Goal: Information Seeking & Learning: Check status

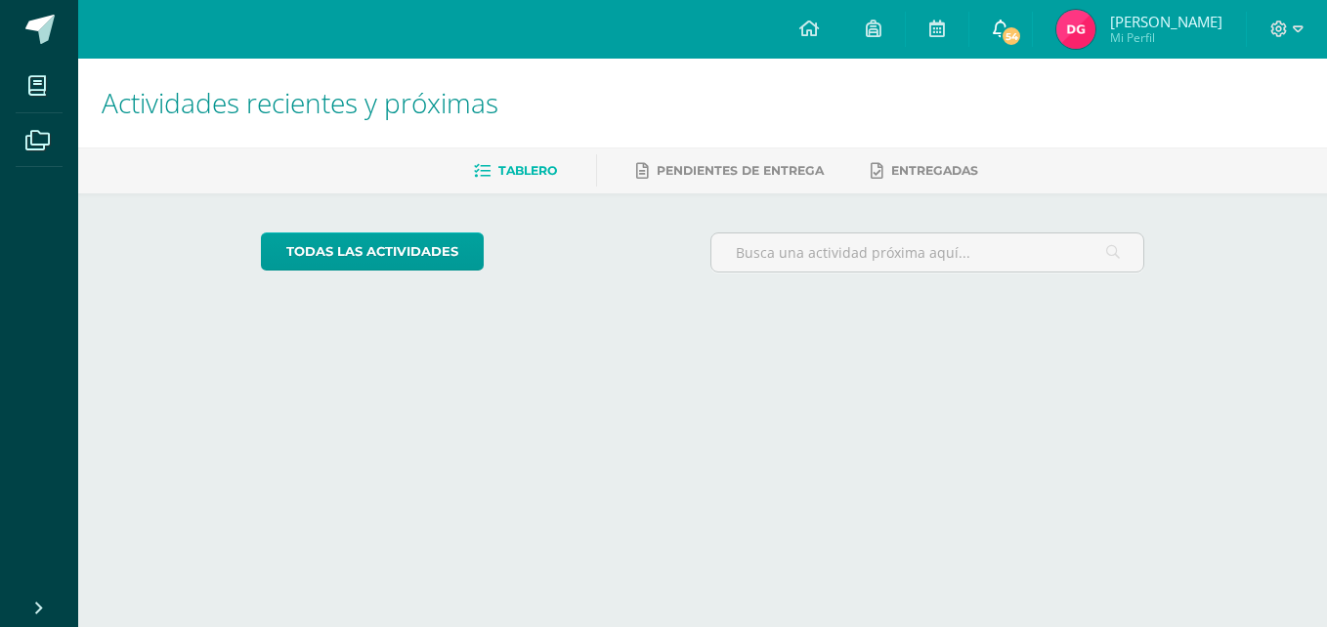
click at [1022, 35] on span "54" at bounding box center [1010, 35] width 21 height 21
click at [1095, 27] on img at bounding box center [1075, 29] width 39 height 39
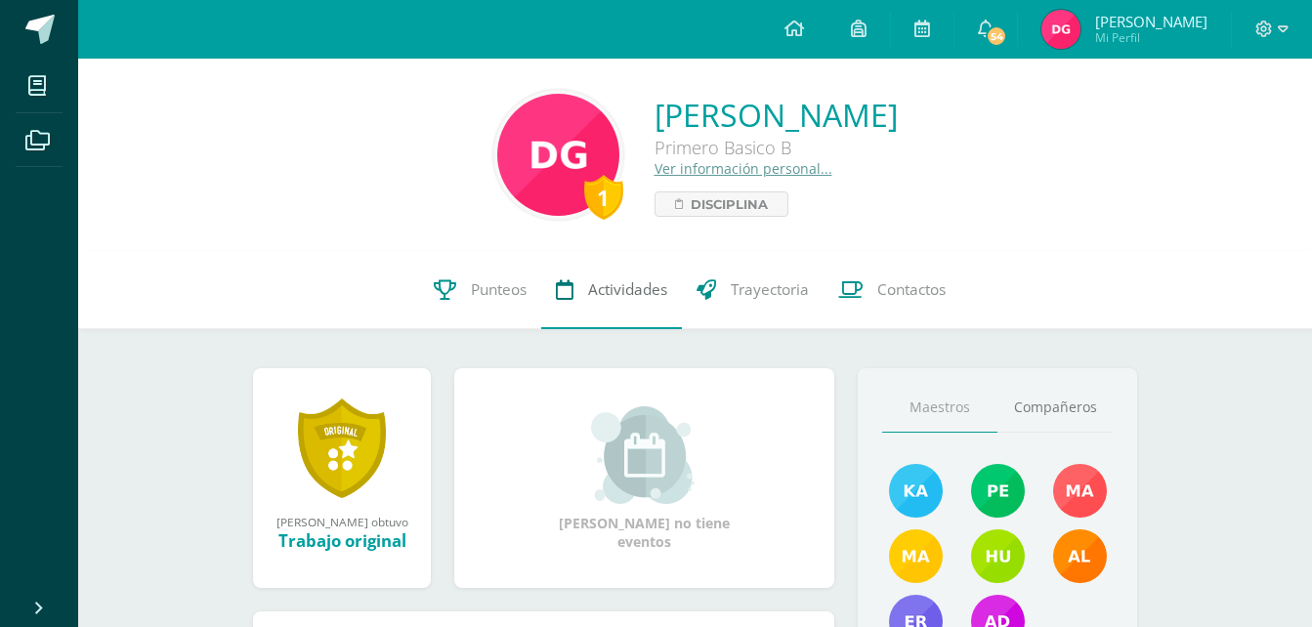
click at [555, 327] on link "Actividades" at bounding box center [611, 290] width 141 height 78
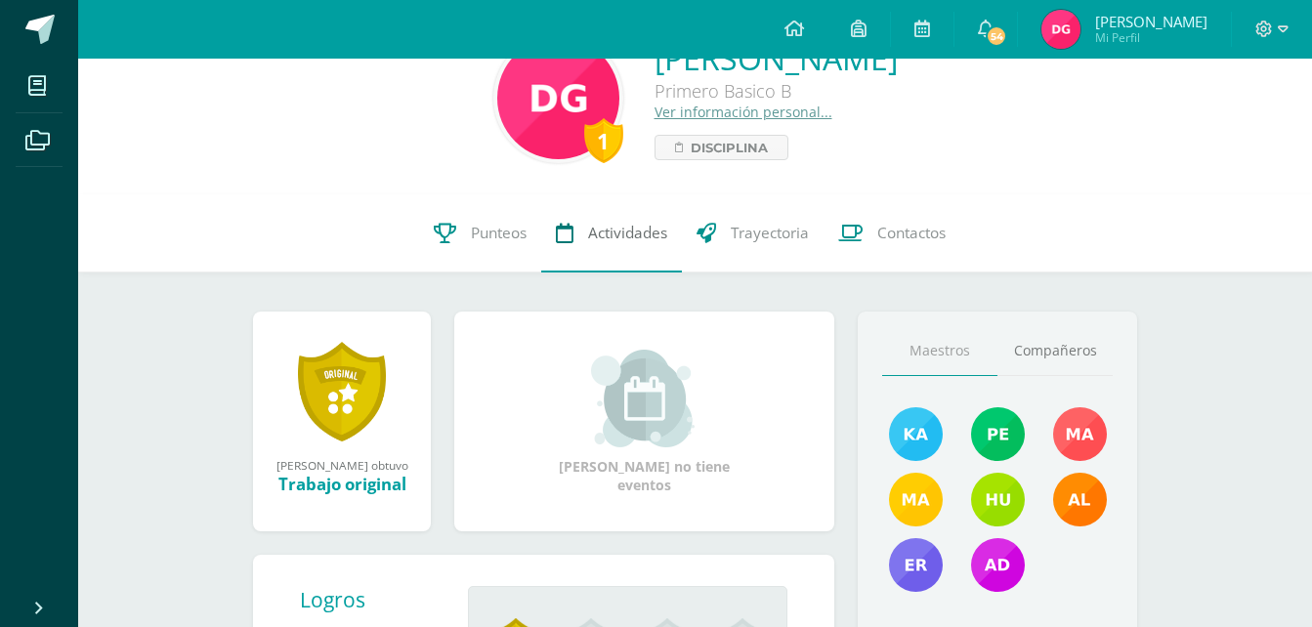
scroll to position [56, 0]
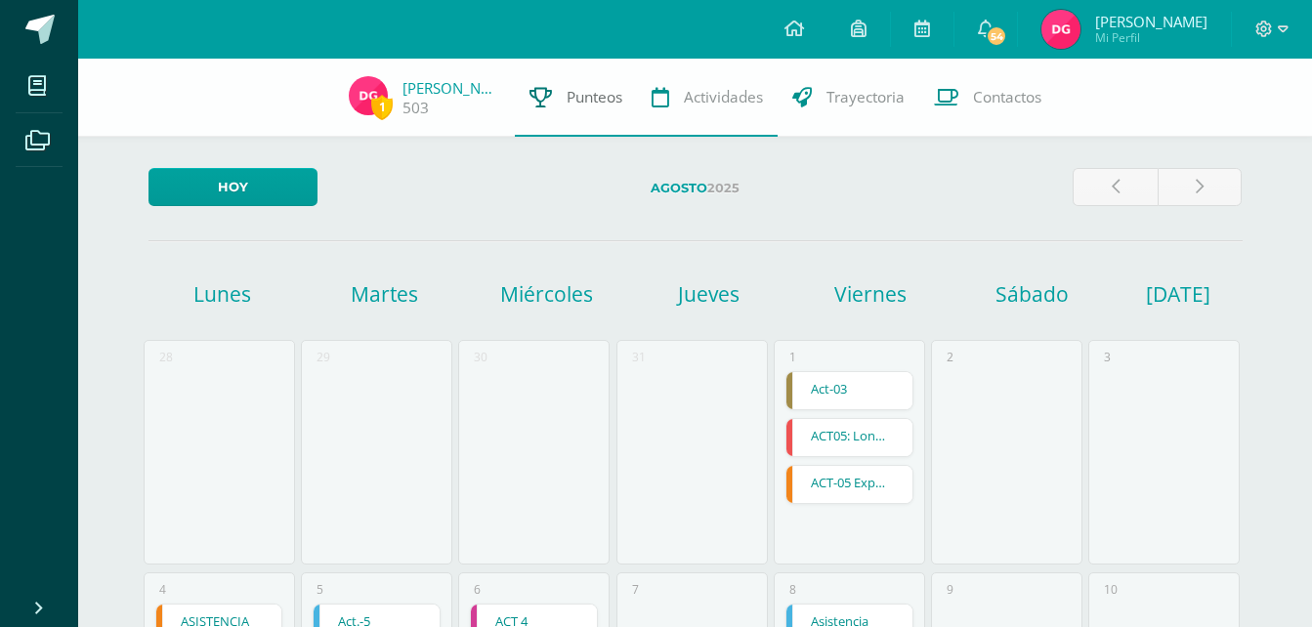
click at [606, 102] on span "Punteos" at bounding box center [595, 97] width 56 height 21
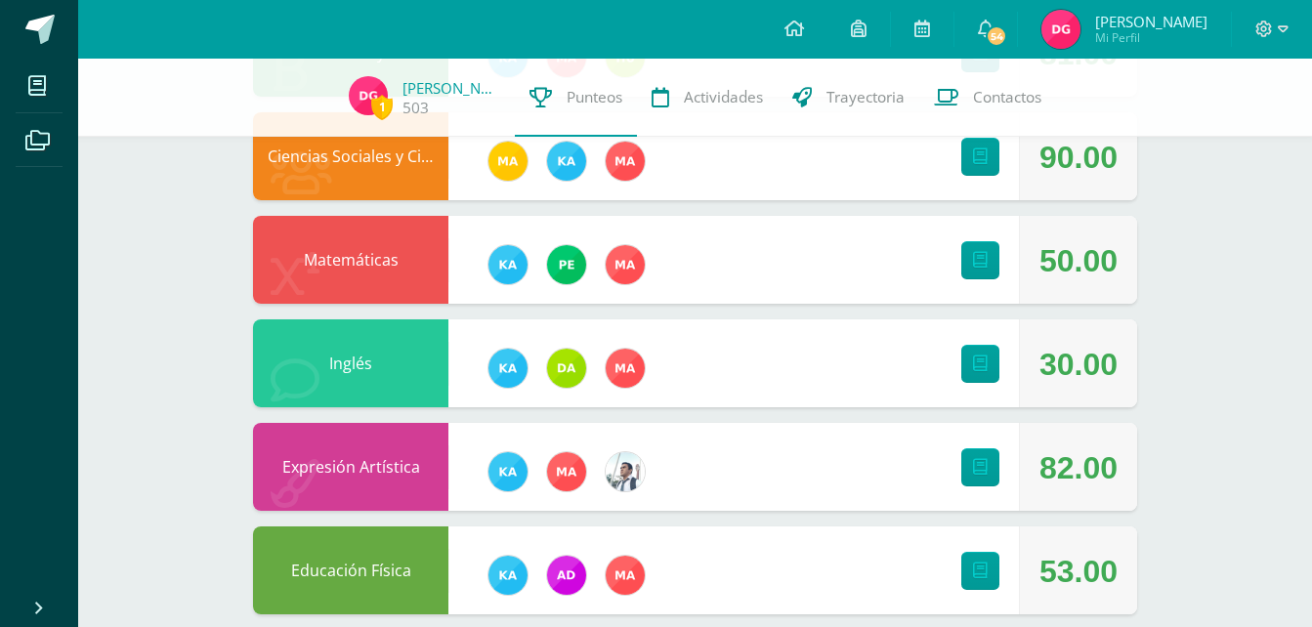
scroll to position [828, 0]
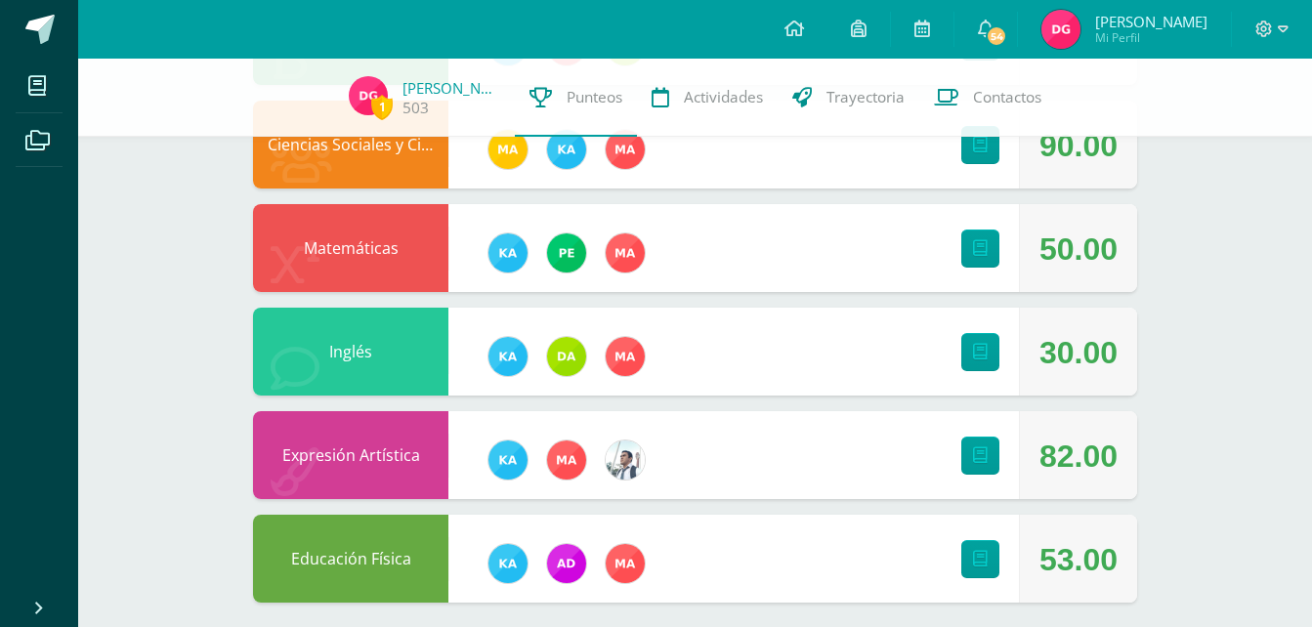
click at [799, 451] on div "Expresión Artística 82.00" at bounding box center [695, 455] width 884 height 88
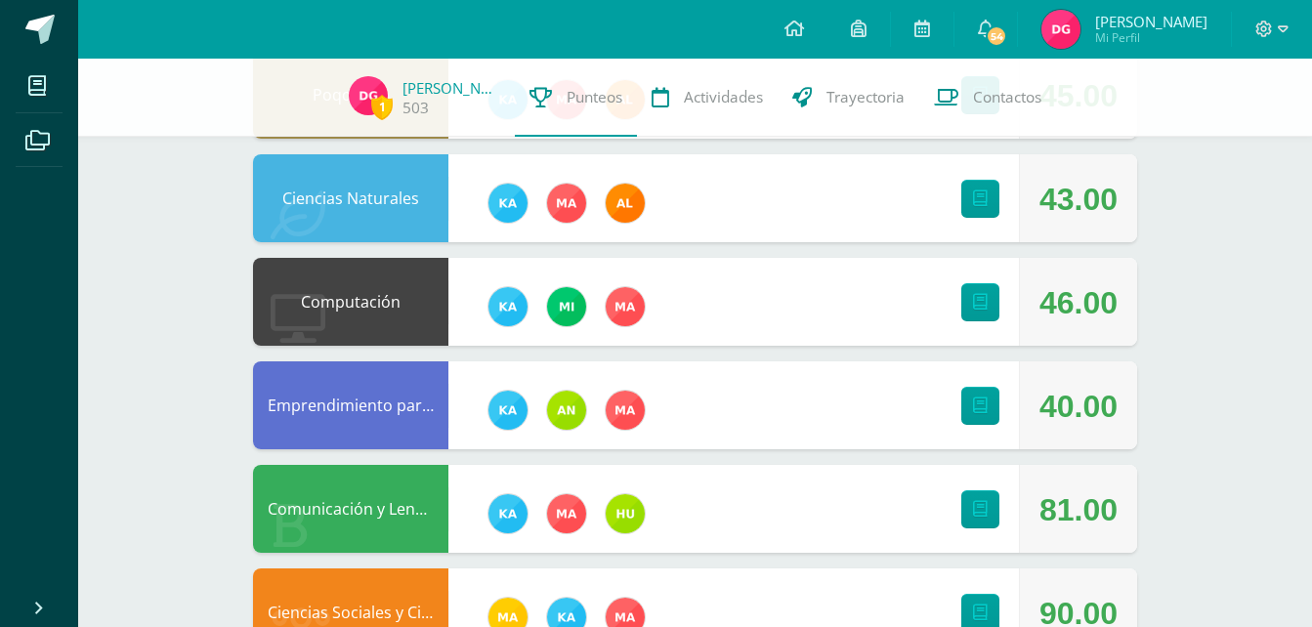
scroll to position [399, 0]
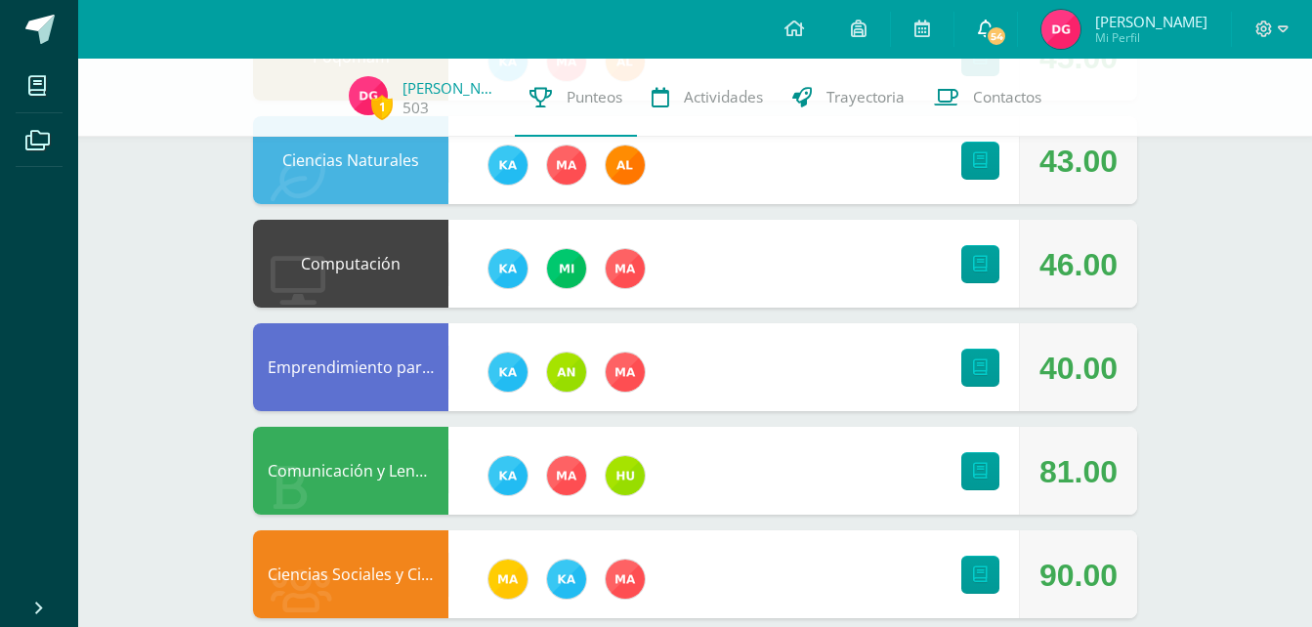
click at [994, 32] on icon at bounding box center [986, 29] width 16 height 18
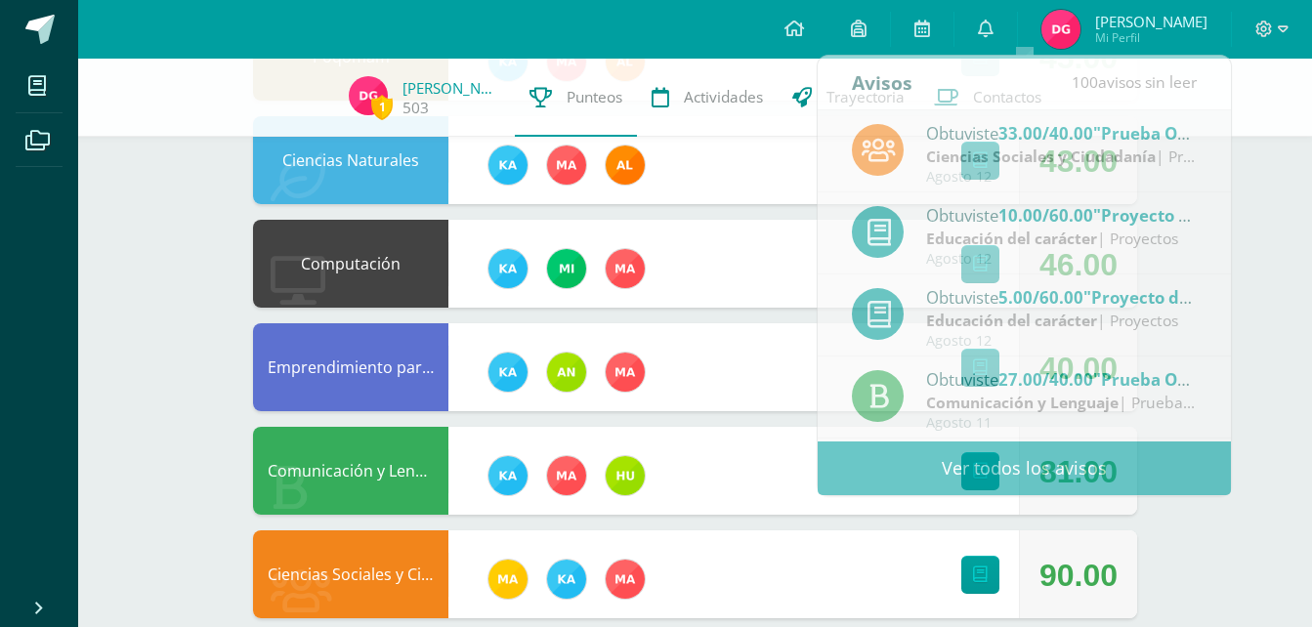
click at [1080, 17] on img at bounding box center [1060, 29] width 39 height 39
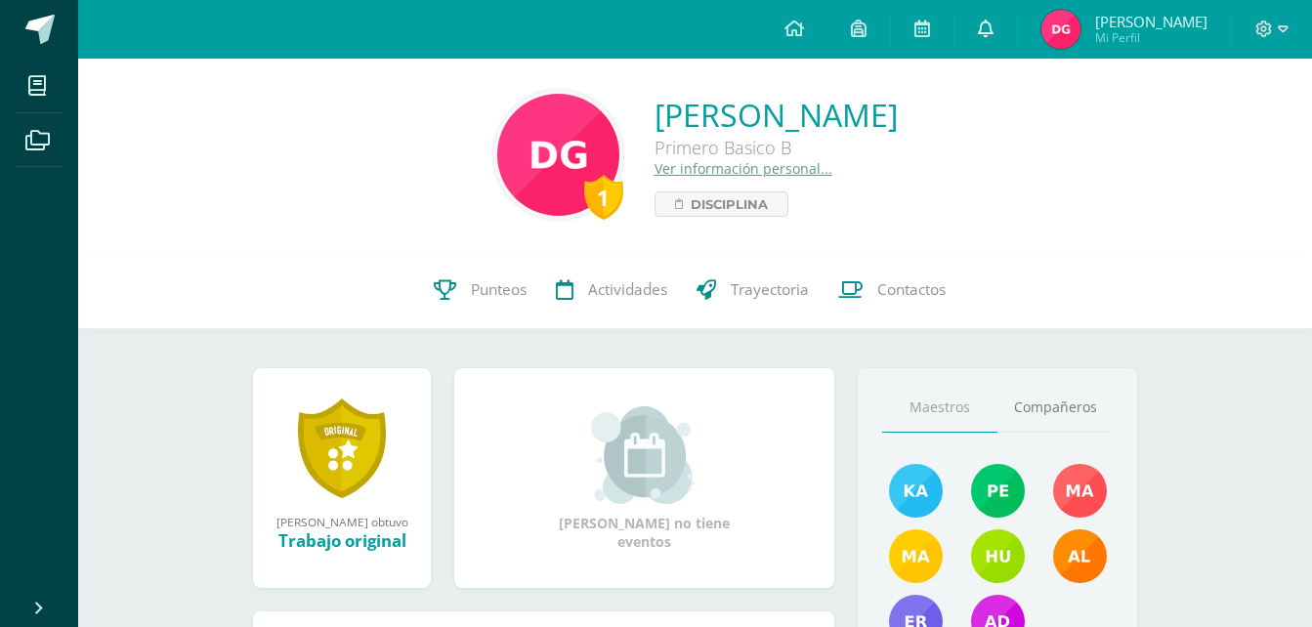
click at [994, 32] on icon at bounding box center [986, 29] width 16 height 18
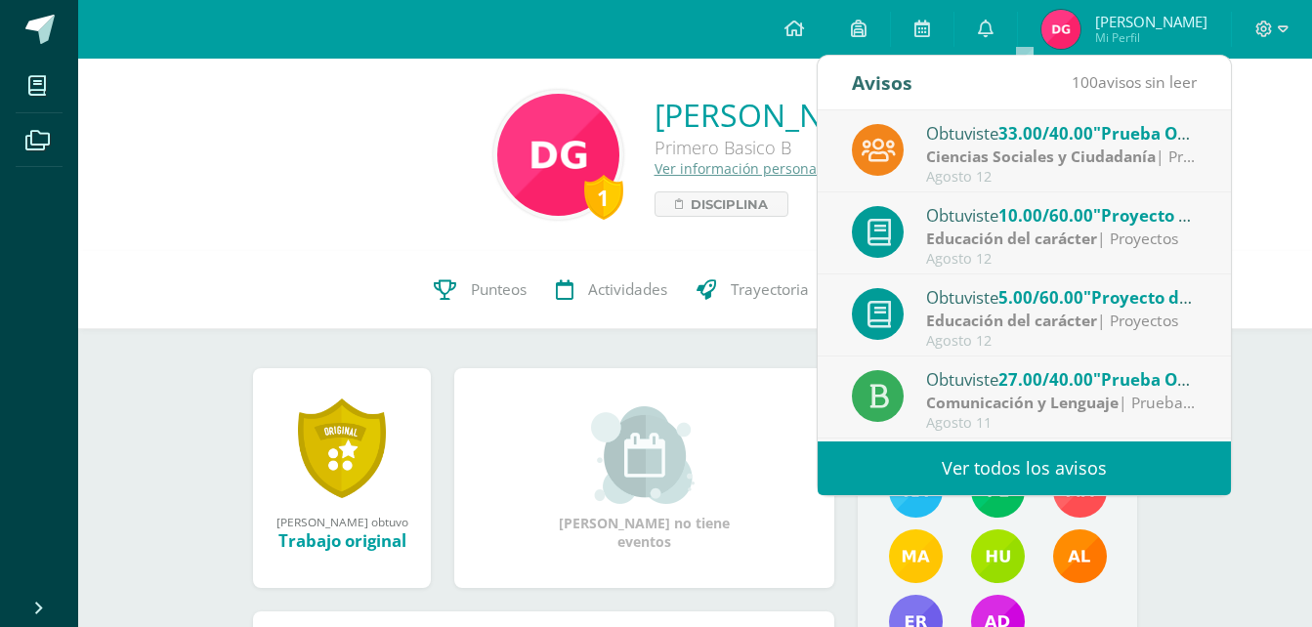
click at [1090, 235] on strong "Educación del carácter" at bounding box center [1011, 238] width 171 height 21
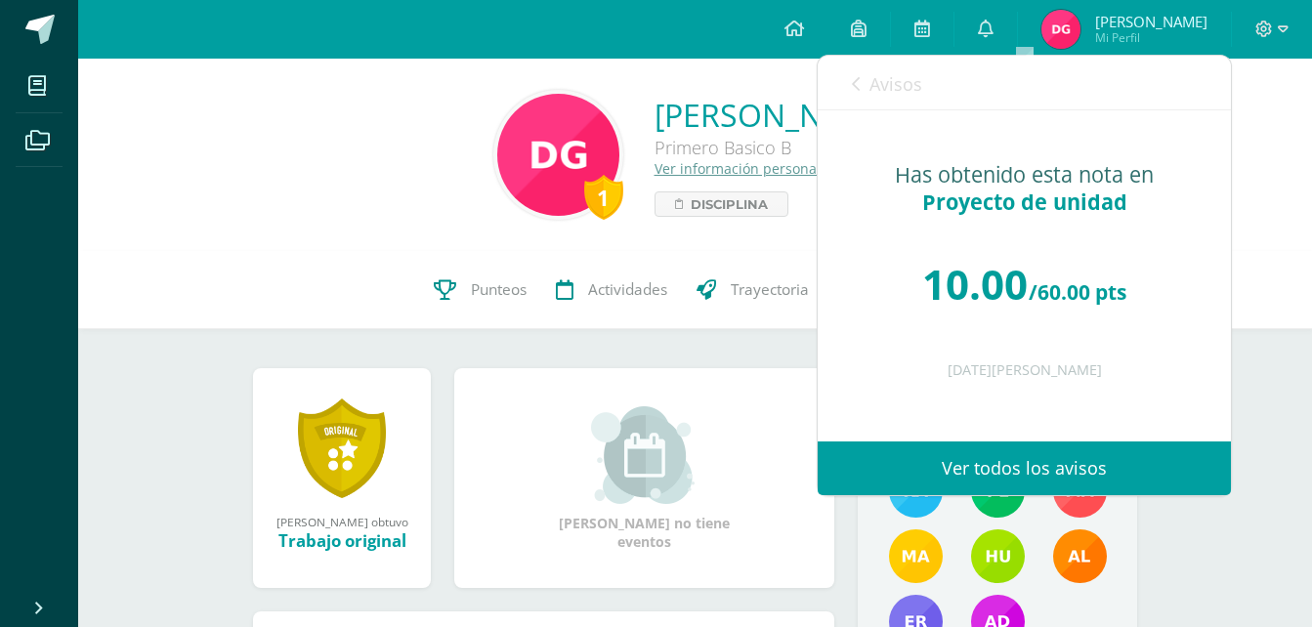
click at [863, 86] on link "Avisos" at bounding box center [887, 84] width 70 height 56
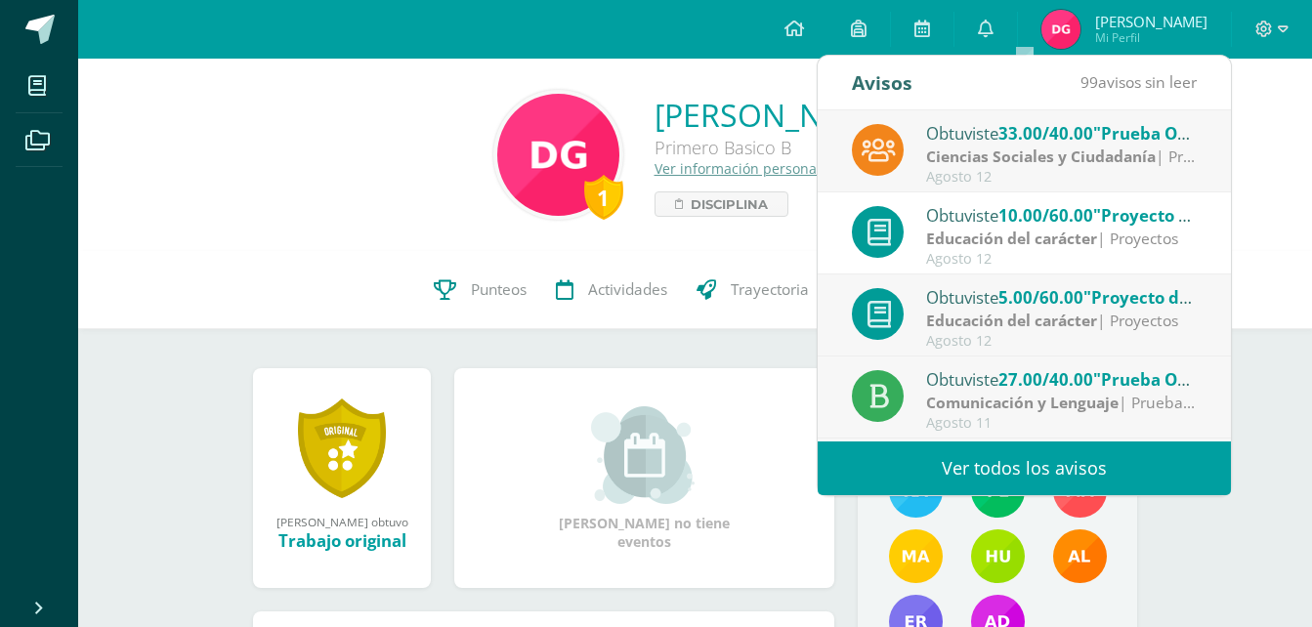
click at [1031, 252] on div "Agosto 12" at bounding box center [1062, 259] width 272 height 17
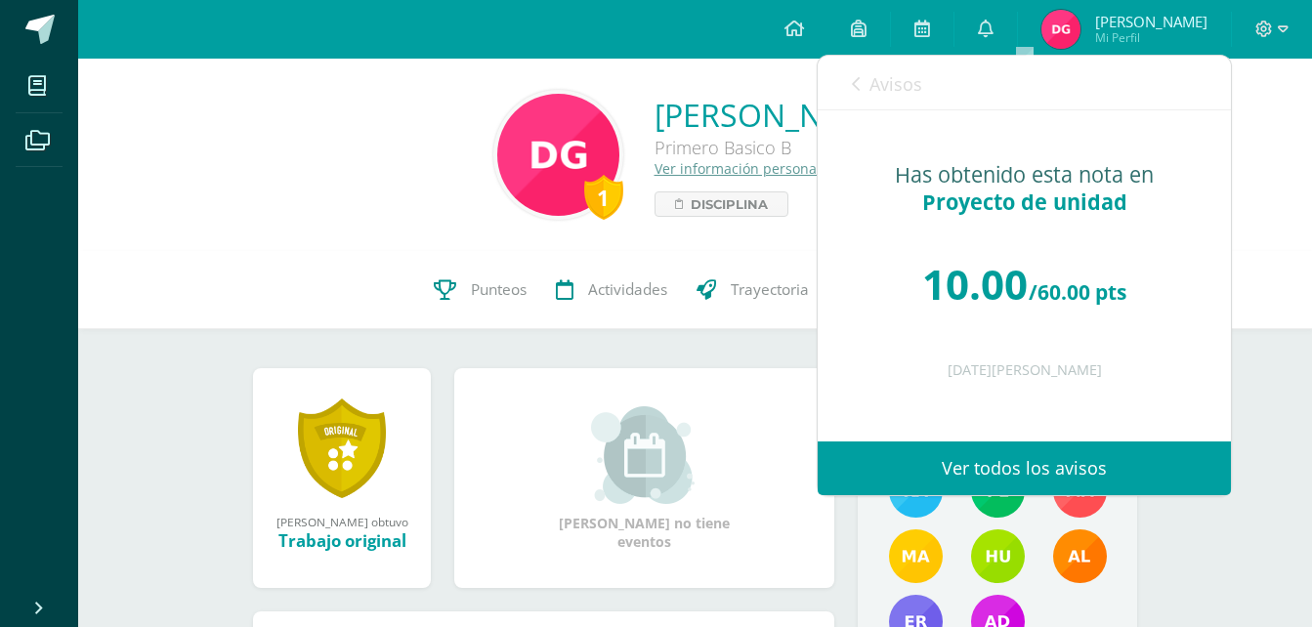
click at [862, 96] on link "Avisos" at bounding box center [887, 84] width 70 height 56
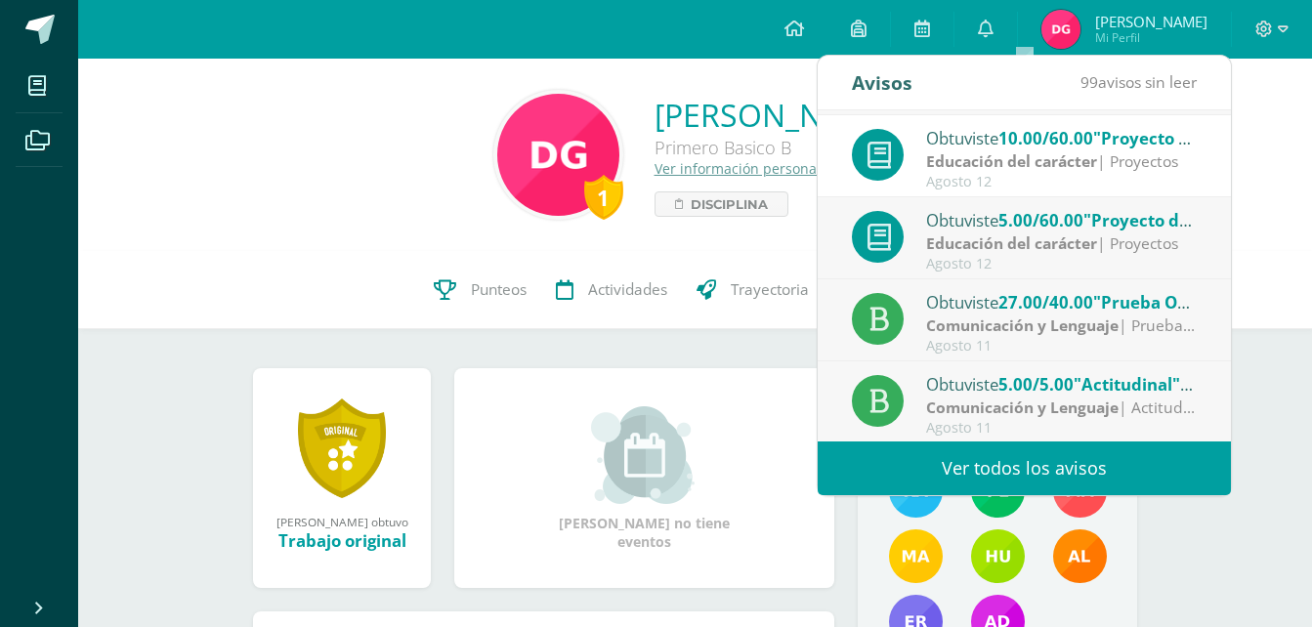
scroll to position [79, 0]
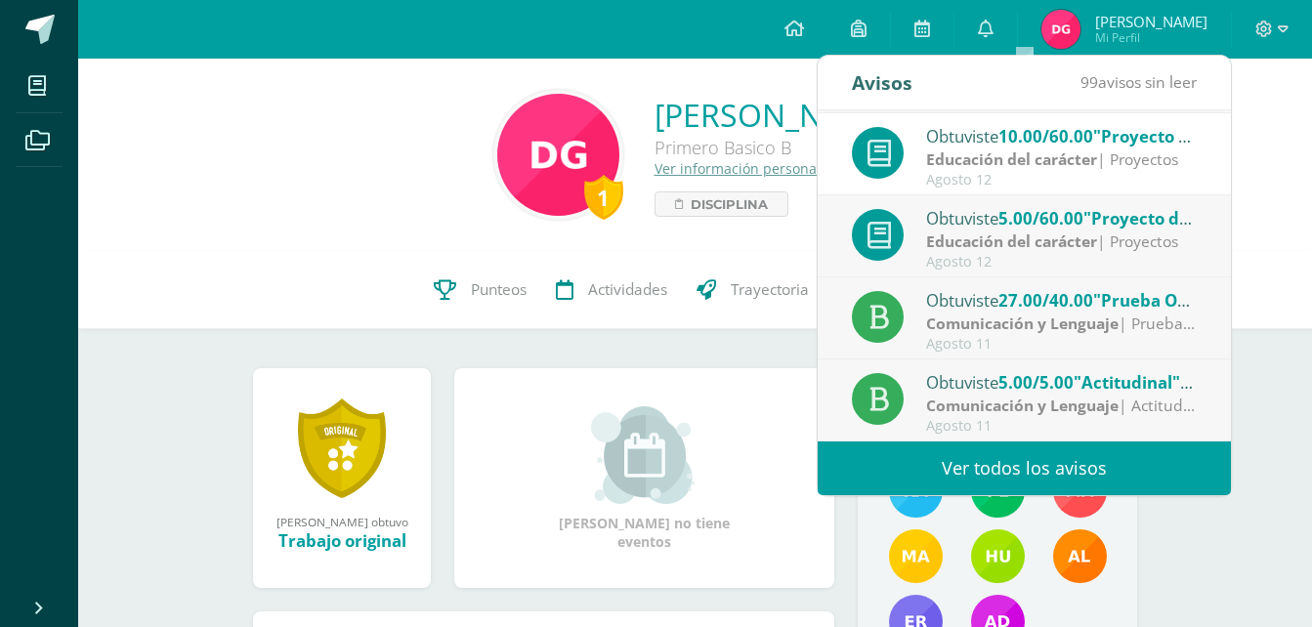
click at [1090, 230] on div "Obtuviste 5.00/60.00 "Proyecto de unidad" en Educación del carácter" at bounding box center [1062, 217] width 272 height 25
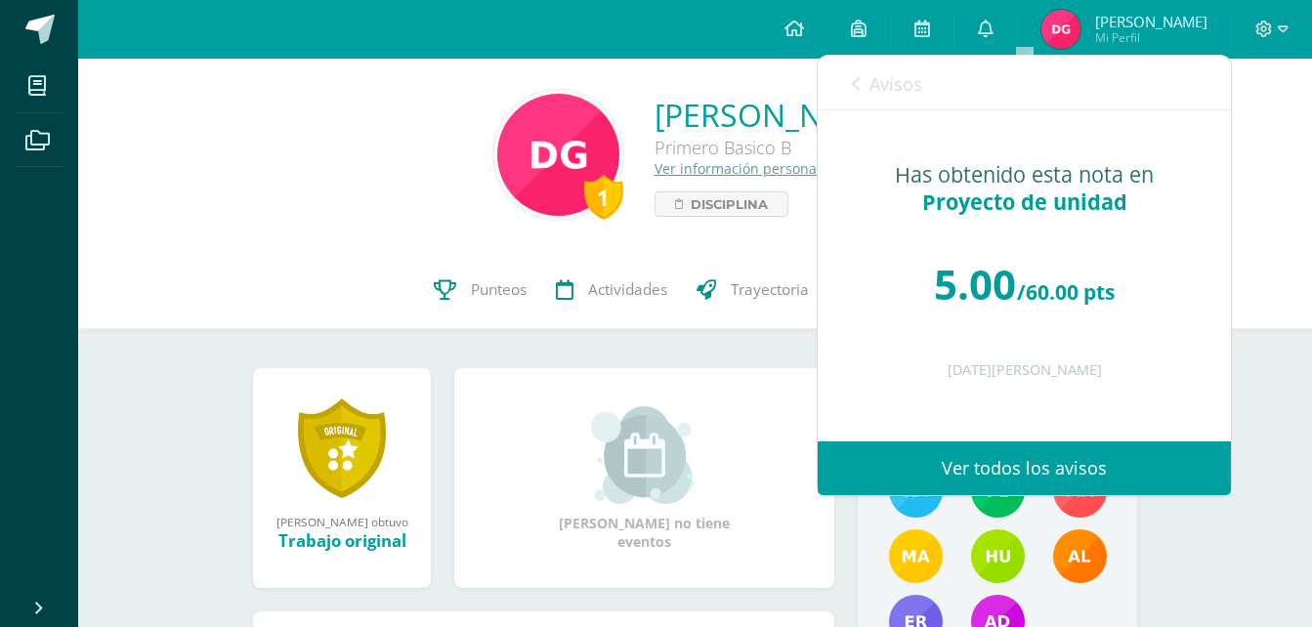
click at [855, 79] on icon at bounding box center [856, 84] width 8 height 16
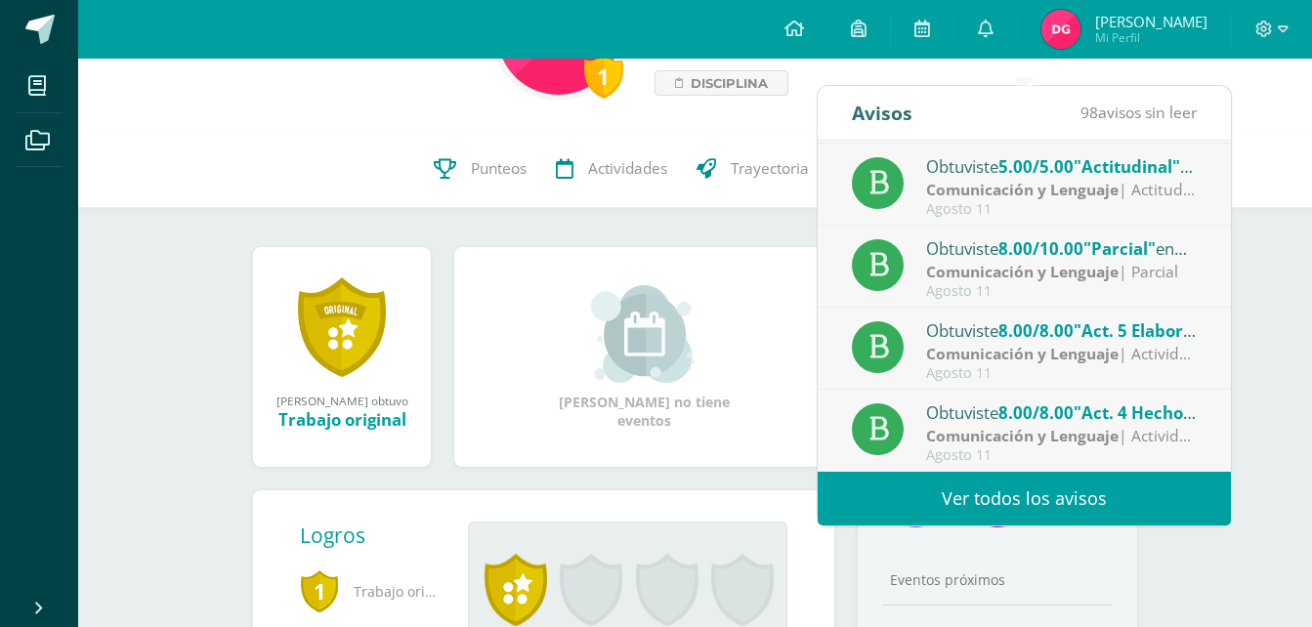
scroll to position [120, 0]
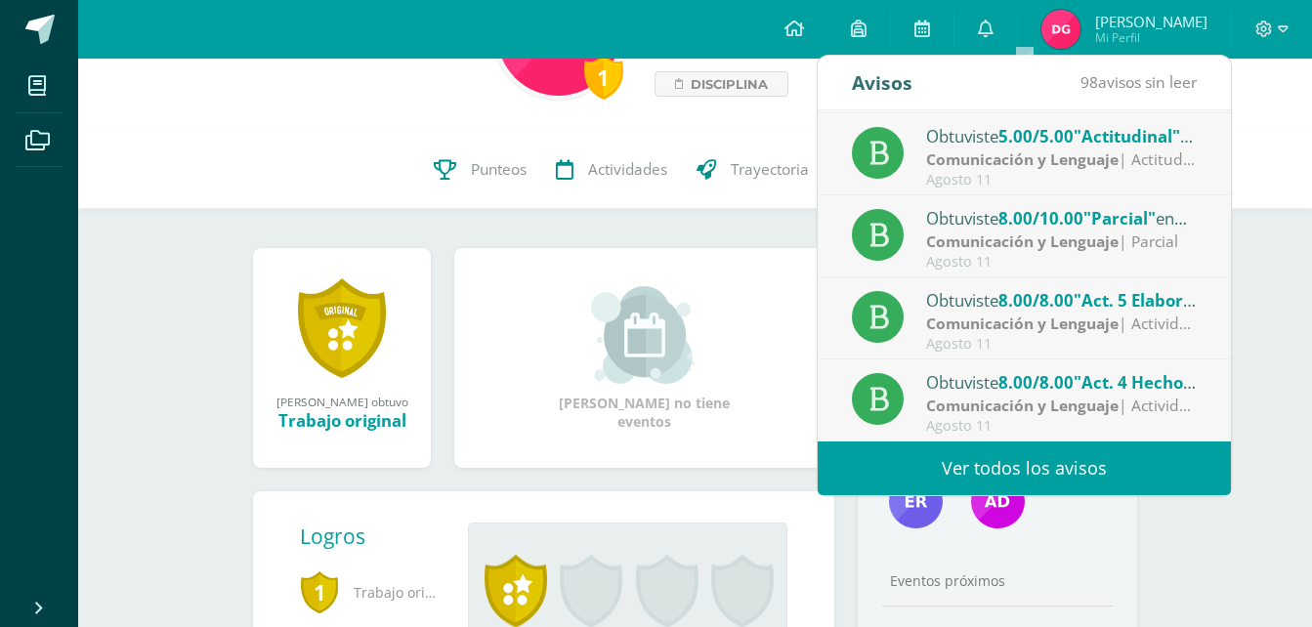
click at [1051, 462] on link "Ver todos los avisos" at bounding box center [1024, 469] width 413 height 54
click at [997, 466] on link "Ver todos los avisos" at bounding box center [1024, 469] width 413 height 54
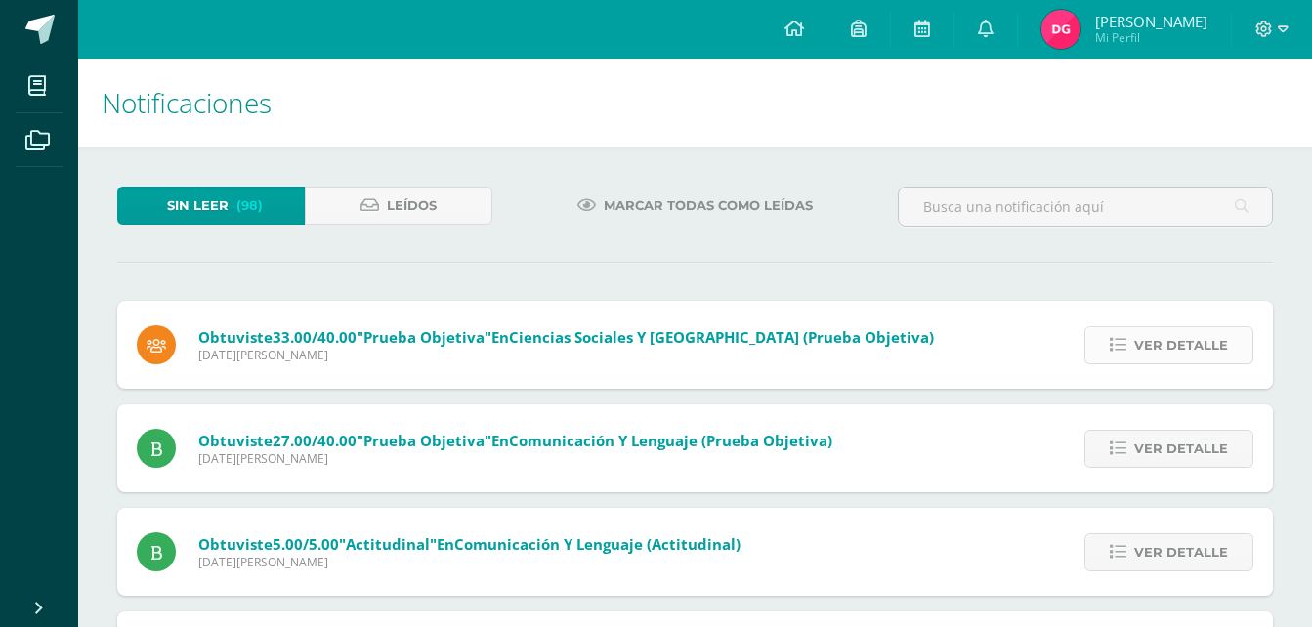
click at [1195, 350] on span "Ver detalle" at bounding box center [1181, 345] width 94 height 36
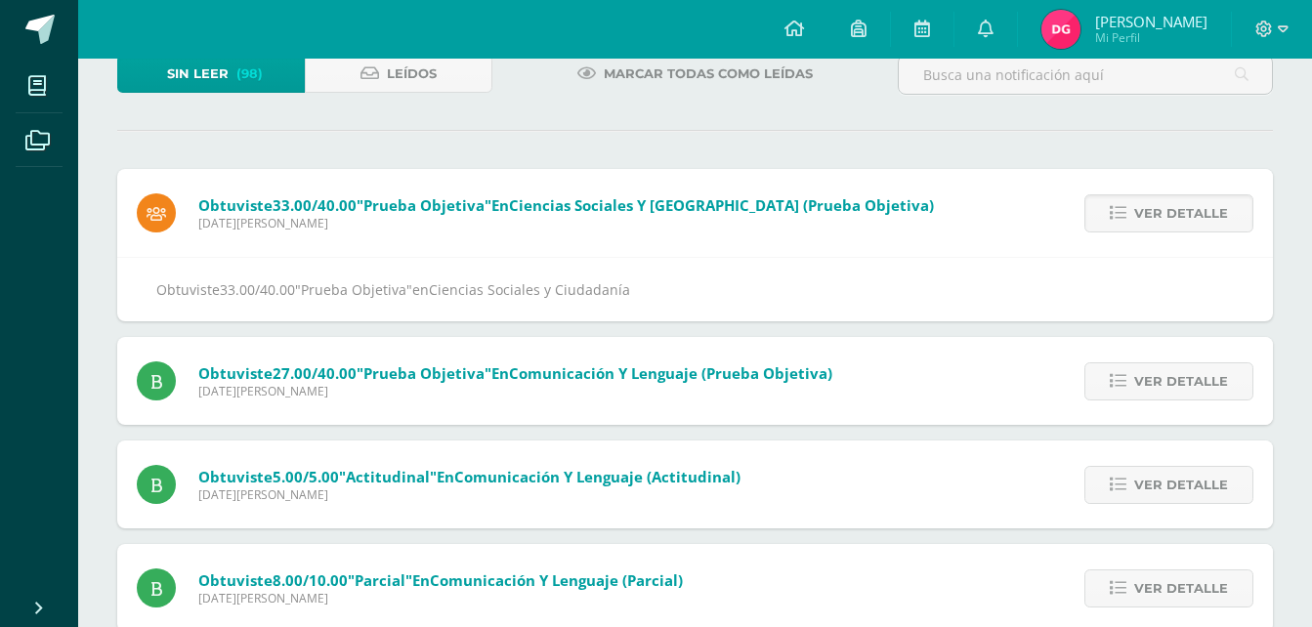
scroll to position [153, 0]
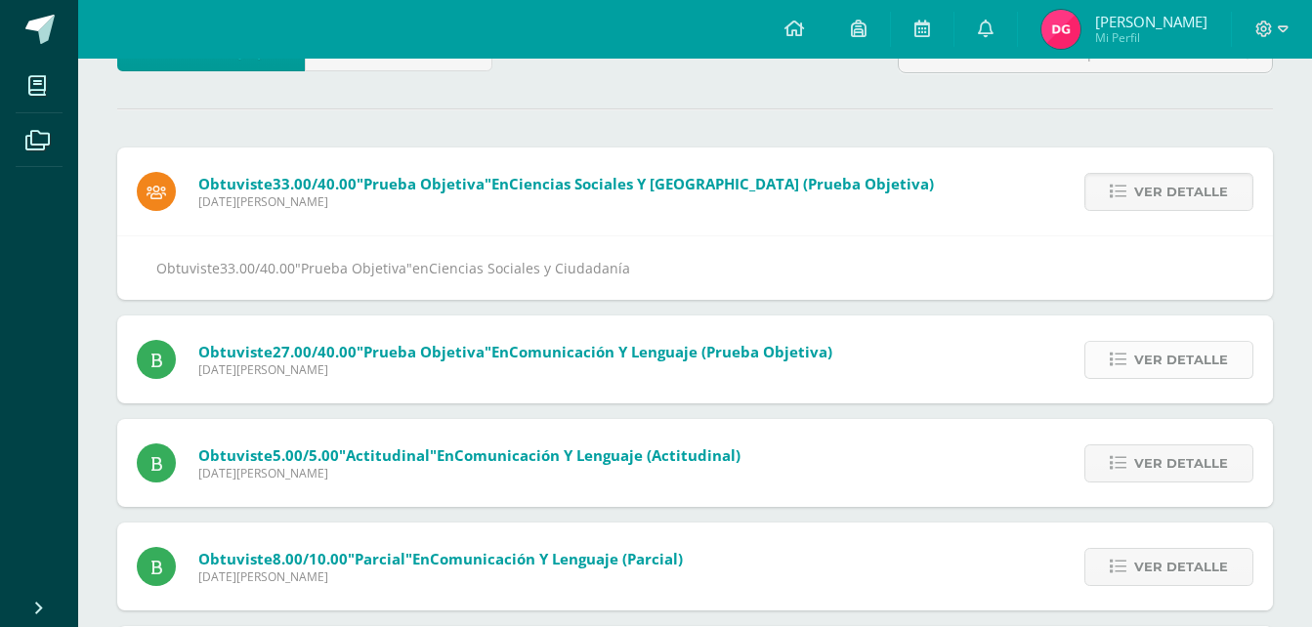
click at [1161, 364] on span "Ver detalle" at bounding box center [1181, 360] width 94 height 36
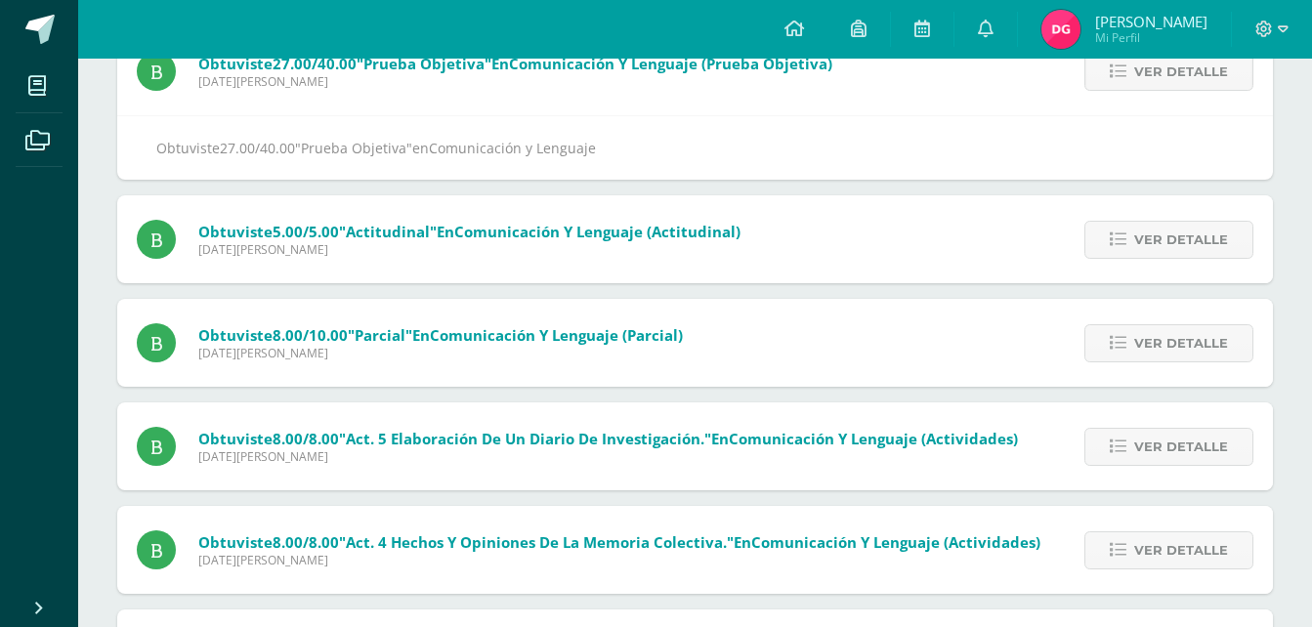
scroll to position [293, 0]
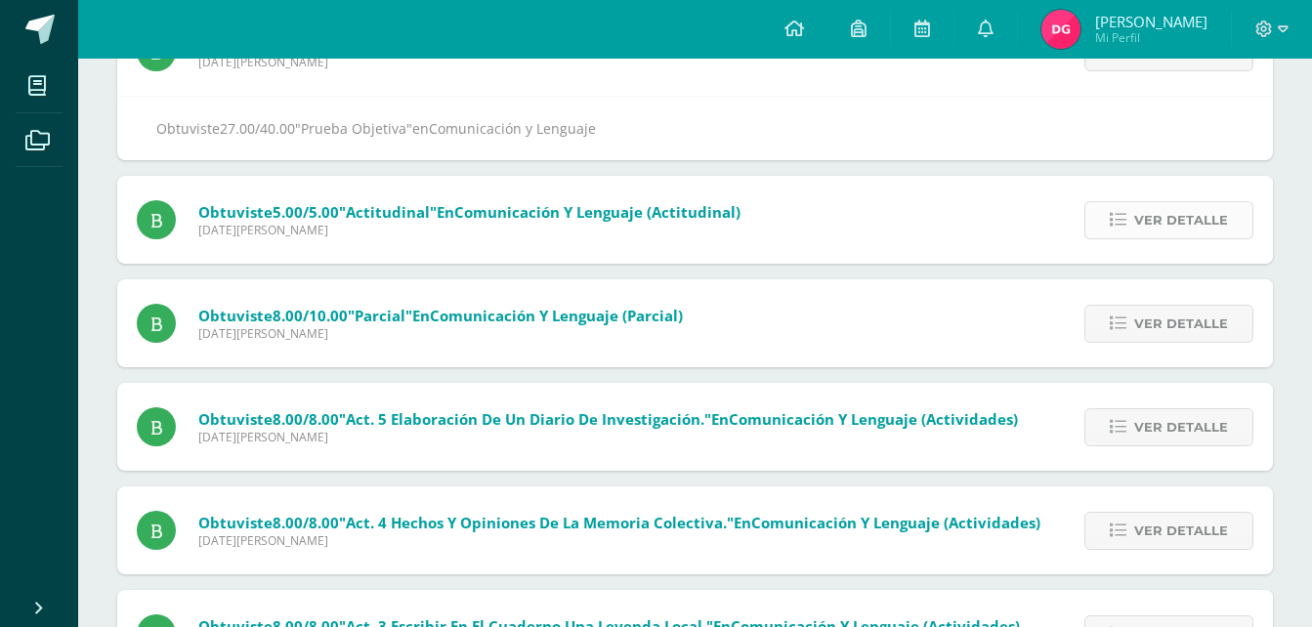
click at [1164, 229] on span "Ver detalle" at bounding box center [1181, 220] width 94 height 36
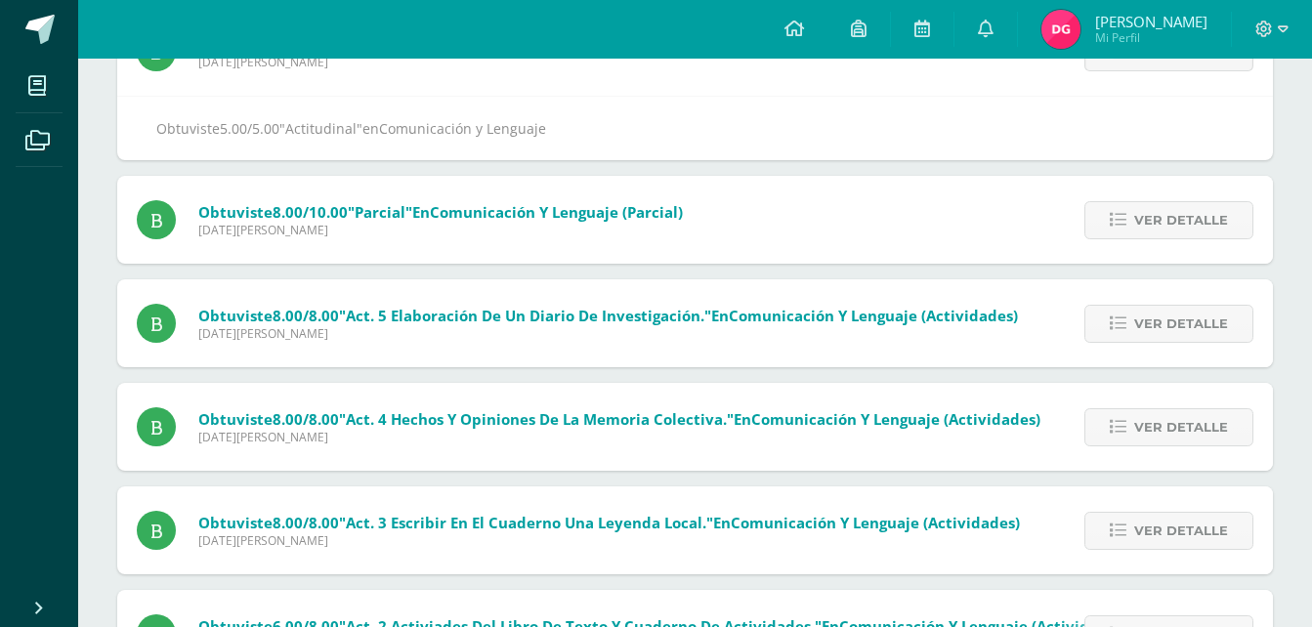
scroll to position [205, 0]
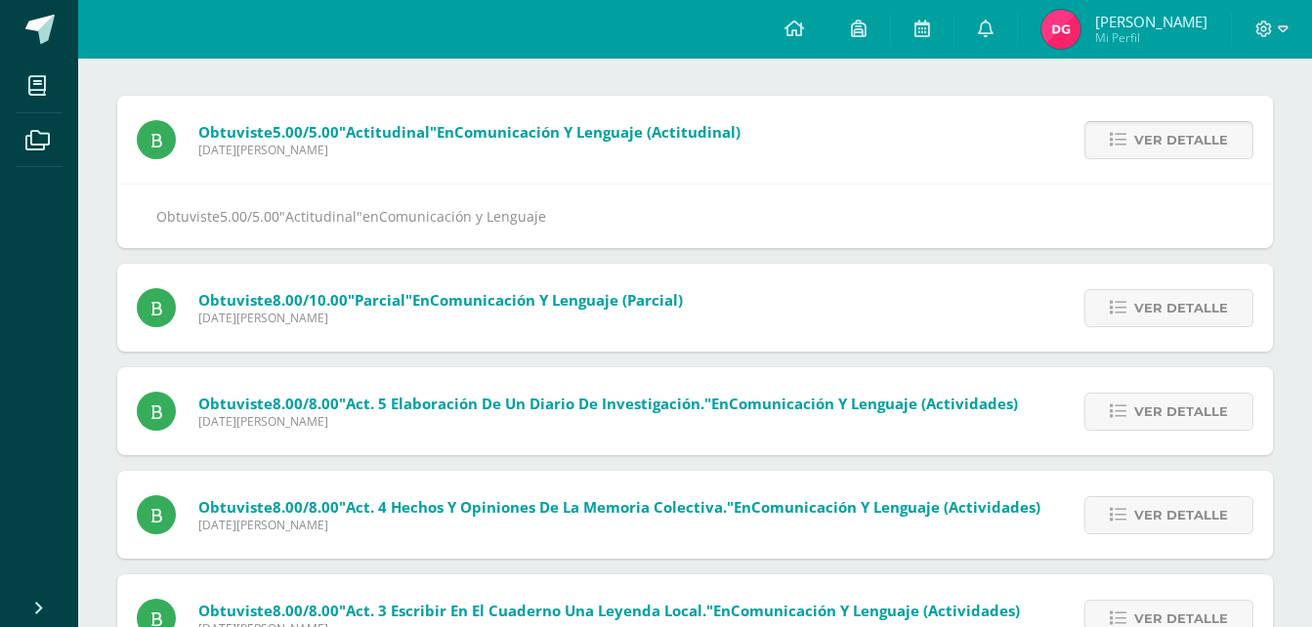
click at [1164, 121] on link "Ver detalle" at bounding box center [1168, 140] width 169 height 38
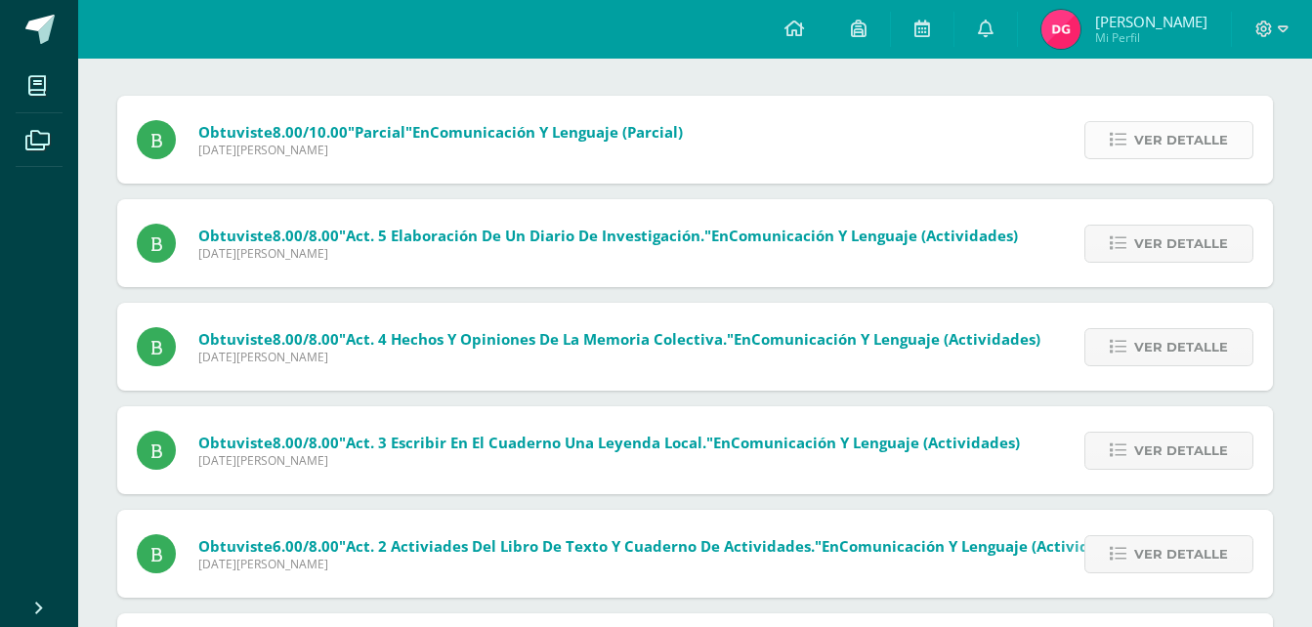
click at [1164, 143] on span "Ver detalle" at bounding box center [1181, 140] width 94 height 36
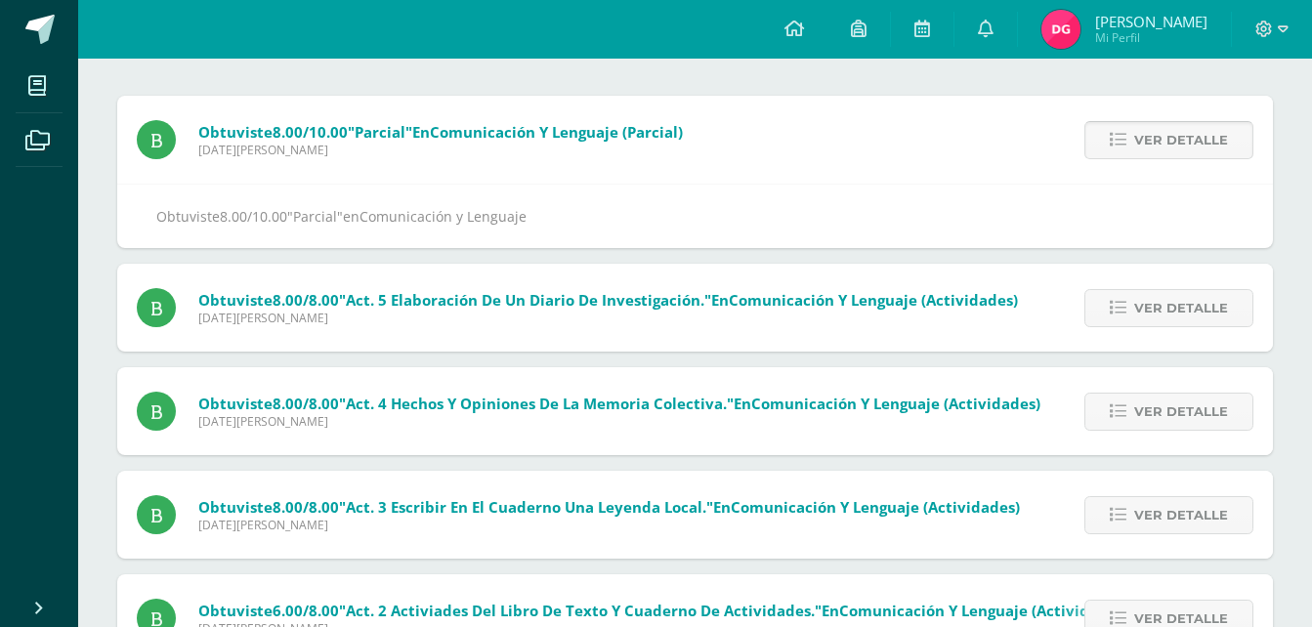
click at [1164, 143] on span "Ver detalle" at bounding box center [1181, 140] width 94 height 36
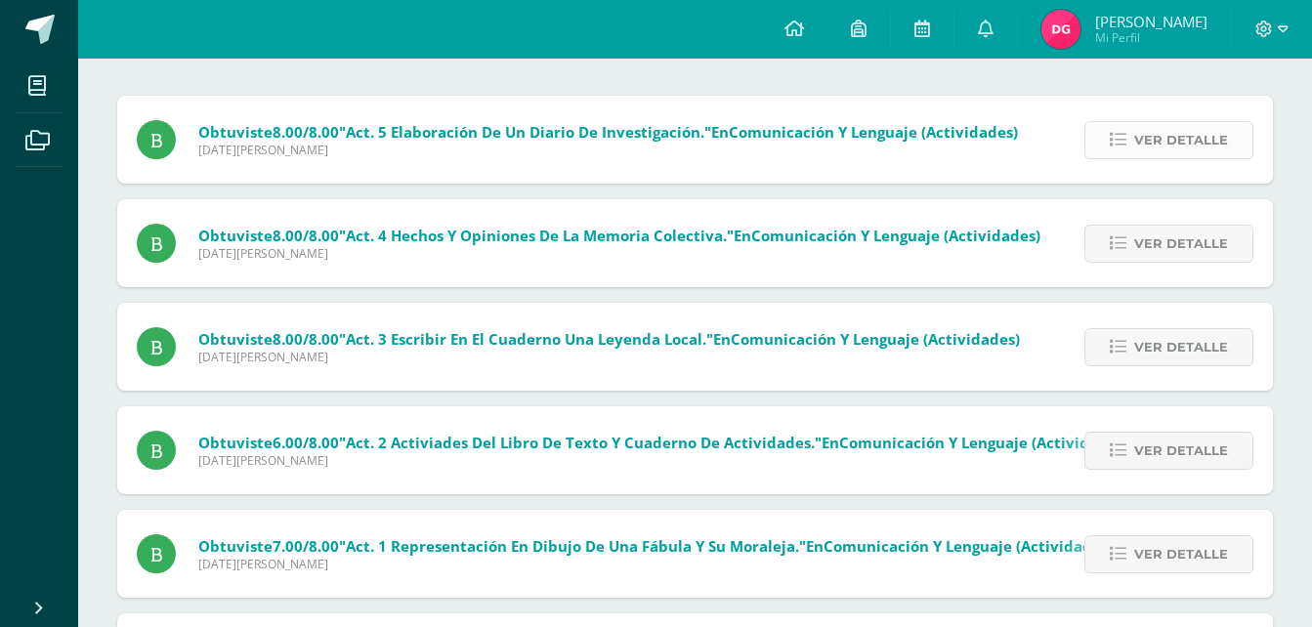
click at [1163, 133] on span "Ver detalle" at bounding box center [1181, 140] width 94 height 36
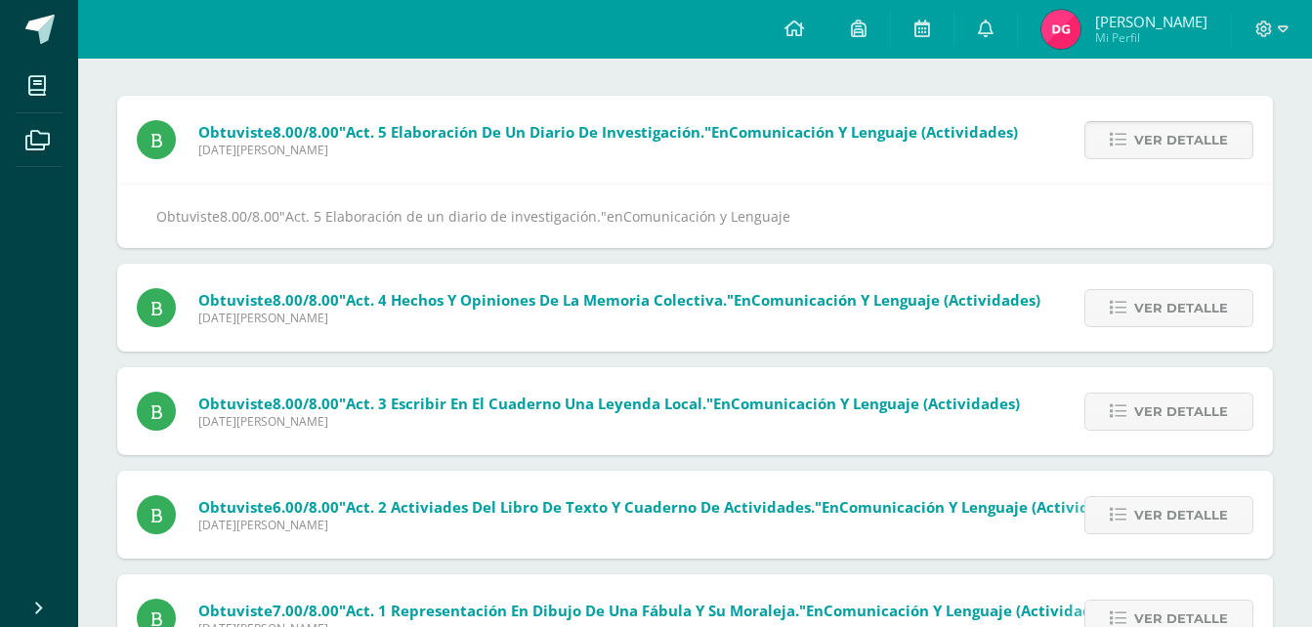
click at [1163, 133] on span "Ver detalle" at bounding box center [1181, 140] width 94 height 36
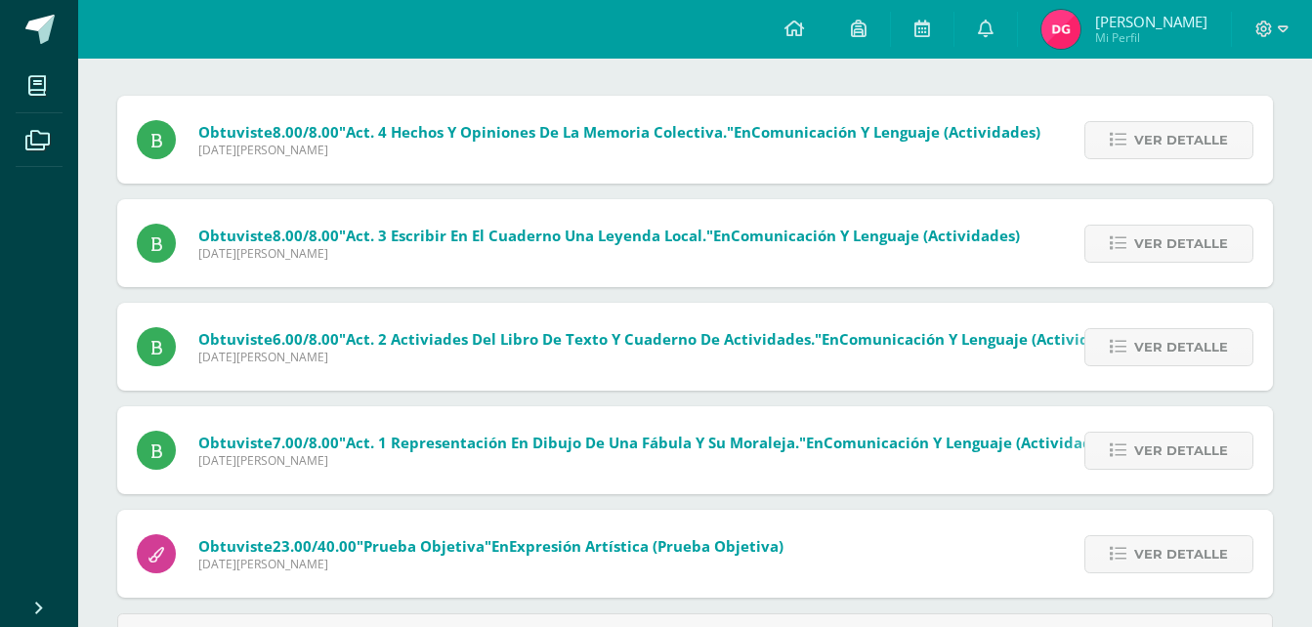
click at [1163, 133] on span "Ver detalle" at bounding box center [1181, 140] width 94 height 36
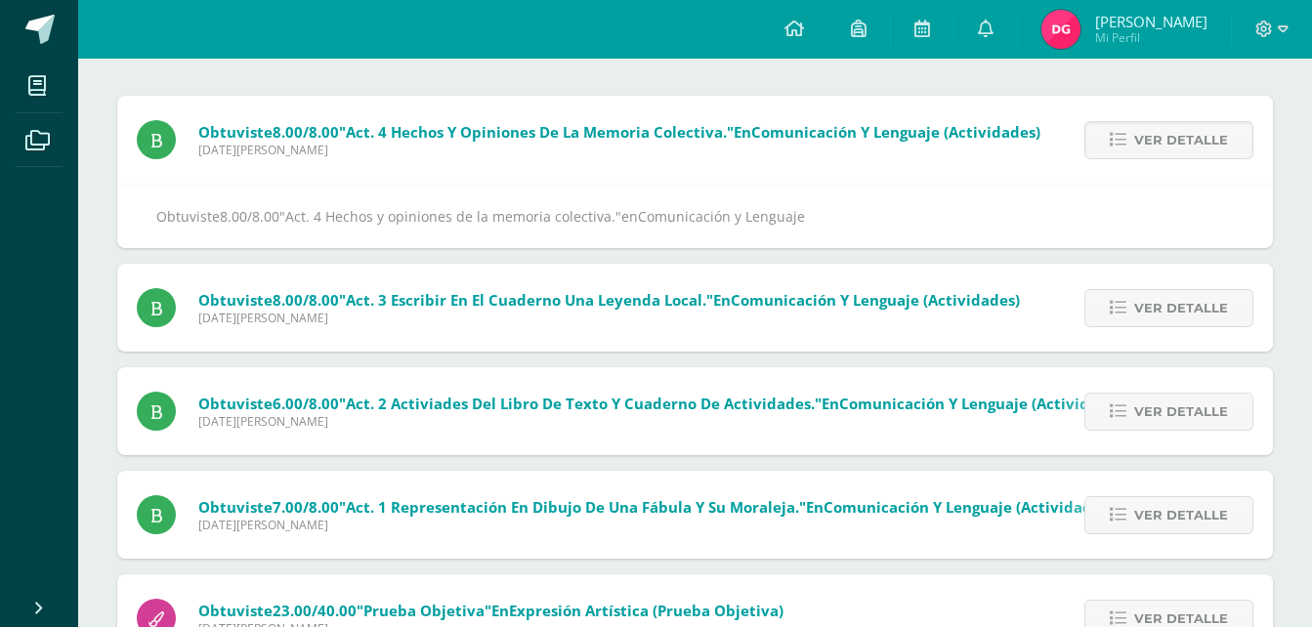
click at [1163, 133] on span "Ver detalle" at bounding box center [1181, 140] width 94 height 36
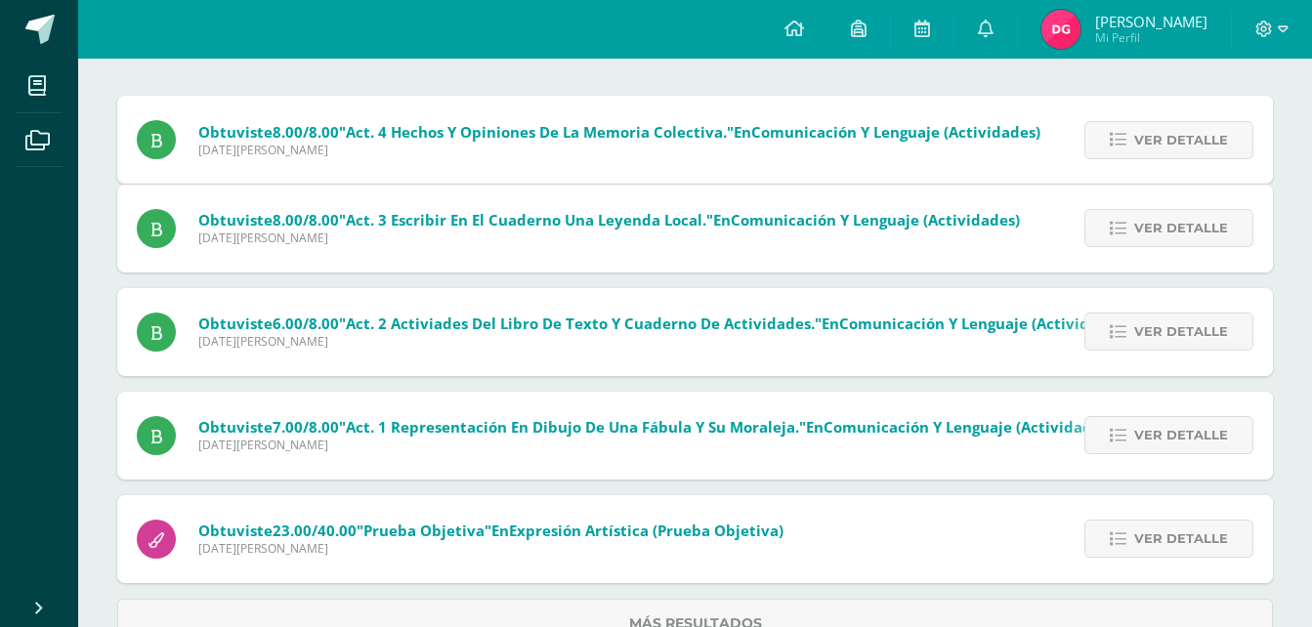
scroll to position [177, 0]
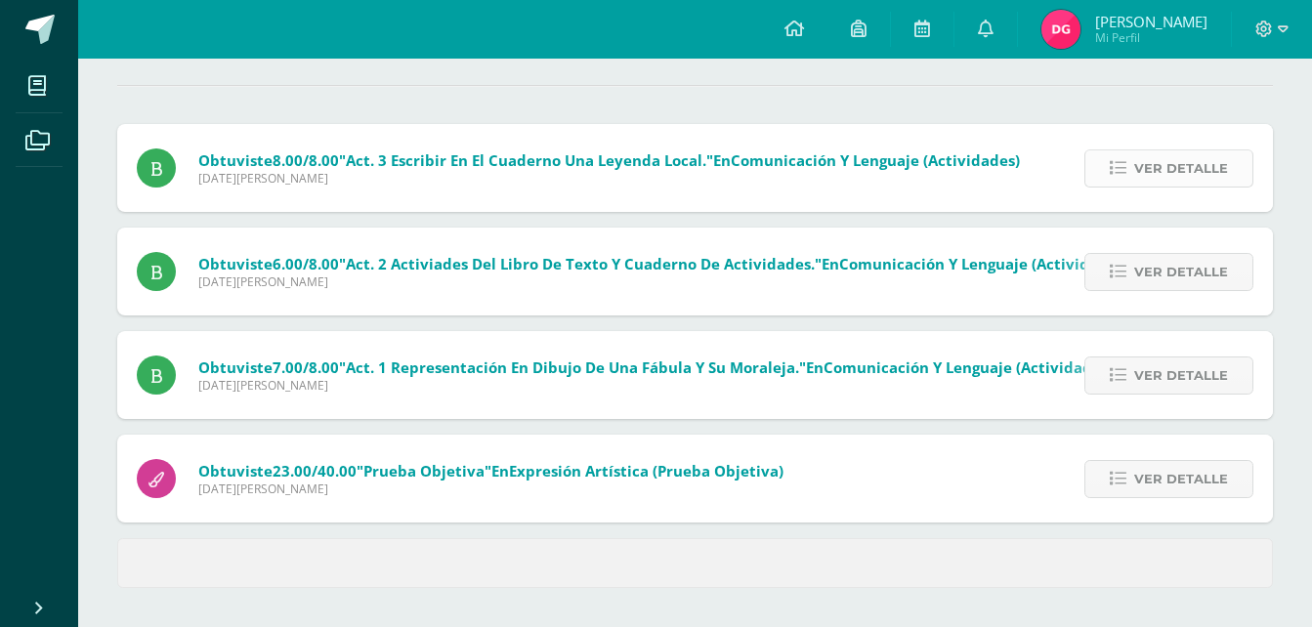
click at [1146, 163] on span "Ver detalle" at bounding box center [1181, 168] width 94 height 36
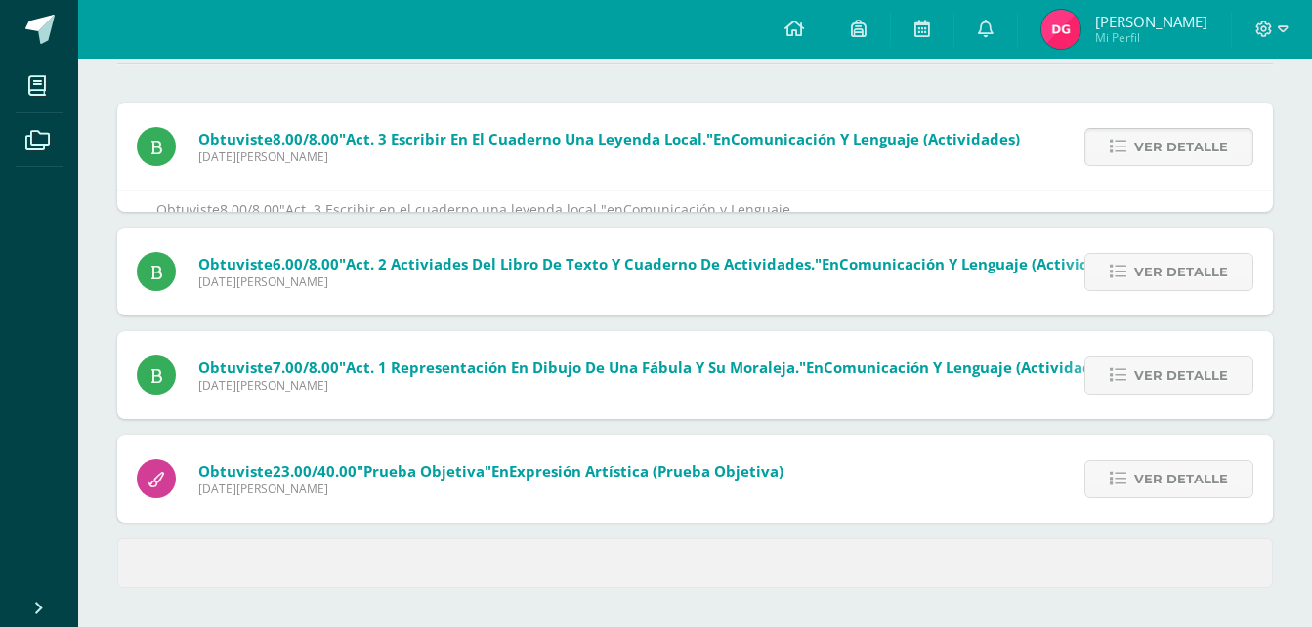
scroll to position [205, 0]
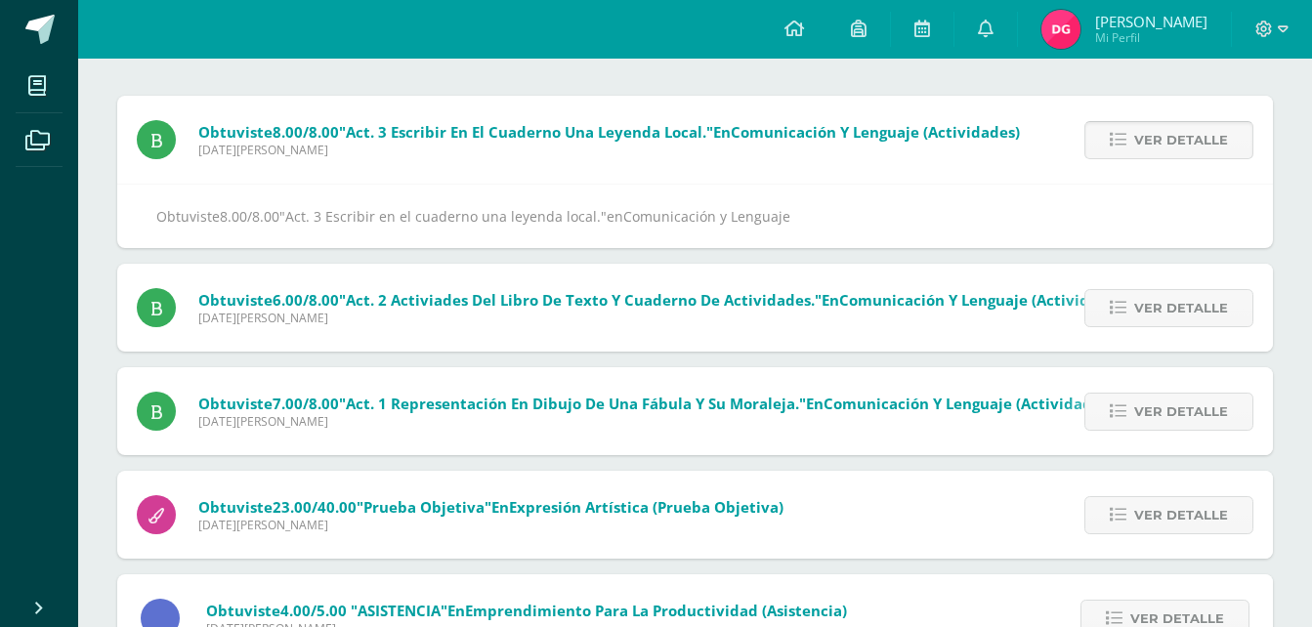
click at [1146, 163] on div "Ver detalle" at bounding box center [1164, 140] width 218 height 88
click at [1146, 142] on span "Ver detalle" at bounding box center [1181, 140] width 94 height 36
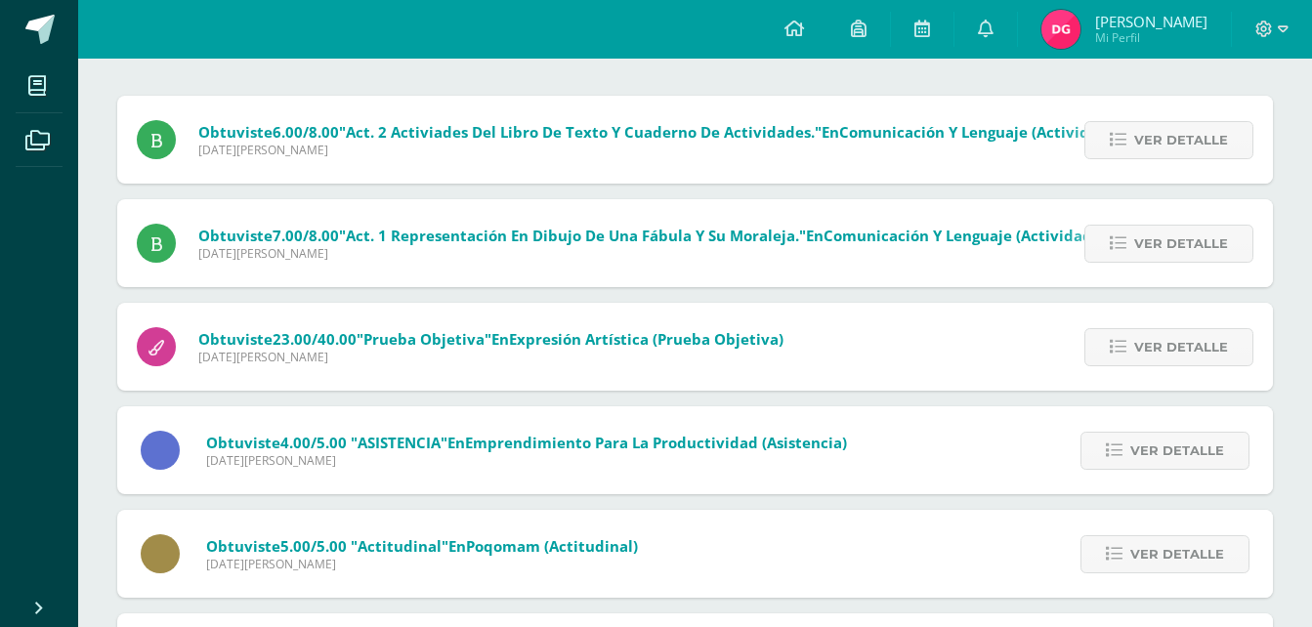
click at [1146, 142] on span "Ver detalle" at bounding box center [1181, 140] width 94 height 36
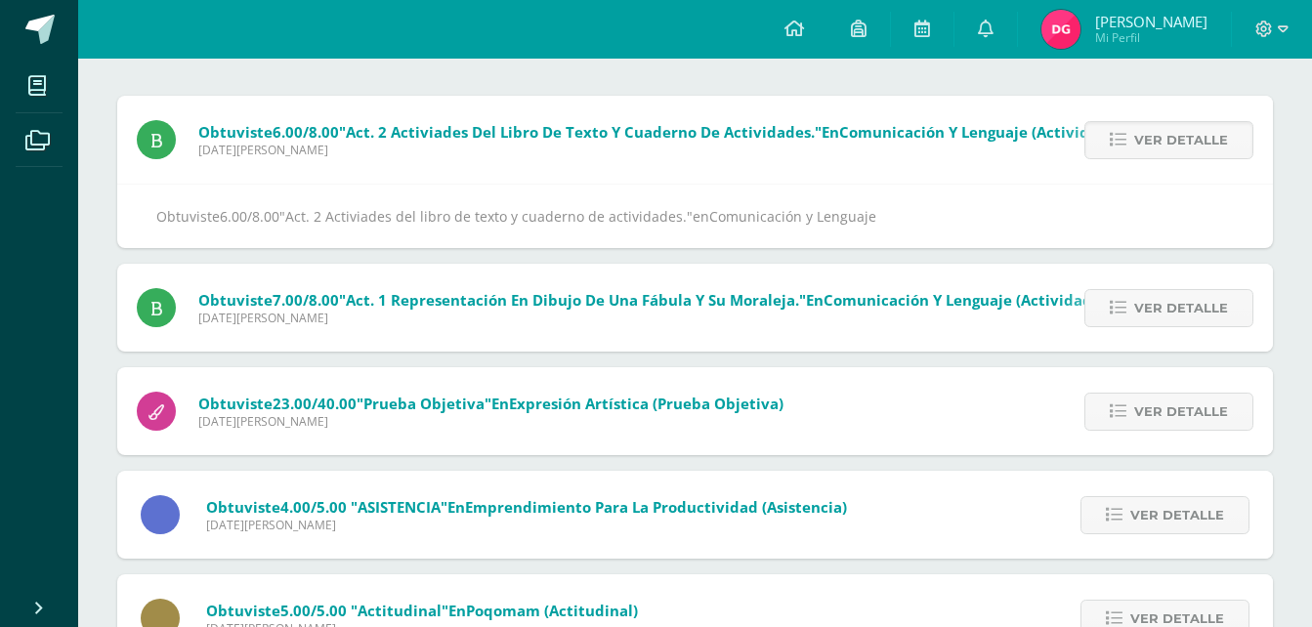
click at [1146, 142] on span "Ver detalle" at bounding box center [1181, 140] width 94 height 36
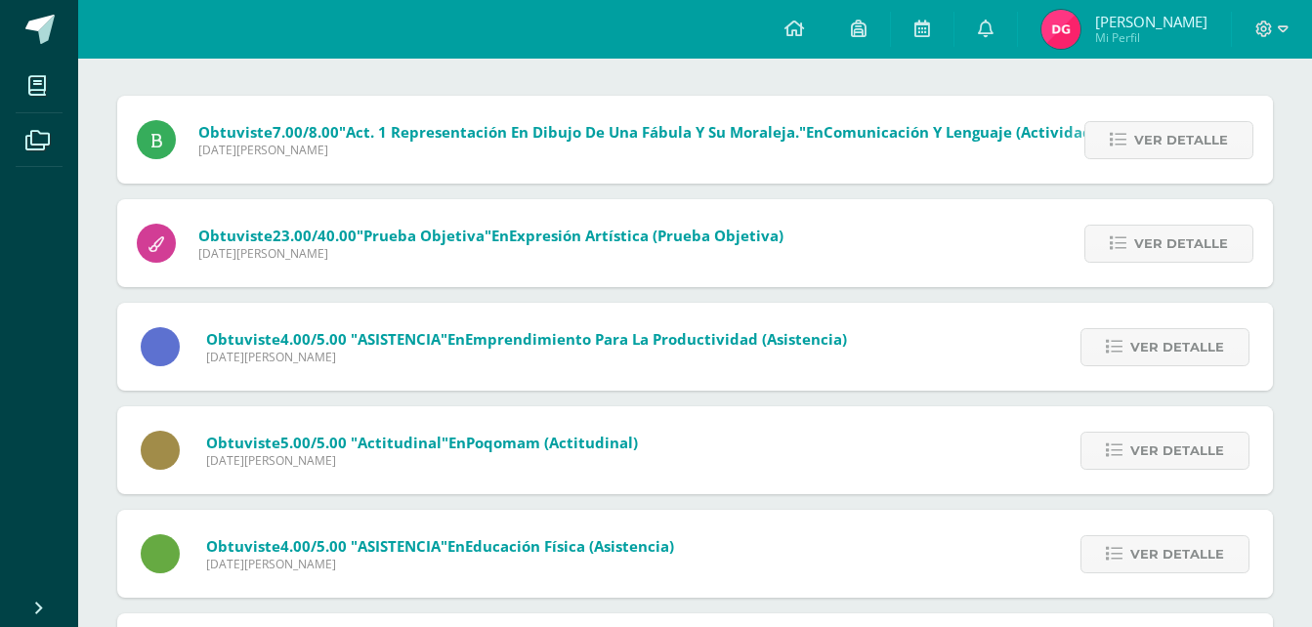
click at [1146, 142] on span "Ver detalle" at bounding box center [1181, 140] width 94 height 36
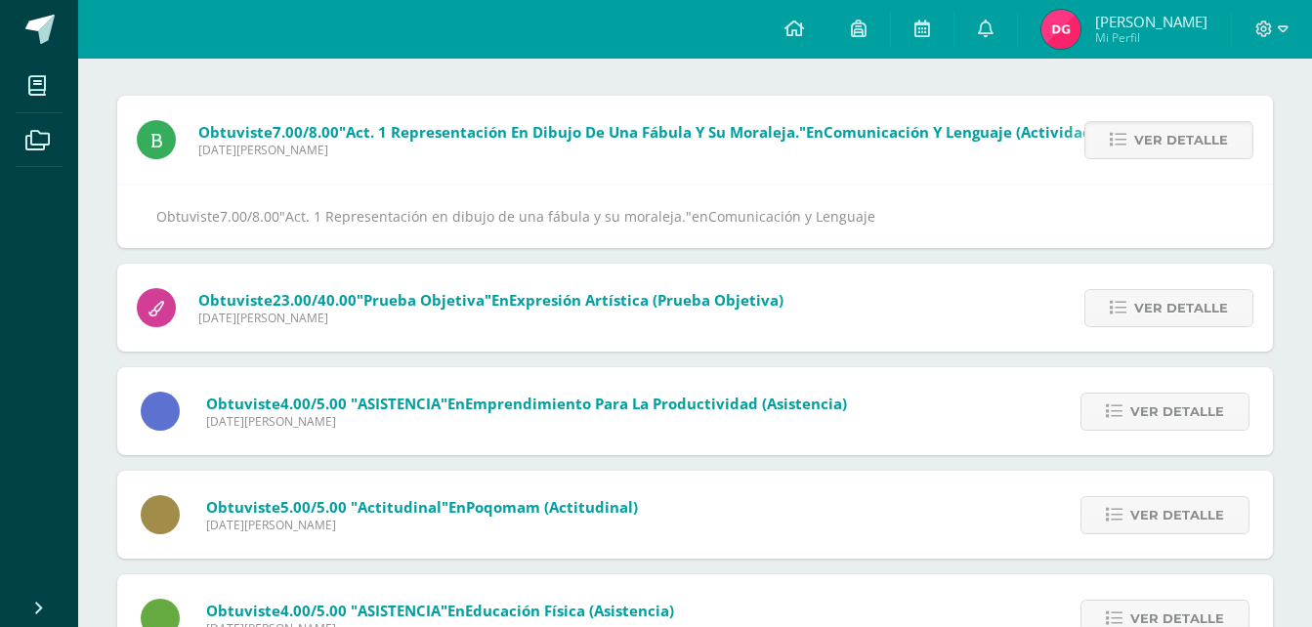
click at [1146, 142] on span "Ver detalle" at bounding box center [1181, 140] width 94 height 36
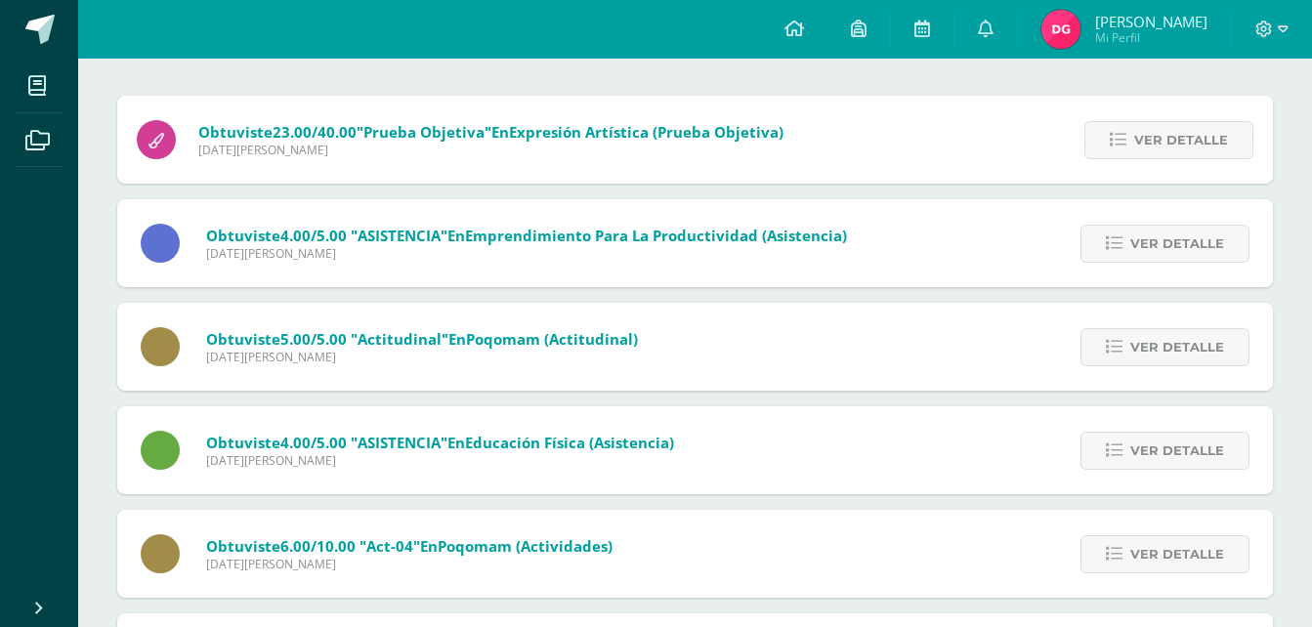
click at [1146, 142] on span "Ver detalle" at bounding box center [1181, 140] width 94 height 36
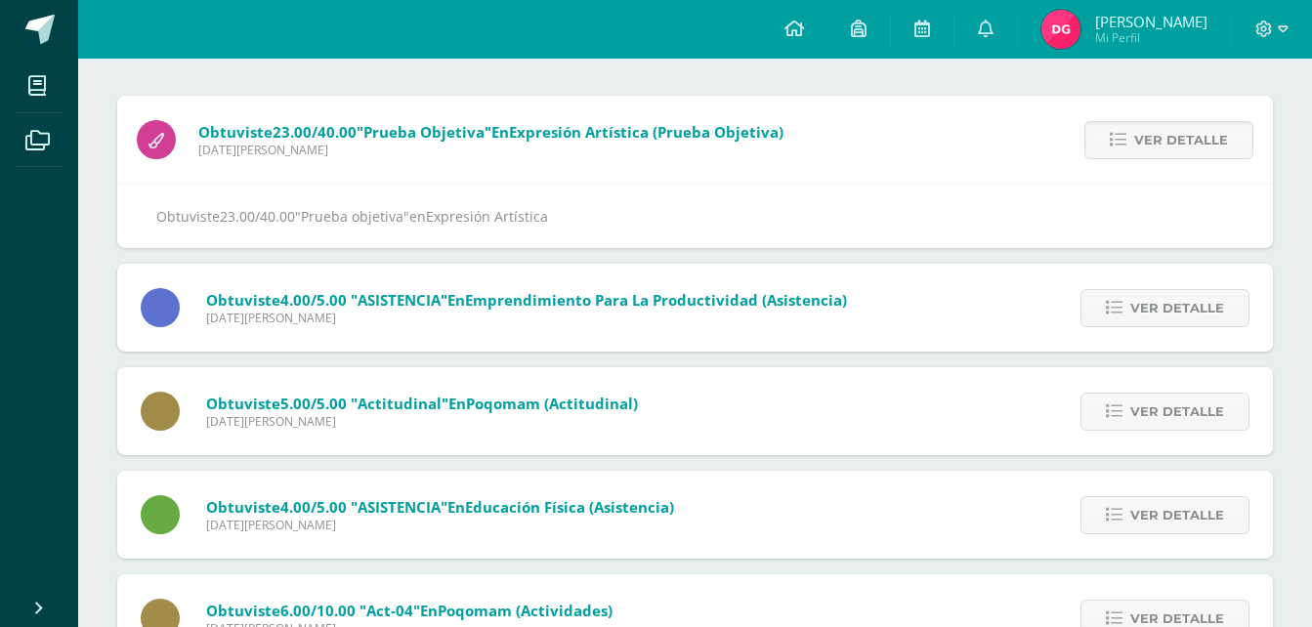
click at [1146, 142] on span "Ver detalle" at bounding box center [1181, 140] width 94 height 36
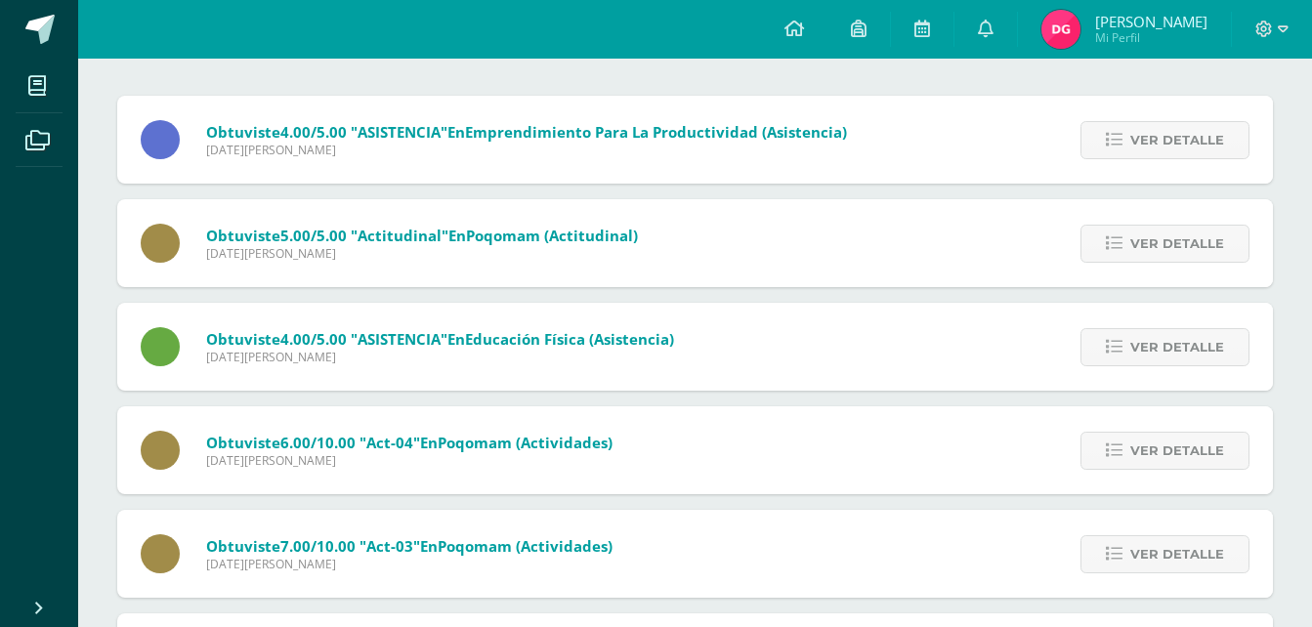
click at [1146, 142] on span "Ver detalle" at bounding box center [1177, 140] width 94 height 36
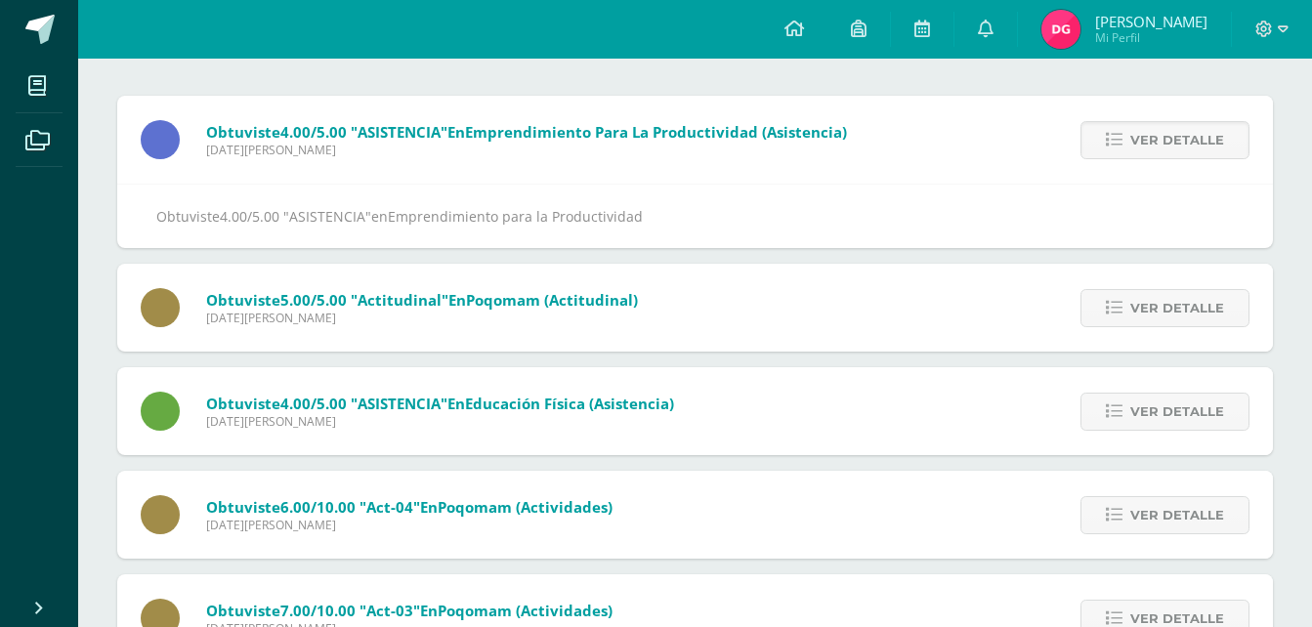
click at [1146, 142] on span "Ver detalle" at bounding box center [1177, 140] width 94 height 36
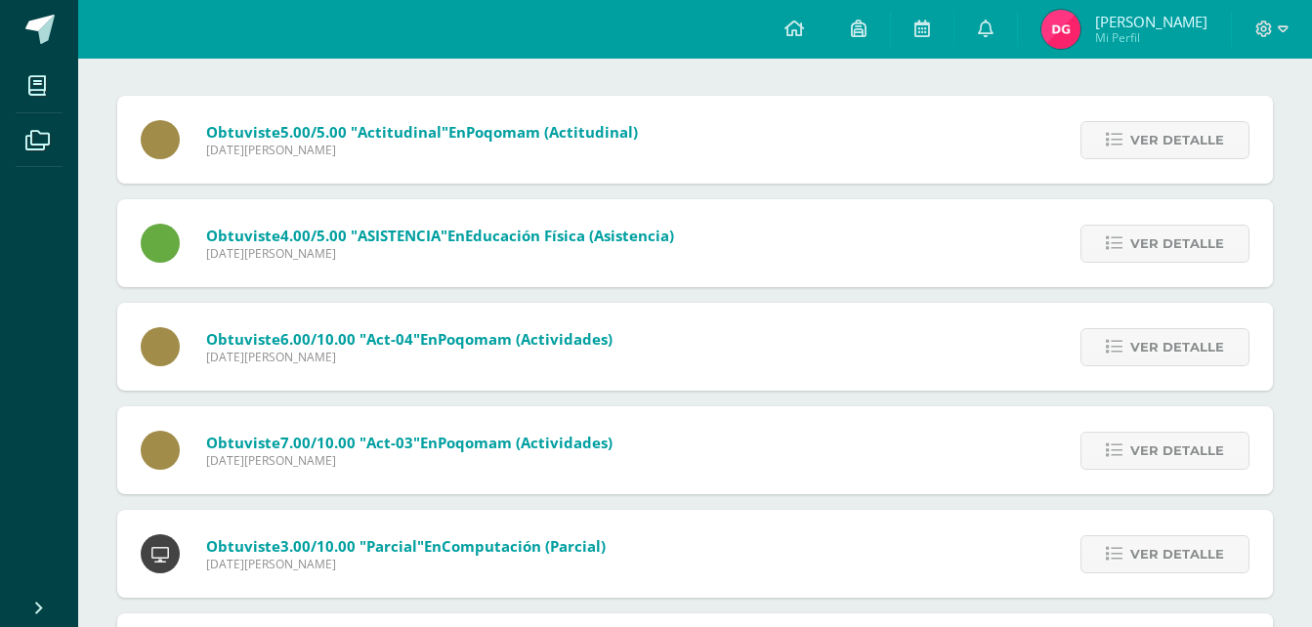
click at [1146, 142] on span "Ver detalle" at bounding box center [1177, 140] width 94 height 36
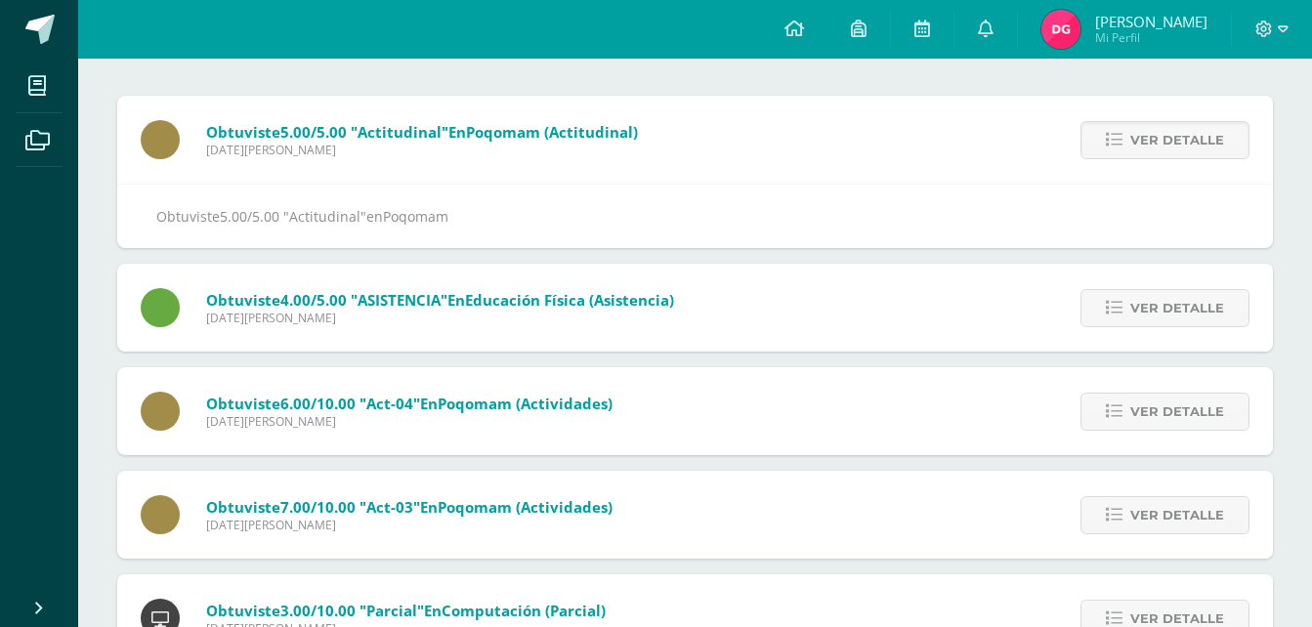
click at [1146, 142] on span "Ver detalle" at bounding box center [1177, 140] width 94 height 36
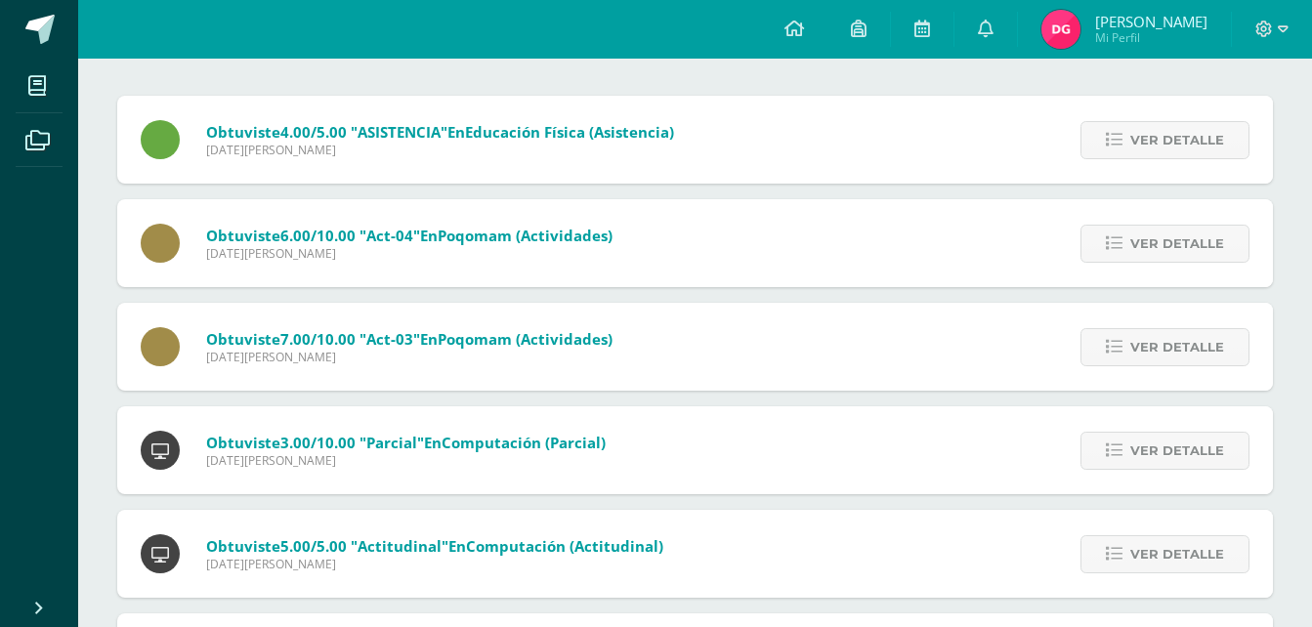
click at [1146, 142] on span "Ver detalle" at bounding box center [1177, 140] width 94 height 36
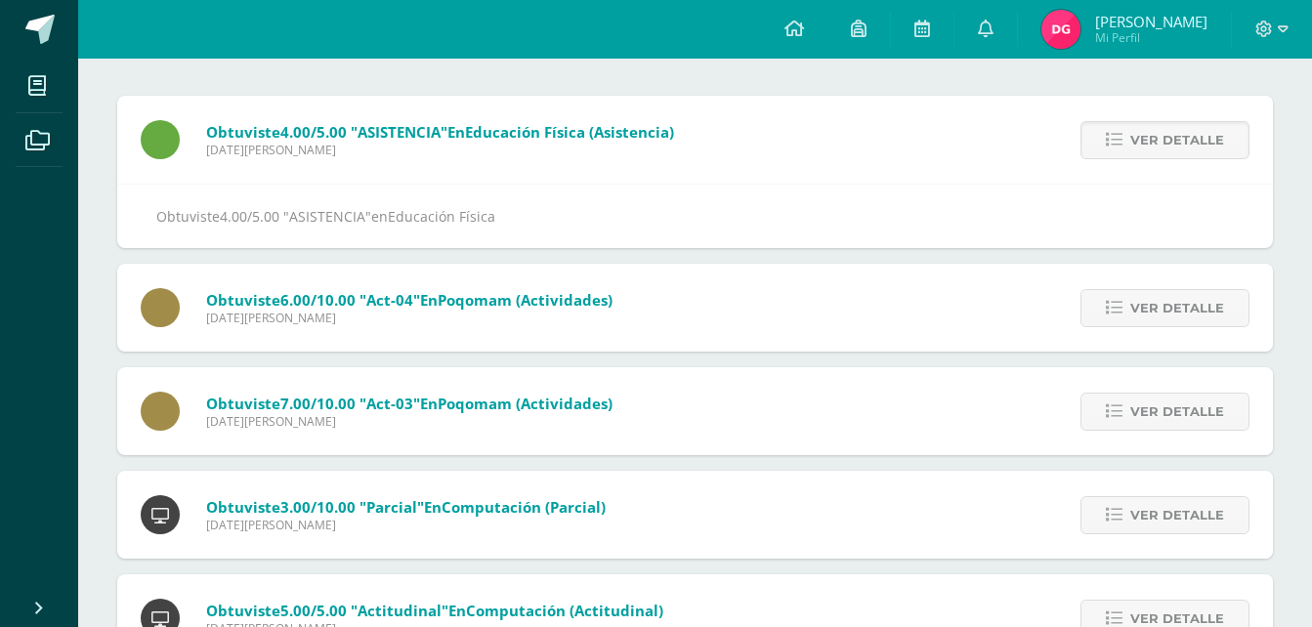
click at [1146, 142] on span "Ver detalle" at bounding box center [1177, 140] width 94 height 36
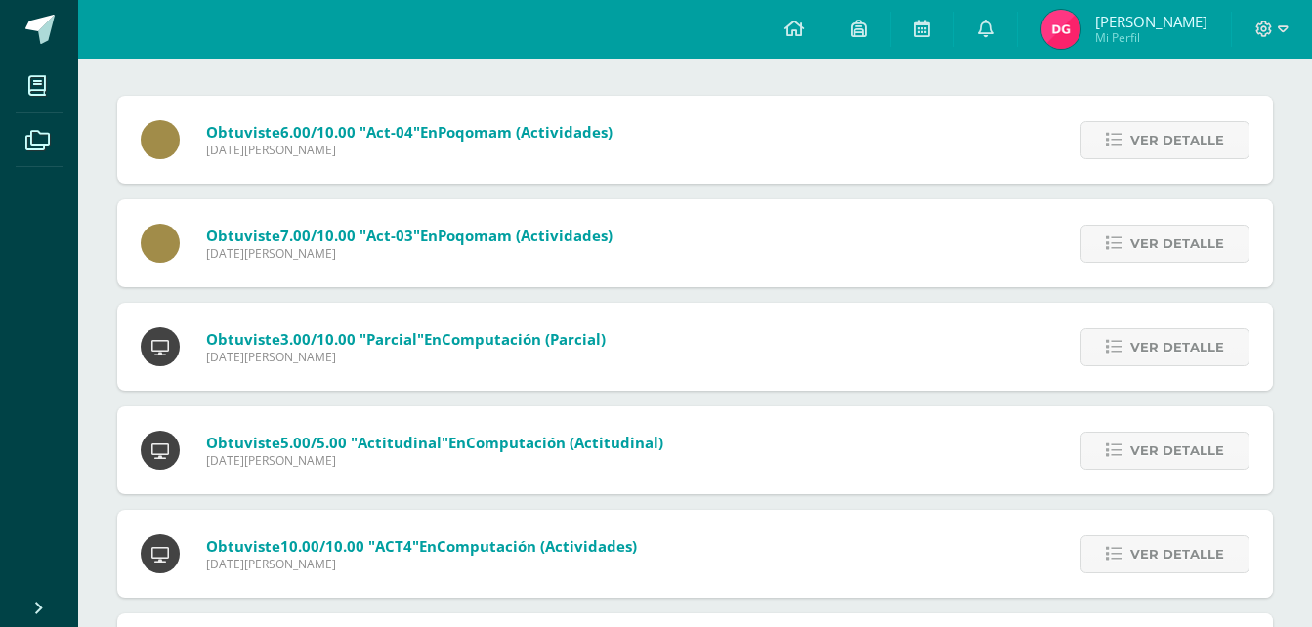
click at [1146, 142] on span "Ver detalle" at bounding box center [1177, 140] width 94 height 36
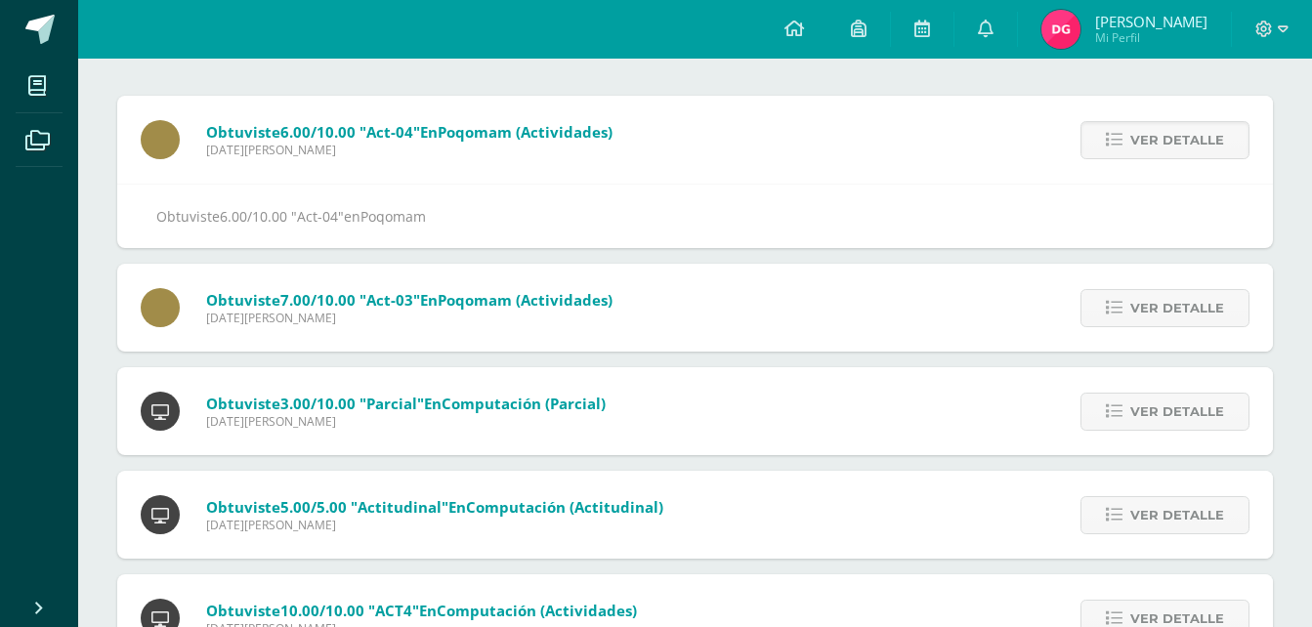
click at [1146, 142] on span "Ver detalle" at bounding box center [1177, 140] width 94 height 36
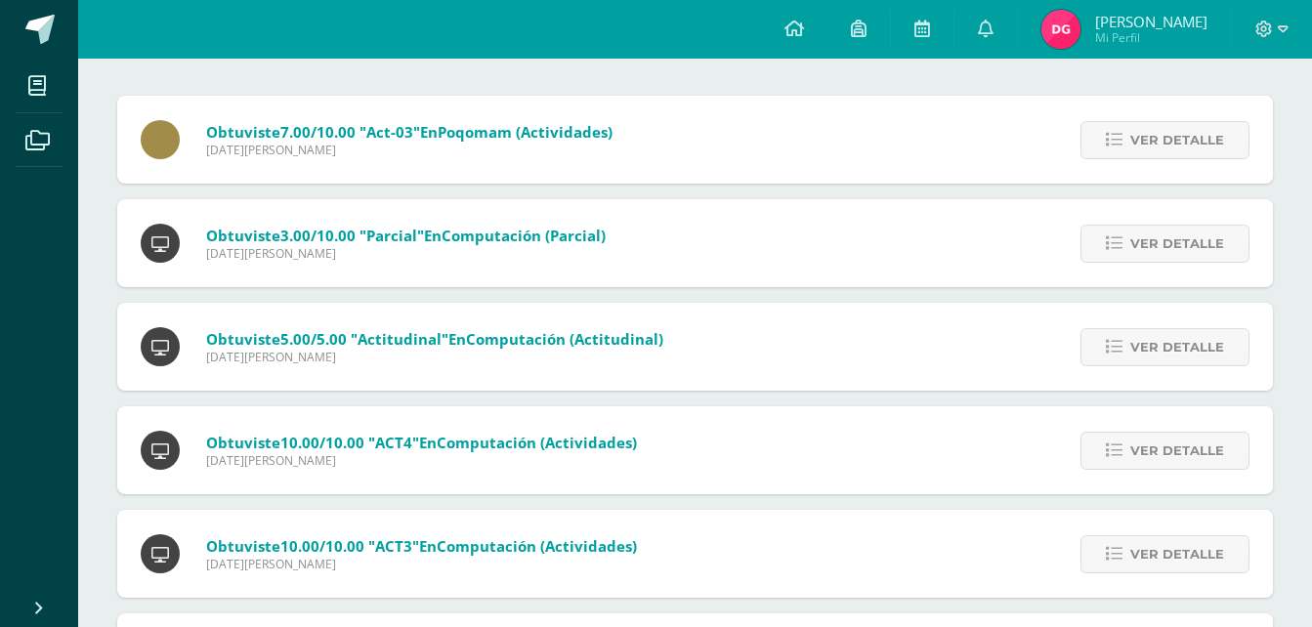
click at [1146, 142] on span "Ver detalle" at bounding box center [1177, 140] width 94 height 36
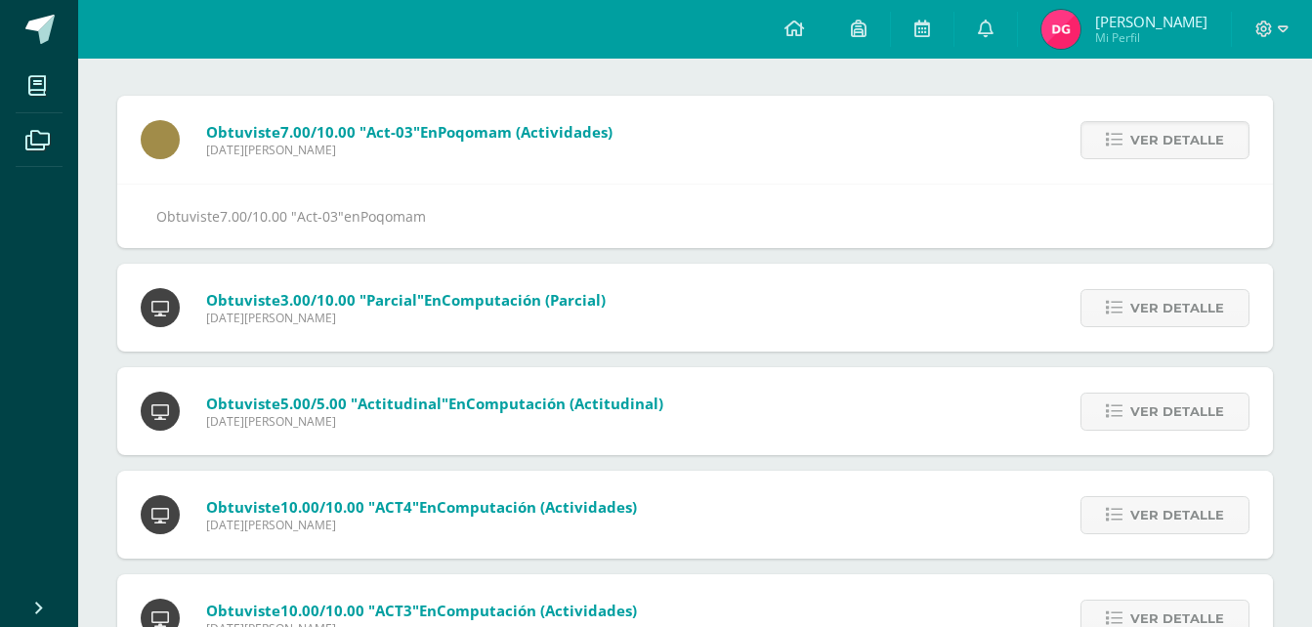
click at [1146, 142] on span "Ver detalle" at bounding box center [1177, 140] width 94 height 36
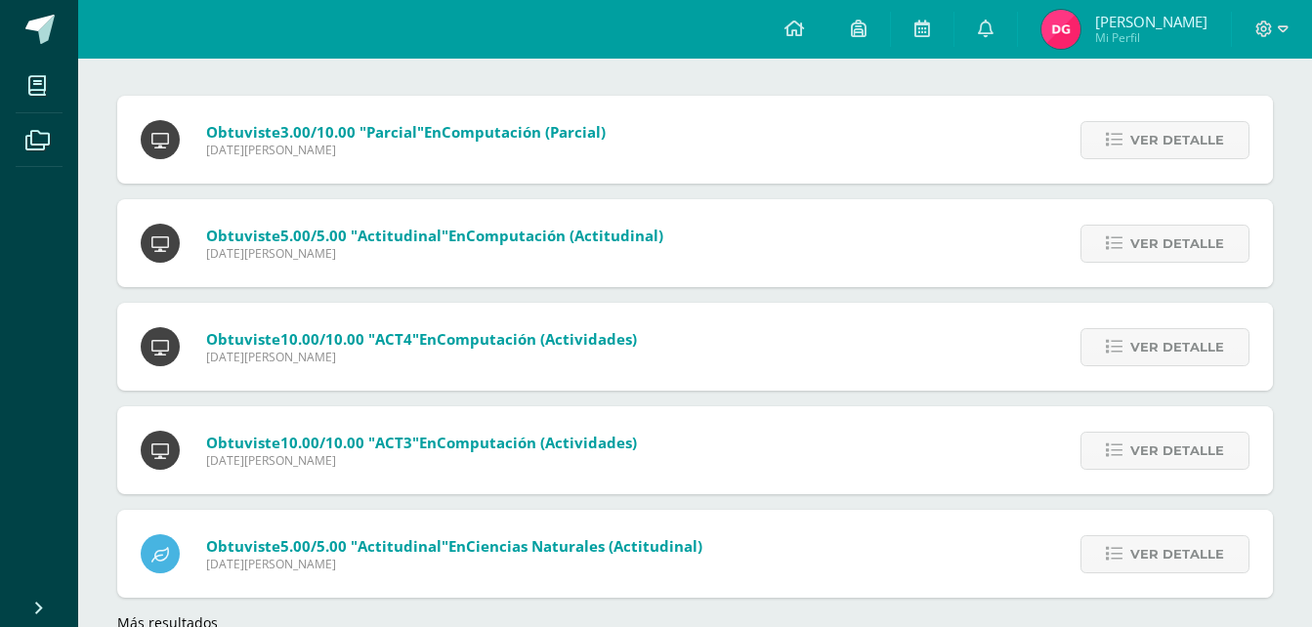
click at [1146, 142] on span "Ver detalle" at bounding box center [1177, 140] width 94 height 36
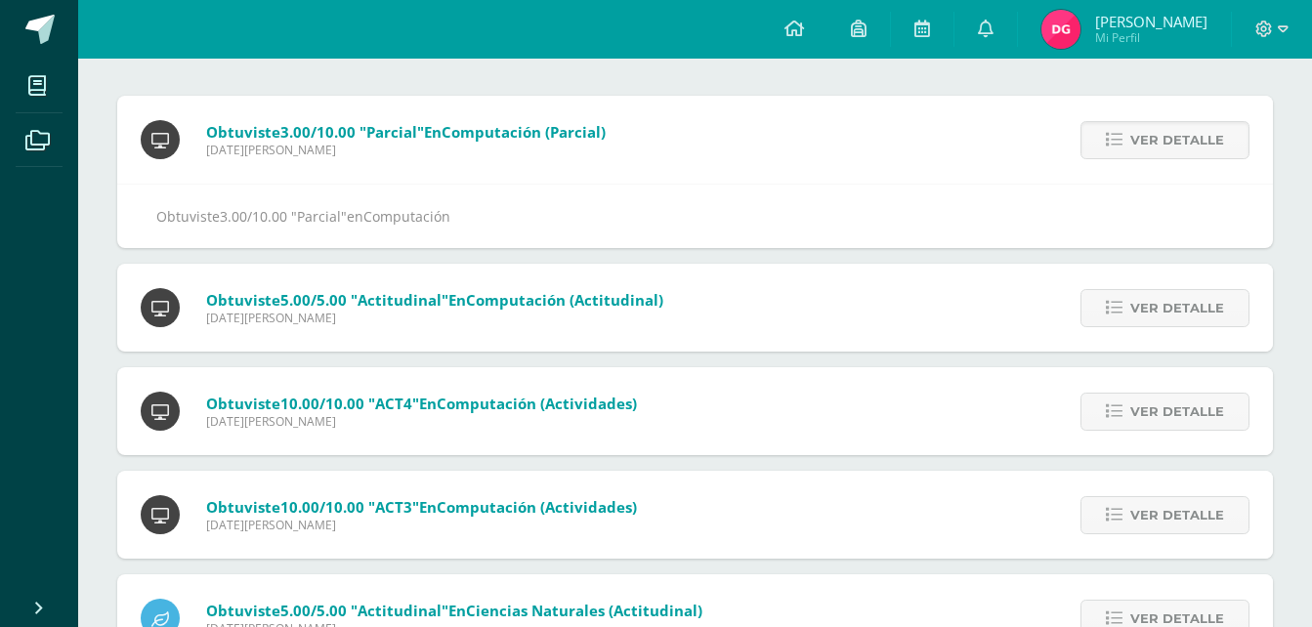
click at [1146, 142] on span "Ver detalle" at bounding box center [1177, 140] width 94 height 36
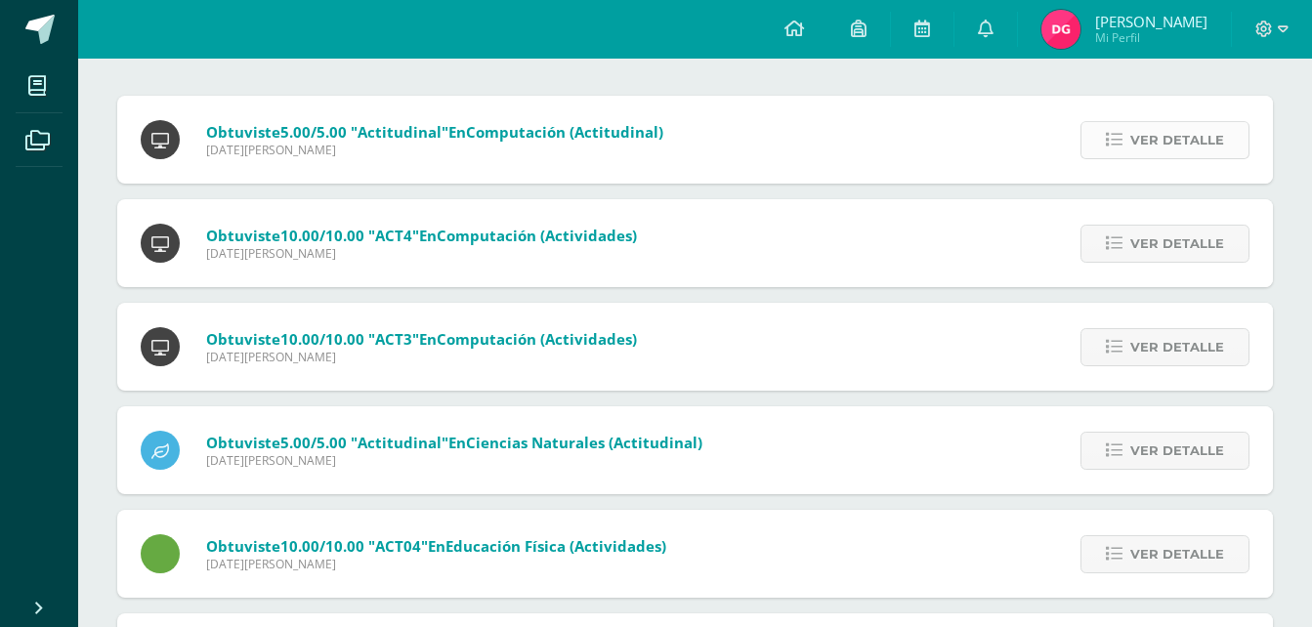
click at [1148, 148] on span "Ver detalle" at bounding box center [1177, 140] width 94 height 36
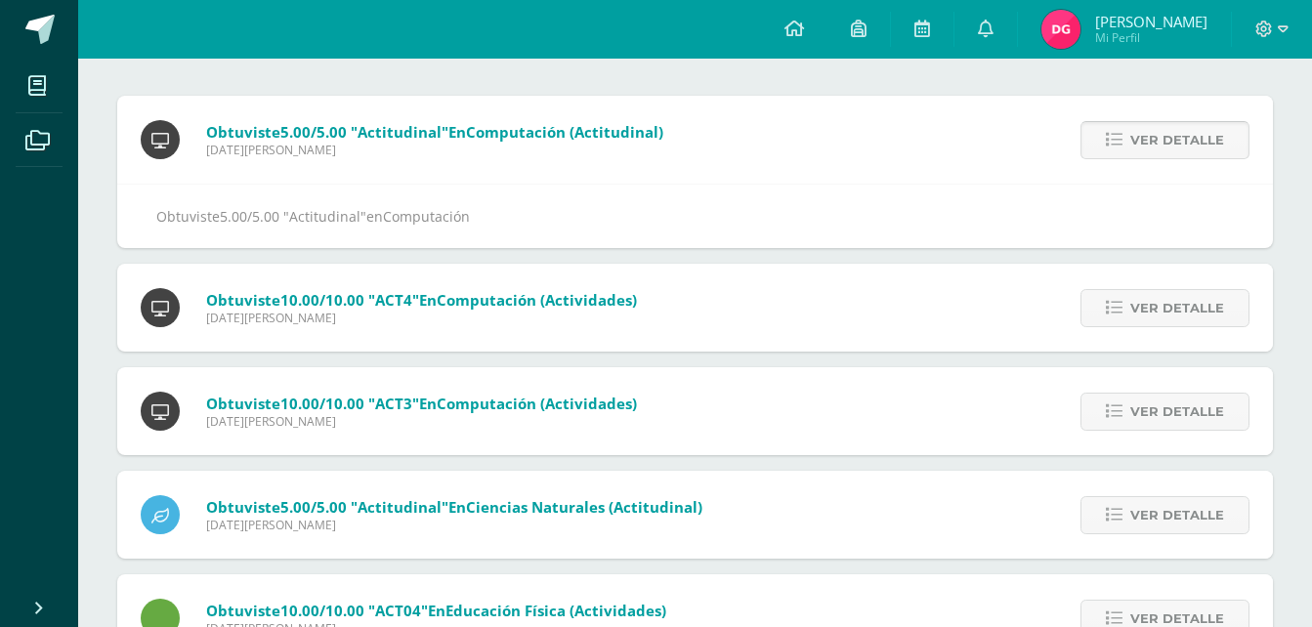
click at [1148, 148] on span "Ver detalle" at bounding box center [1177, 140] width 94 height 36
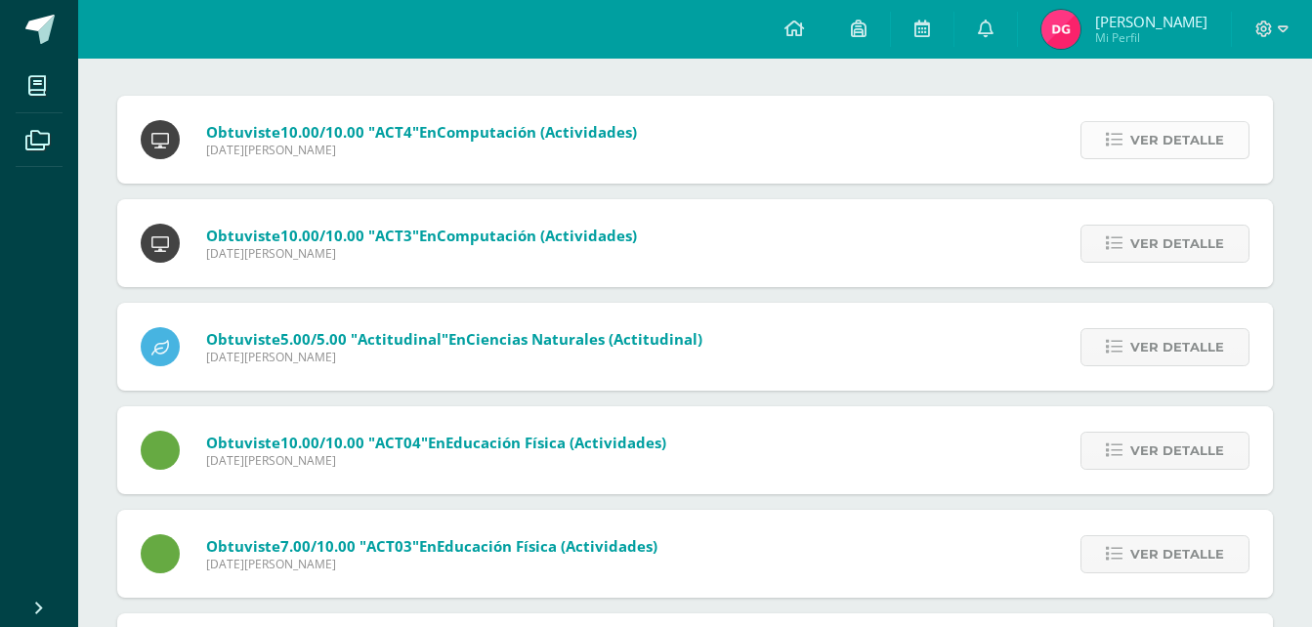
click at [1148, 135] on span "Ver detalle" at bounding box center [1177, 140] width 94 height 36
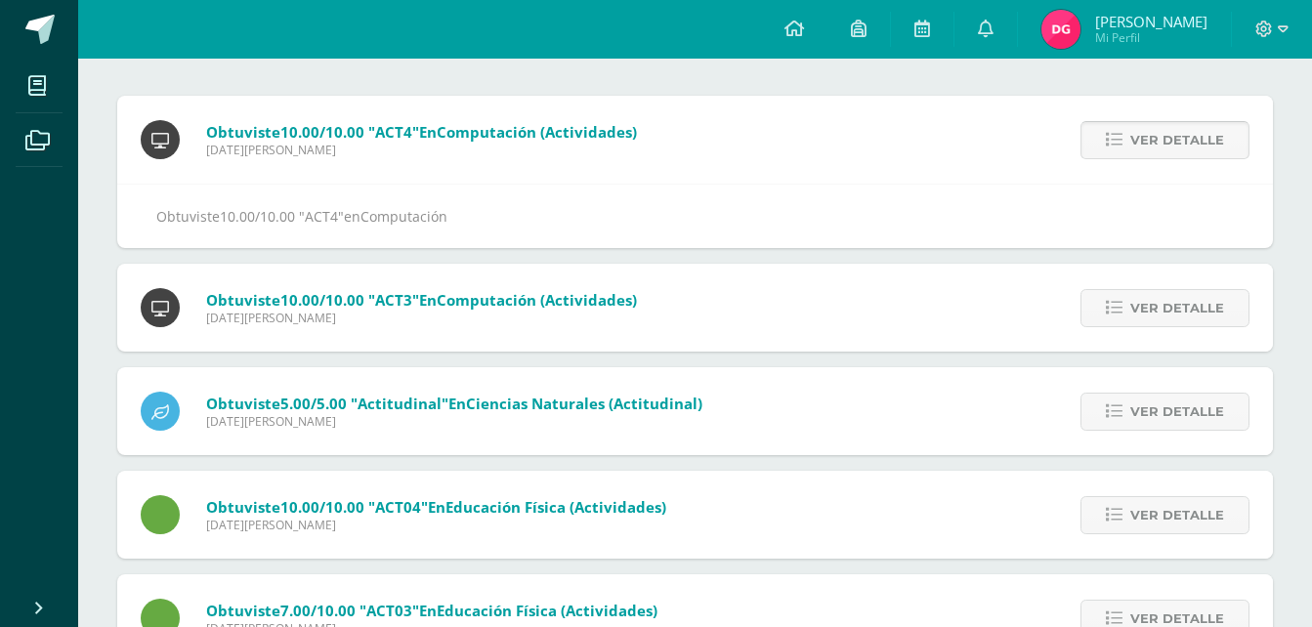
click at [1148, 135] on span "Ver detalle" at bounding box center [1177, 140] width 94 height 36
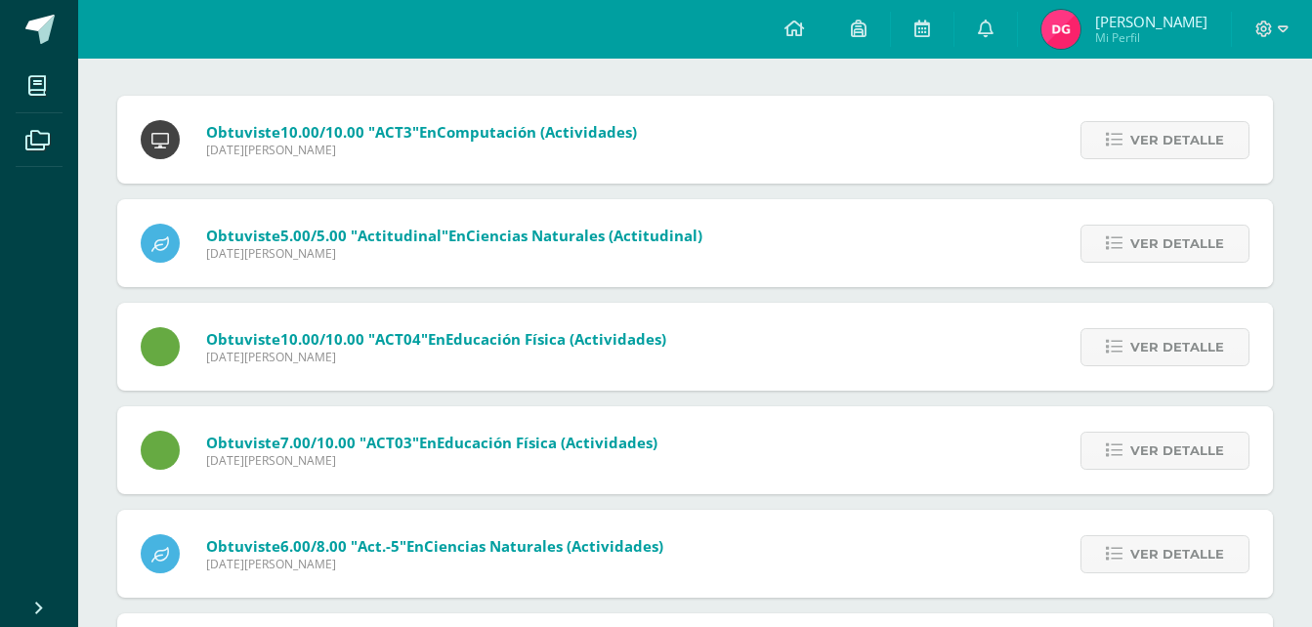
click at [1148, 135] on span "Ver detalle" at bounding box center [1177, 140] width 94 height 36
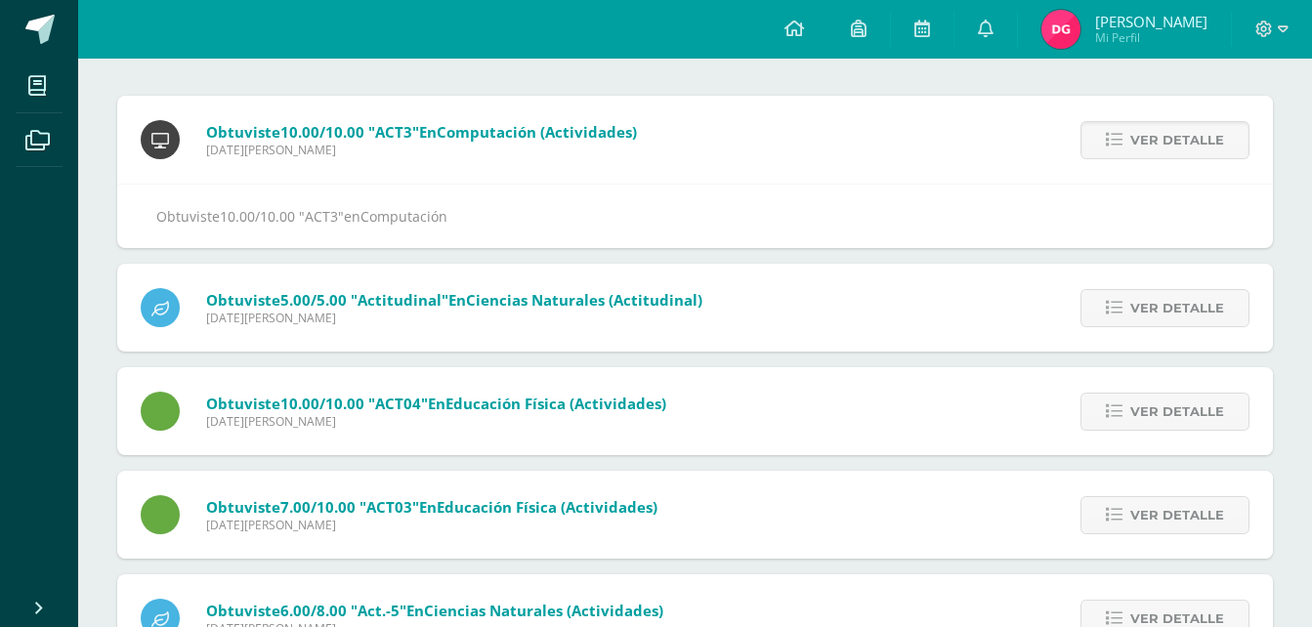
click at [1148, 135] on span "Ver detalle" at bounding box center [1177, 140] width 94 height 36
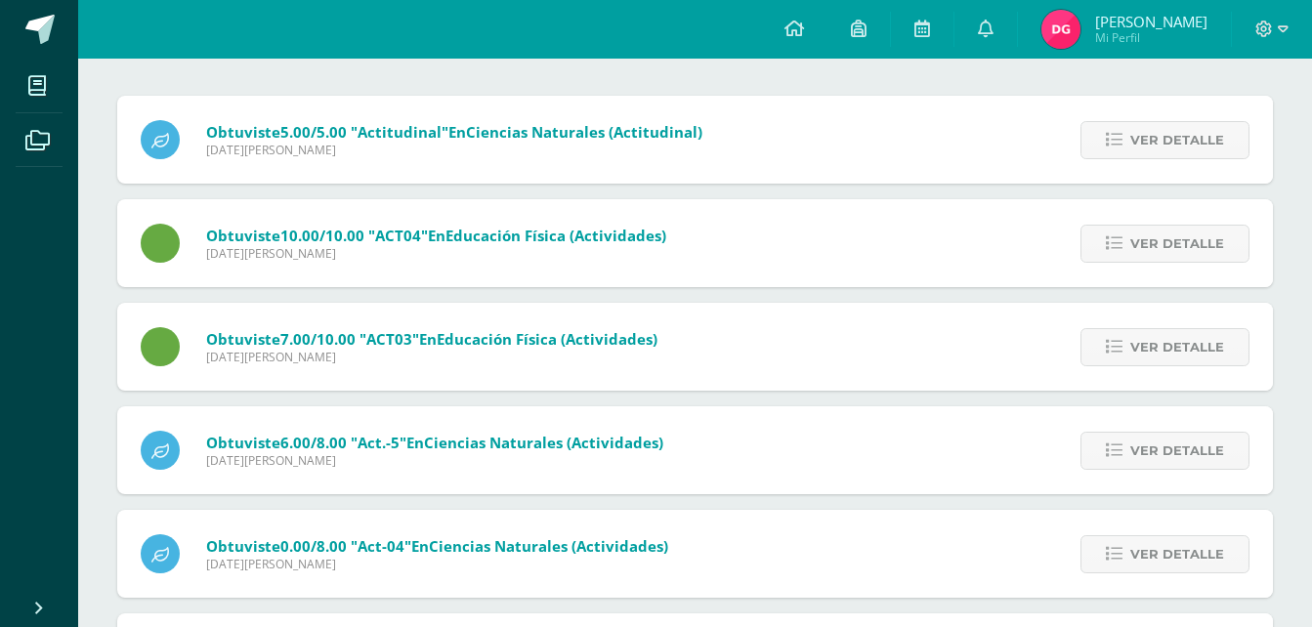
click at [1148, 135] on span "Ver detalle" at bounding box center [1177, 140] width 94 height 36
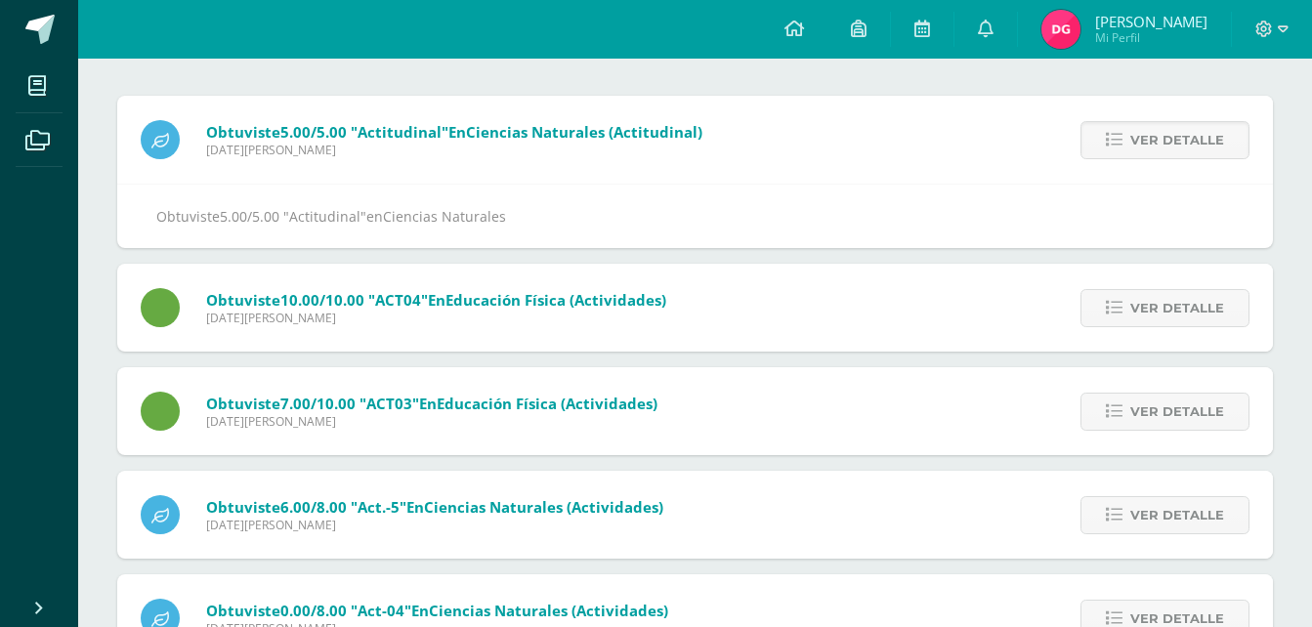
click at [1148, 135] on span "Ver detalle" at bounding box center [1177, 140] width 94 height 36
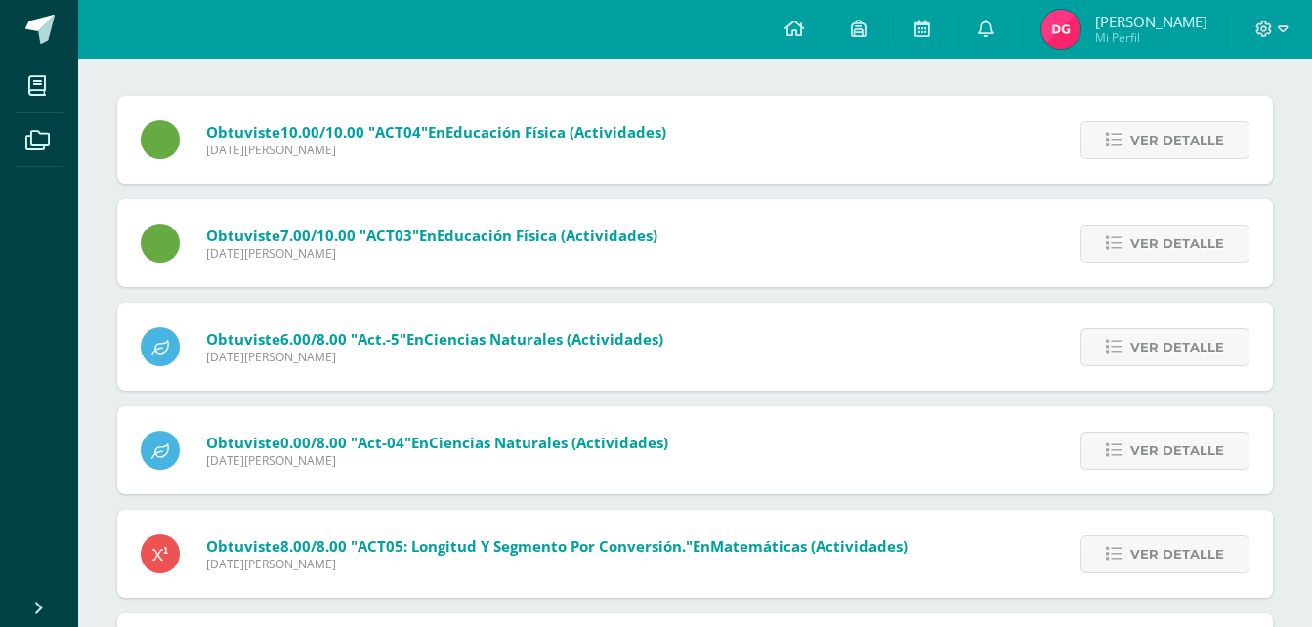
click at [1148, 135] on span "Ver detalle" at bounding box center [1177, 140] width 94 height 36
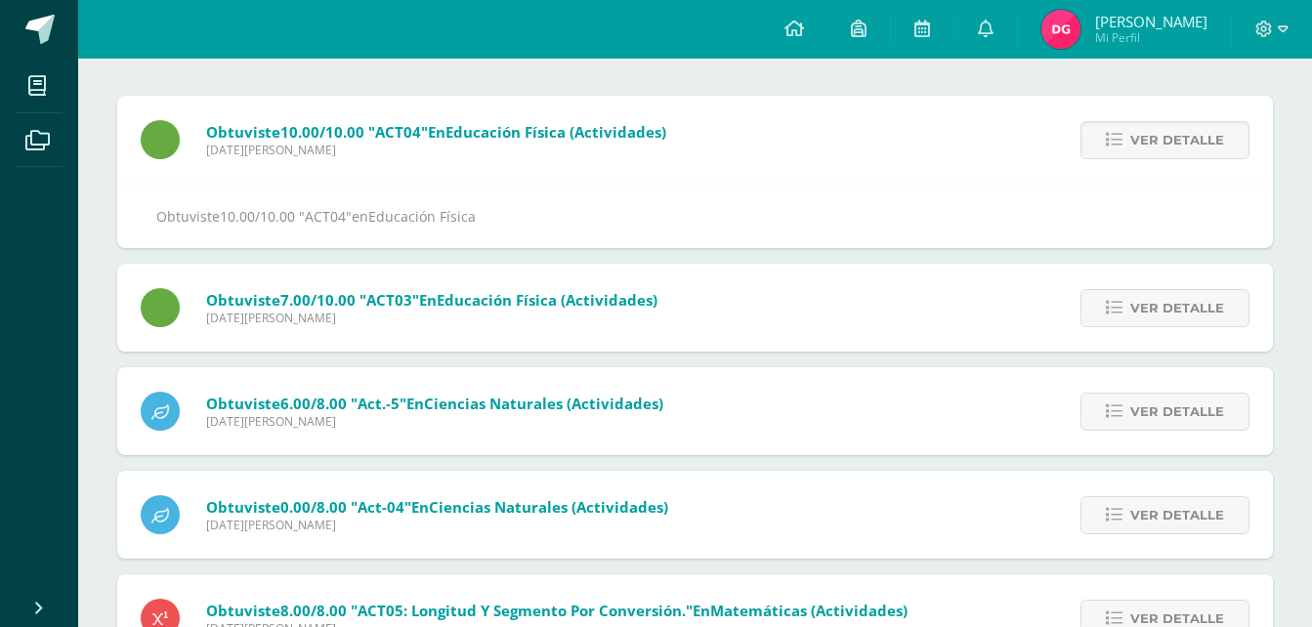
click at [1148, 135] on span "Ver detalle" at bounding box center [1177, 140] width 94 height 36
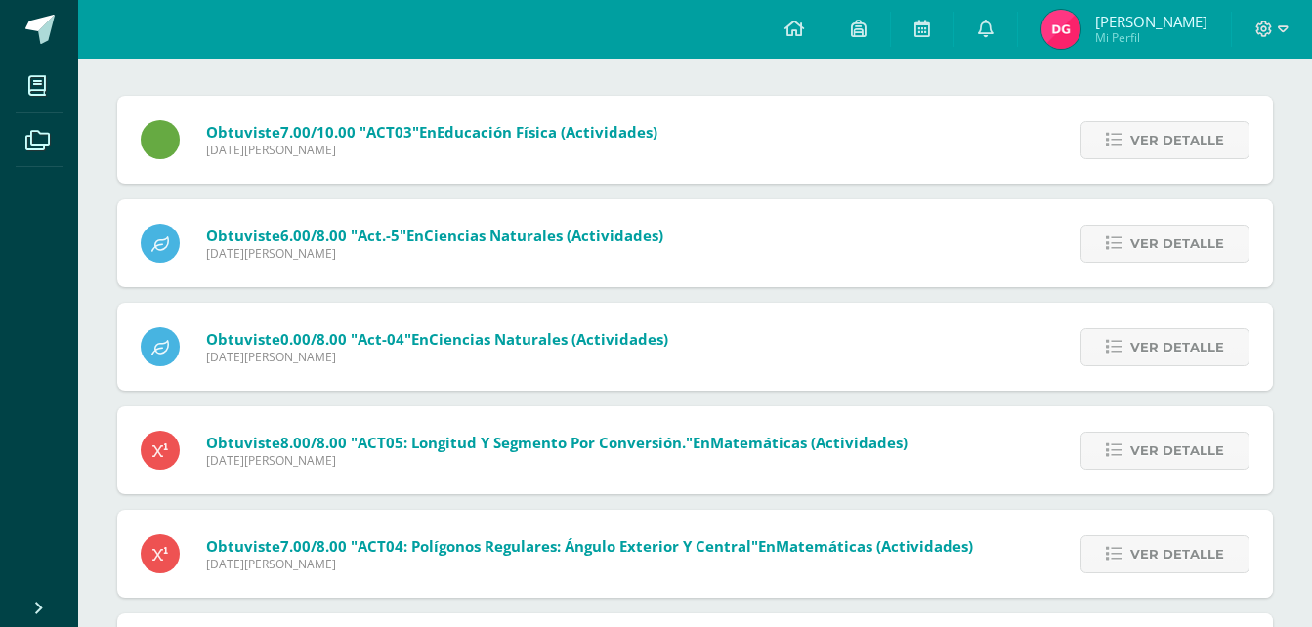
click at [1148, 135] on span "Ver detalle" at bounding box center [1177, 140] width 94 height 36
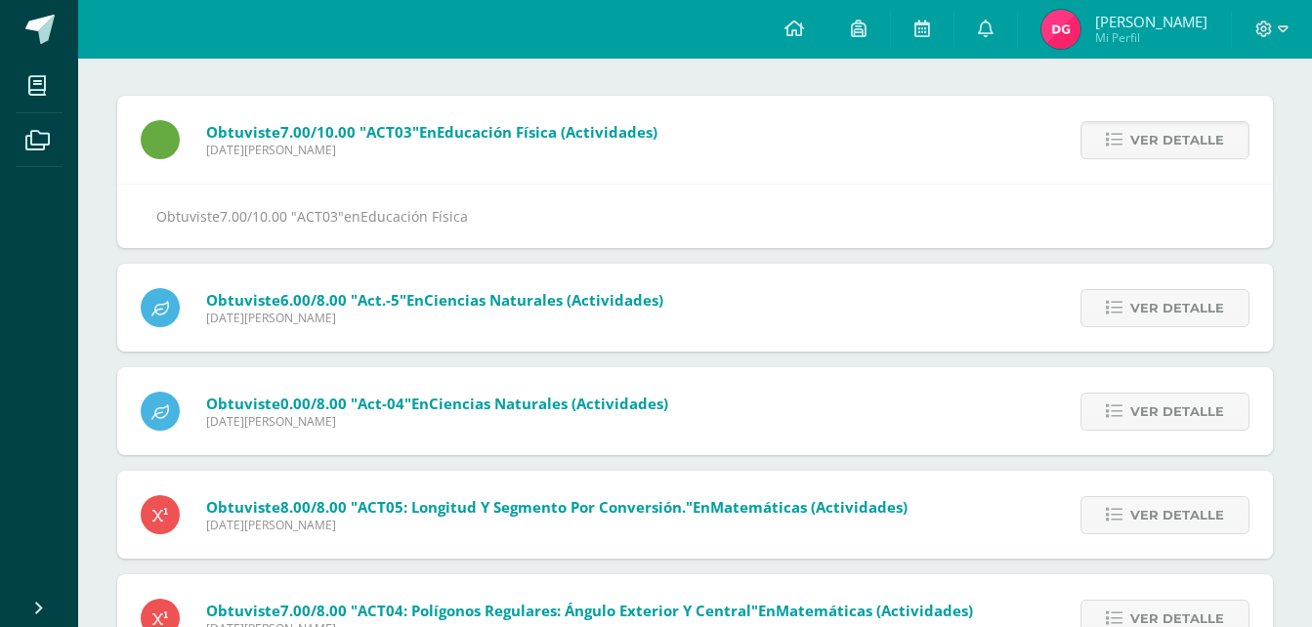
click at [1148, 135] on span "Ver detalle" at bounding box center [1177, 140] width 94 height 36
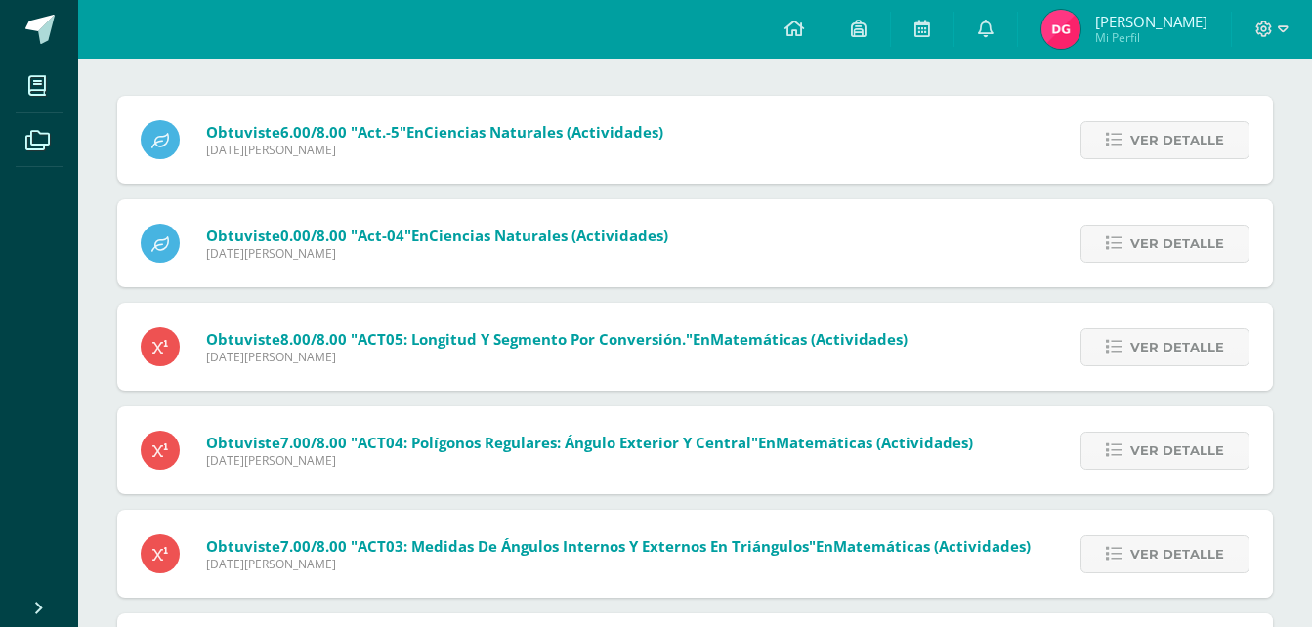
click at [1148, 135] on span "Ver detalle" at bounding box center [1177, 140] width 94 height 36
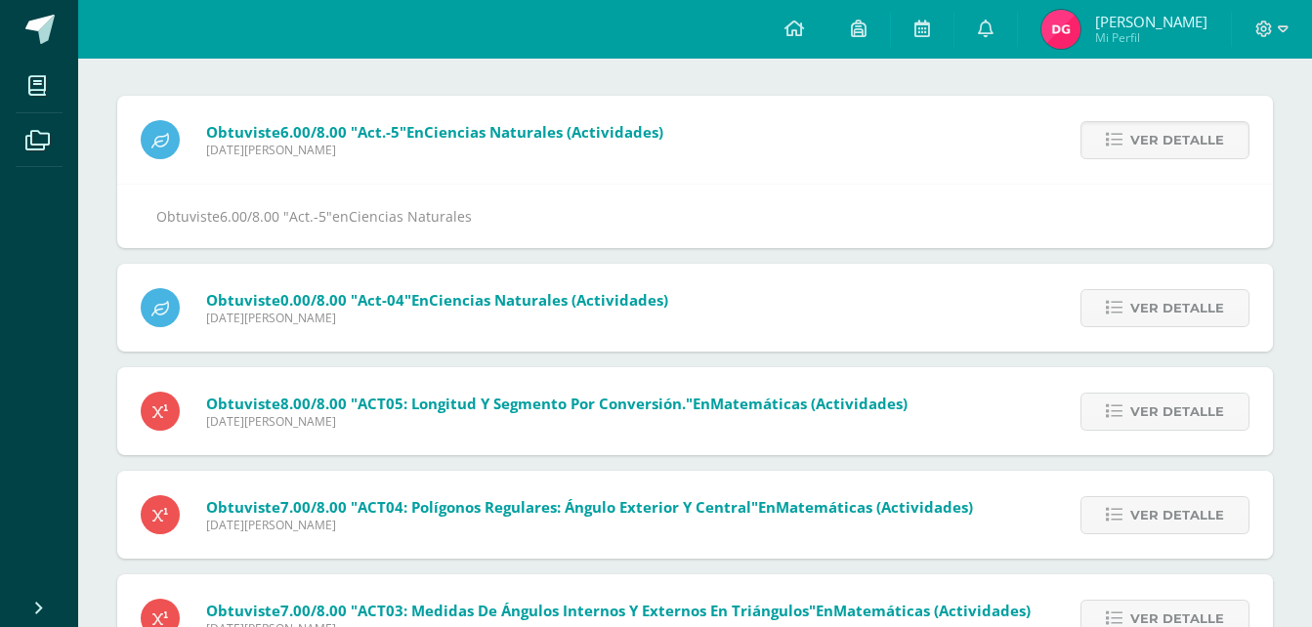
click at [1148, 135] on span "Ver detalle" at bounding box center [1177, 140] width 94 height 36
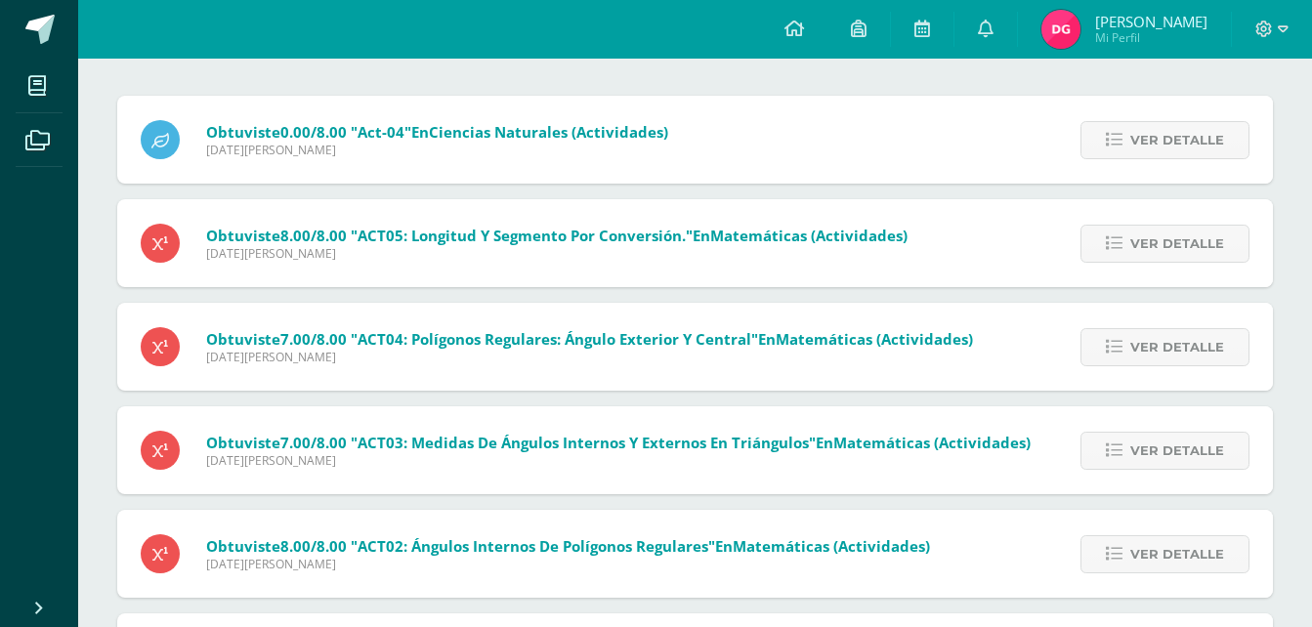
click at [1148, 135] on span "Ver detalle" at bounding box center [1177, 140] width 94 height 36
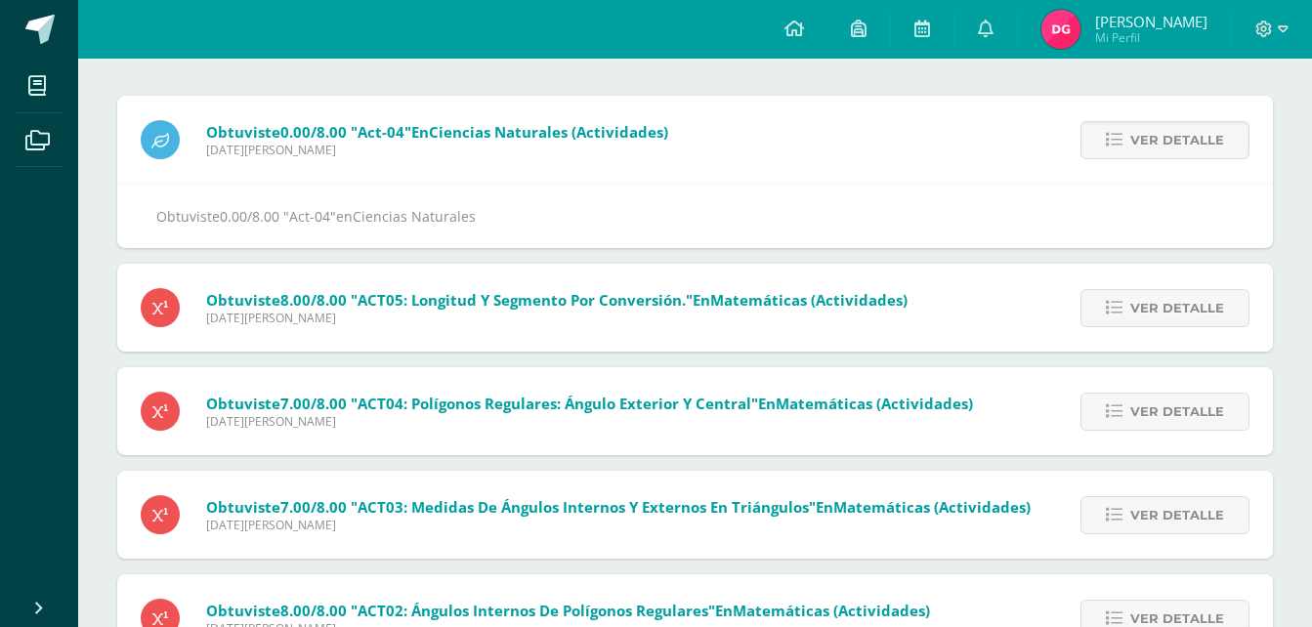
click at [1148, 135] on span "Ver detalle" at bounding box center [1177, 140] width 94 height 36
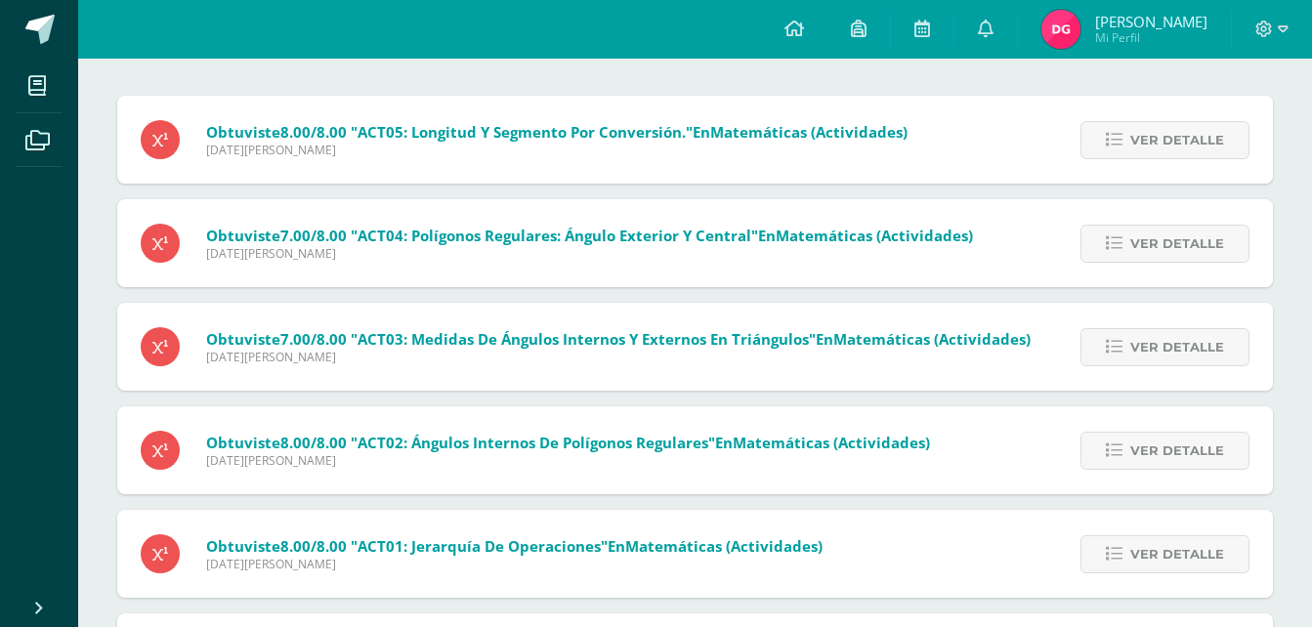
click at [1148, 135] on span "Ver detalle" at bounding box center [1177, 140] width 94 height 36
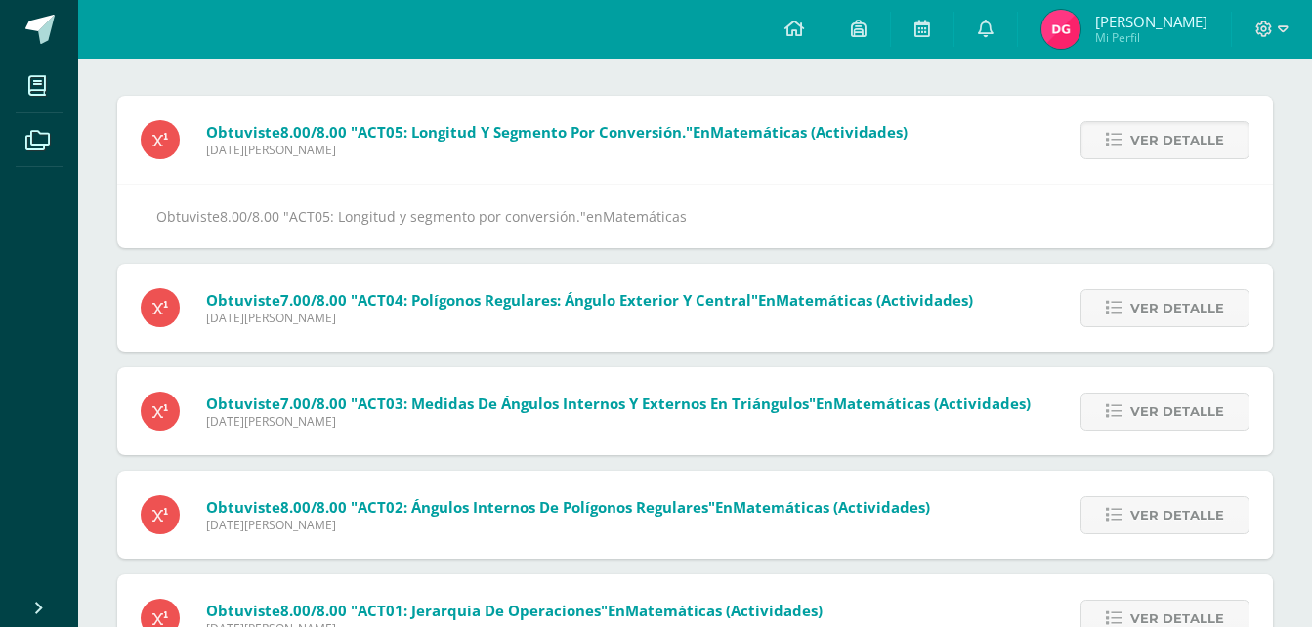
click at [1148, 135] on span "Ver detalle" at bounding box center [1177, 140] width 94 height 36
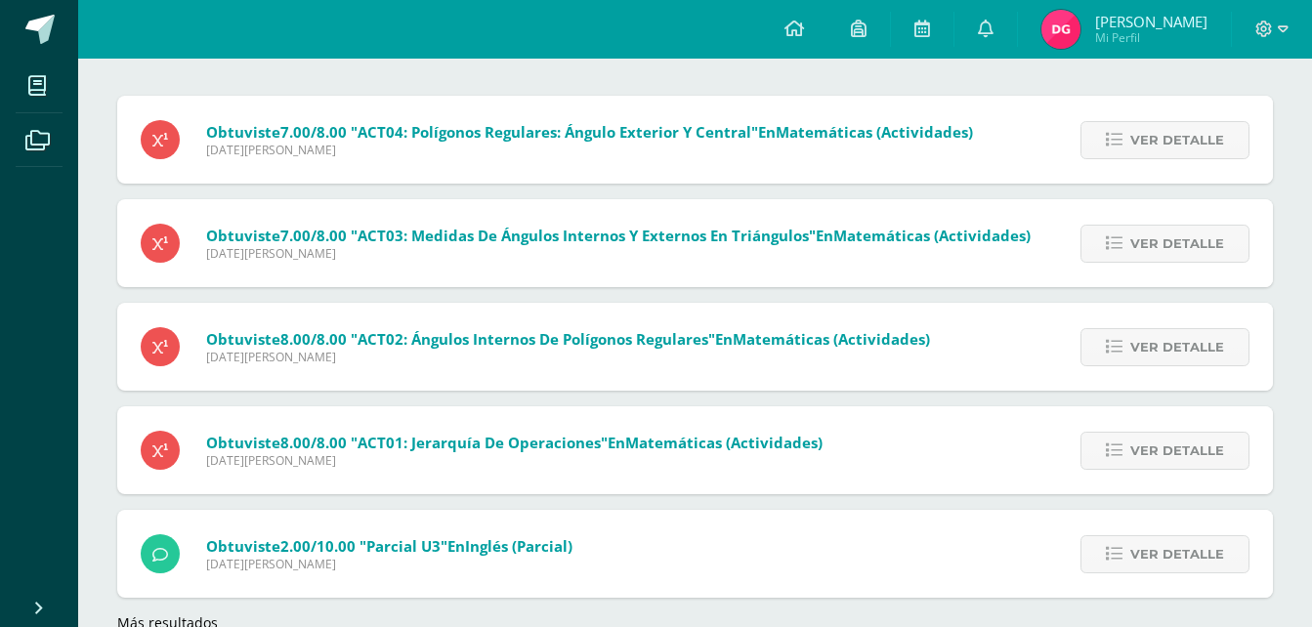
click at [1148, 135] on span "Ver detalle" at bounding box center [1177, 140] width 94 height 36
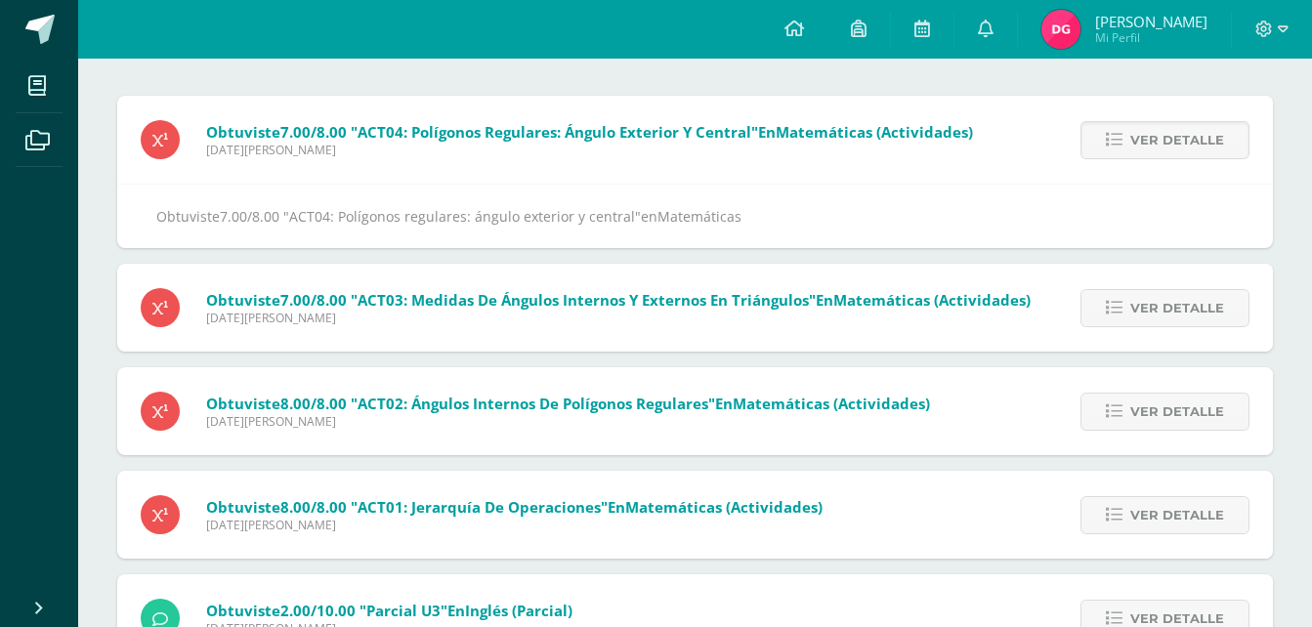
click at [1148, 135] on span "Ver detalle" at bounding box center [1177, 140] width 94 height 36
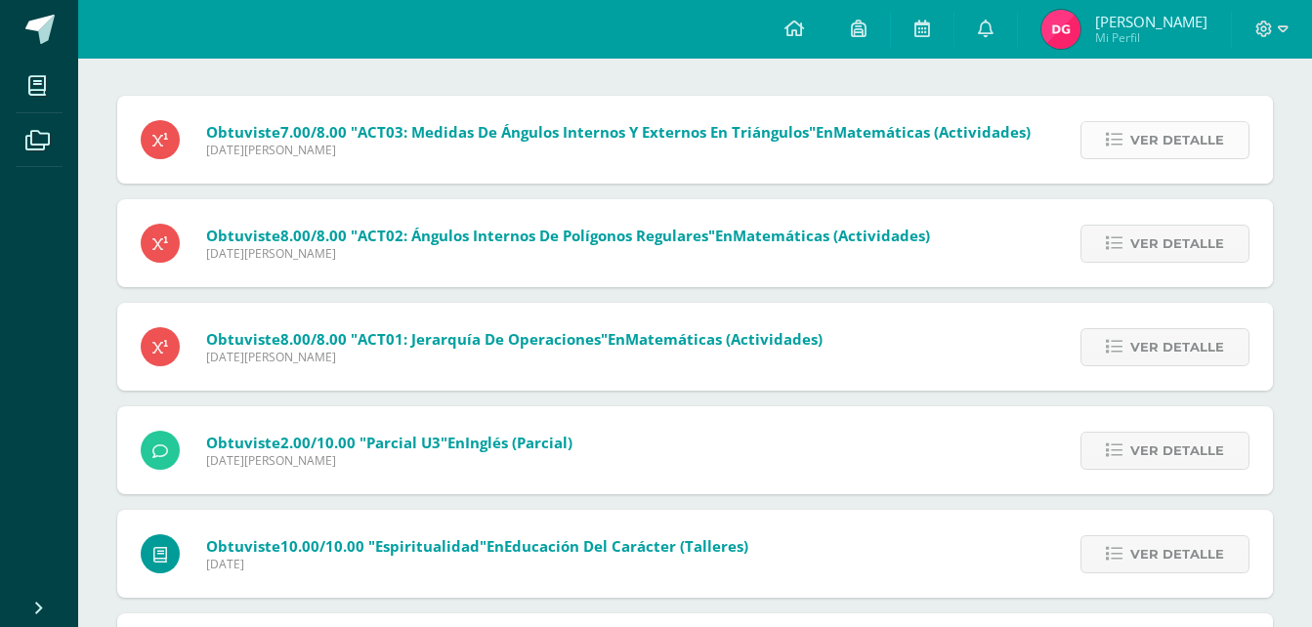
click at [1149, 146] on span "Ver detalle" at bounding box center [1177, 140] width 94 height 36
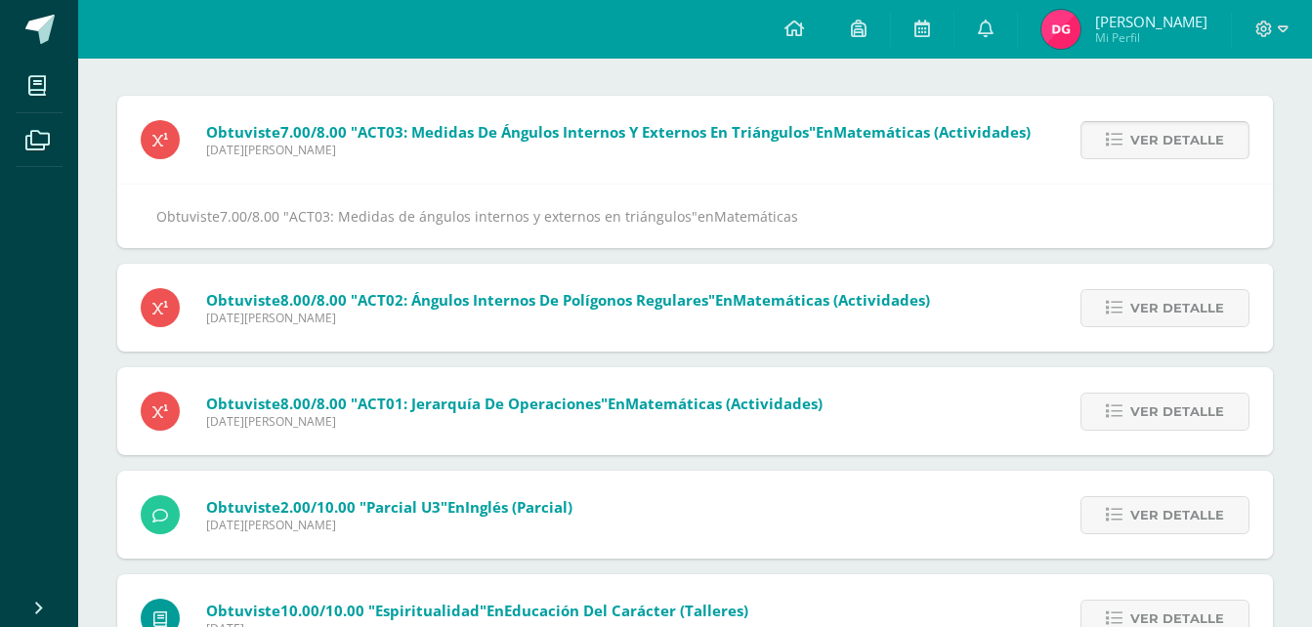
click at [1149, 146] on span "Ver detalle" at bounding box center [1177, 140] width 94 height 36
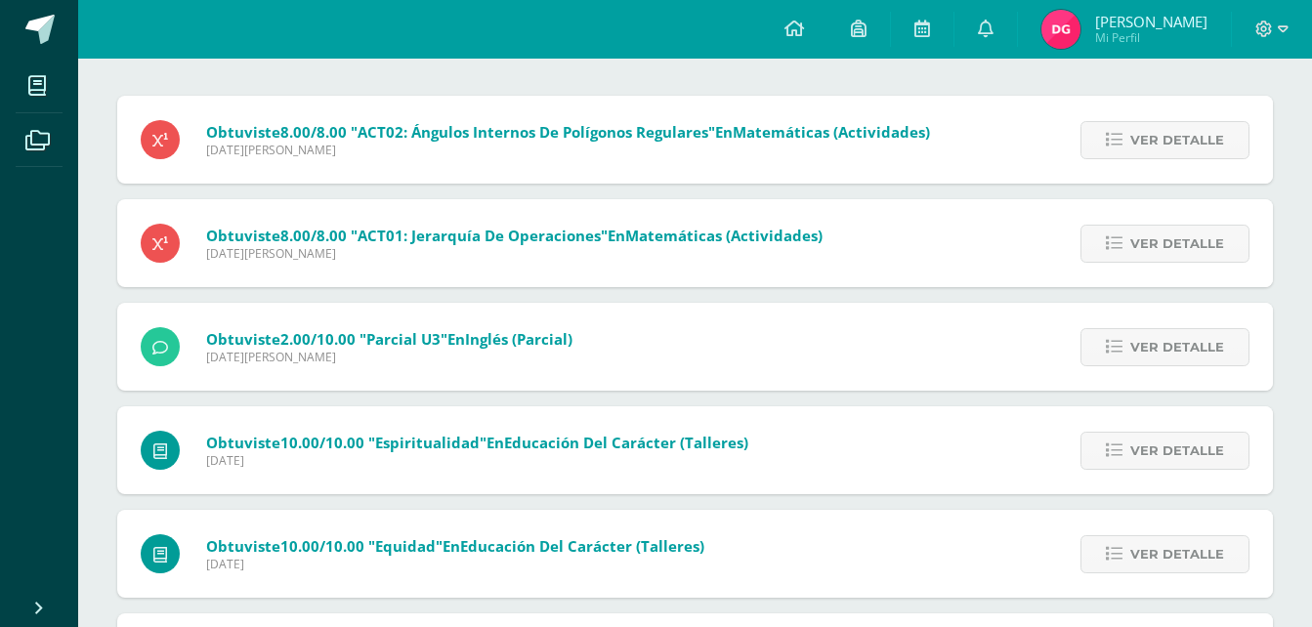
click at [1149, 146] on span "Ver detalle" at bounding box center [1177, 140] width 94 height 36
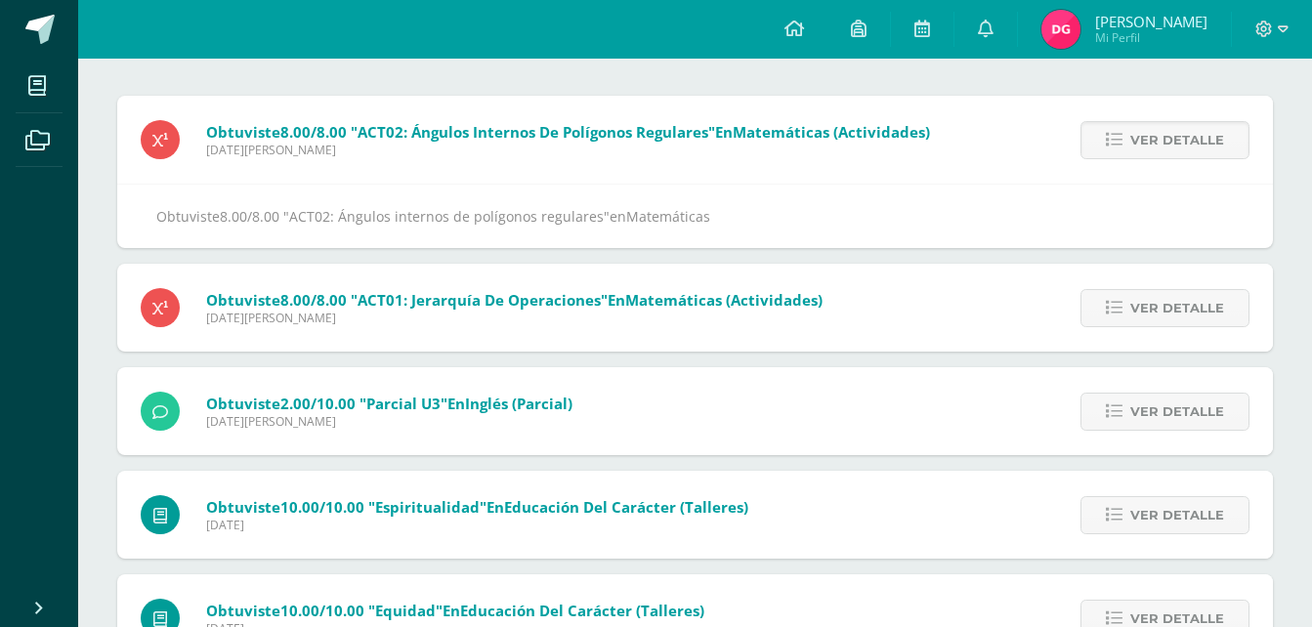
click at [1149, 146] on span "Ver detalle" at bounding box center [1177, 140] width 94 height 36
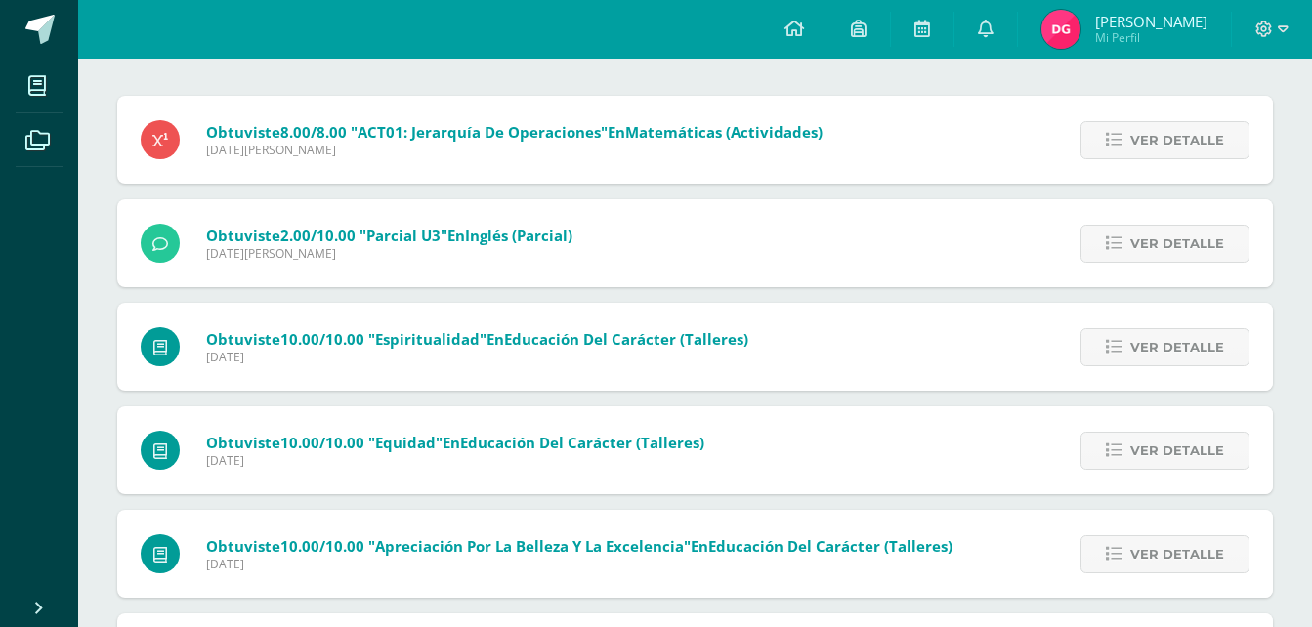
click at [1149, 146] on span "Ver detalle" at bounding box center [1177, 140] width 94 height 36
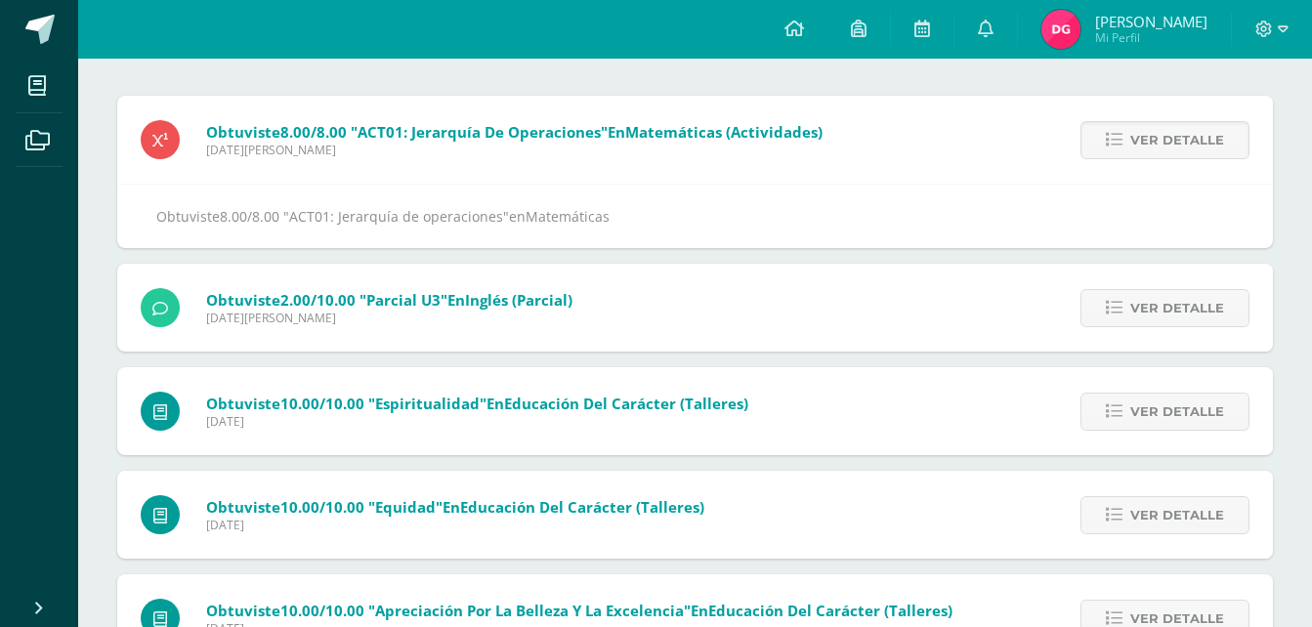
click at [1149, 146] on span "Ver detalle" at bounding box center [1177, 140] width 94 height 36
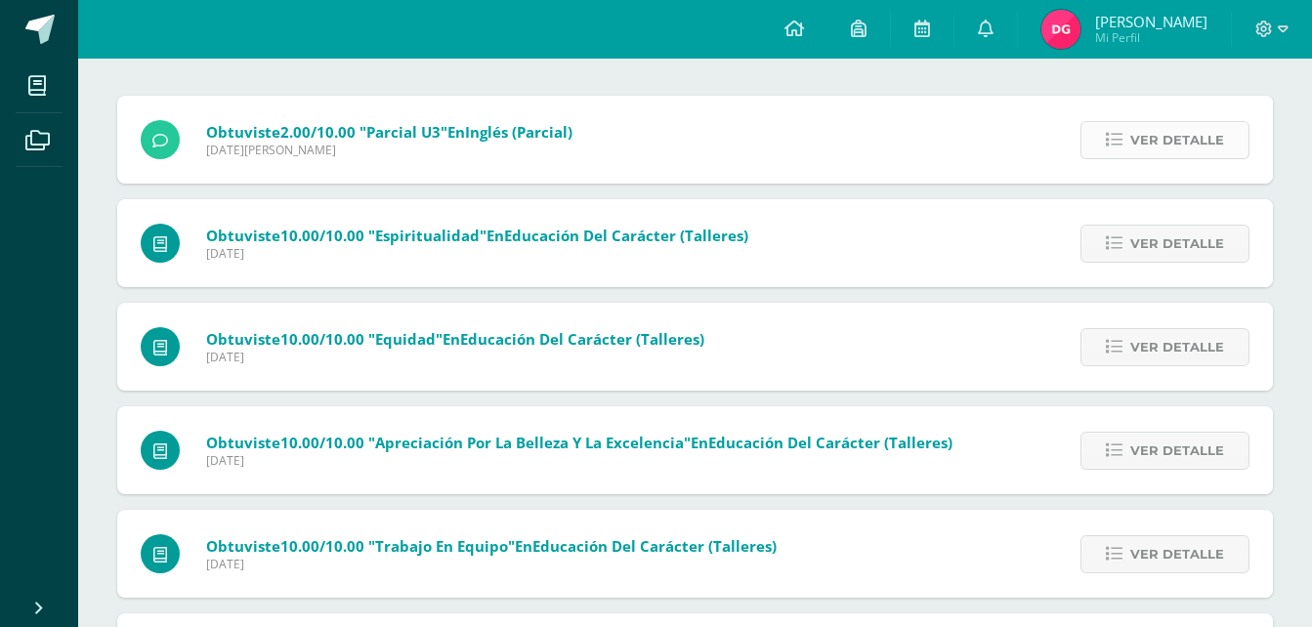
click at [1149, 133] on span "Ver detalle" at bounding box center [1177, 140] width 94 height 36
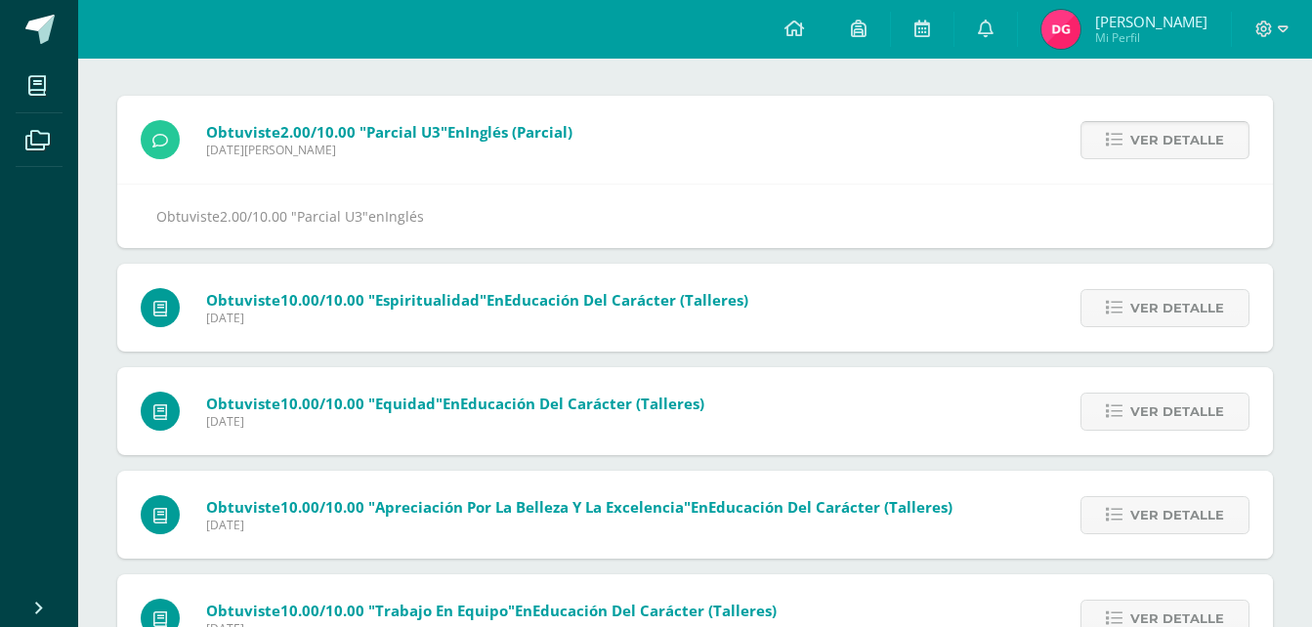
click at [1149, 133] on span "Ver detalle" at bounding box center [1177, 140] width 94 height 36
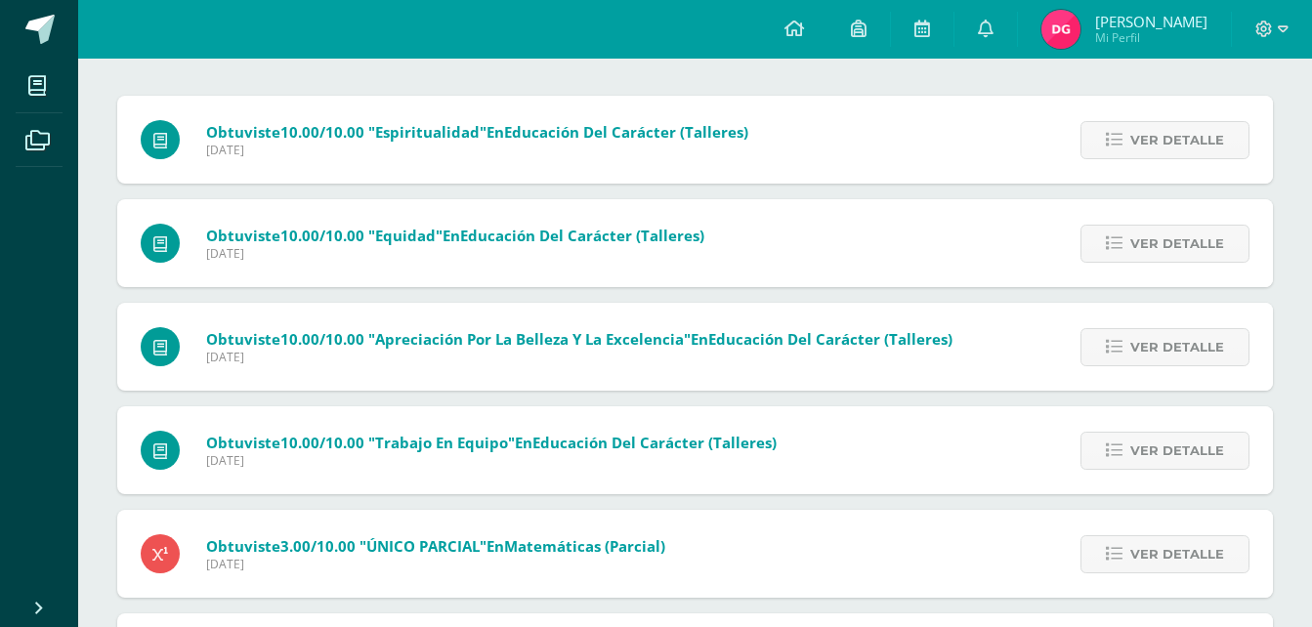
click at [1149, 133] on span "Ver detalle" at bounding box center [1177, 140] width 94 height 36
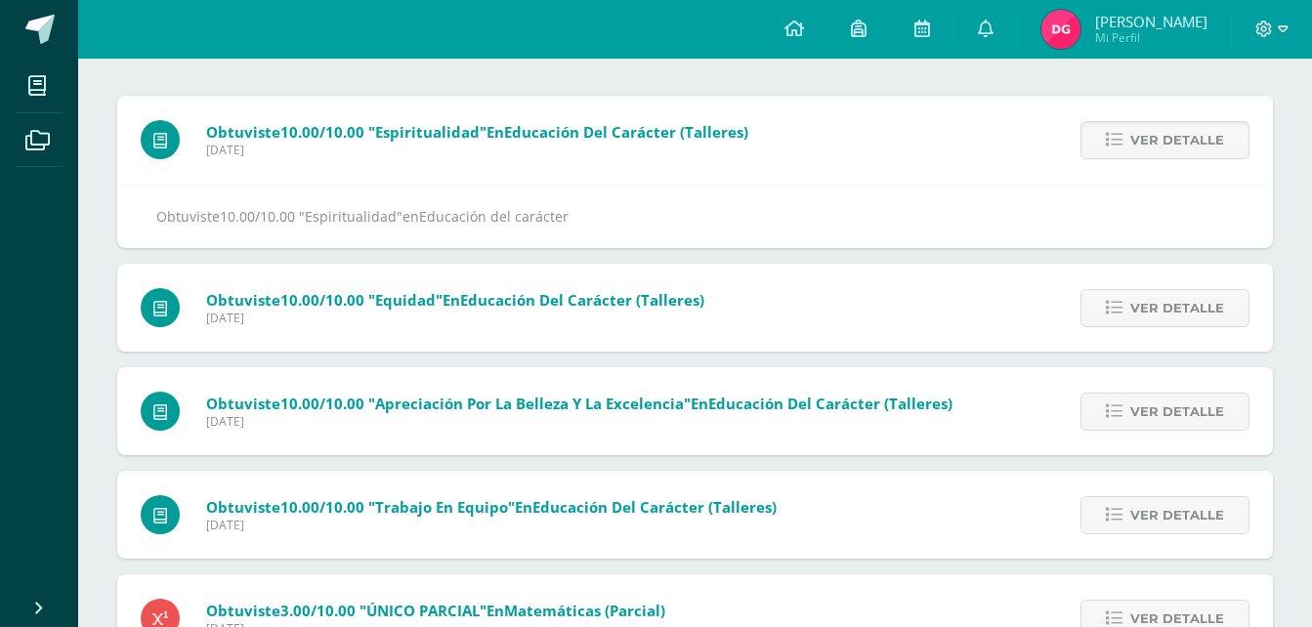
click at [1149, 133] on span "Ver detalle" at bounding box center [1177, 140] width 94 height 36
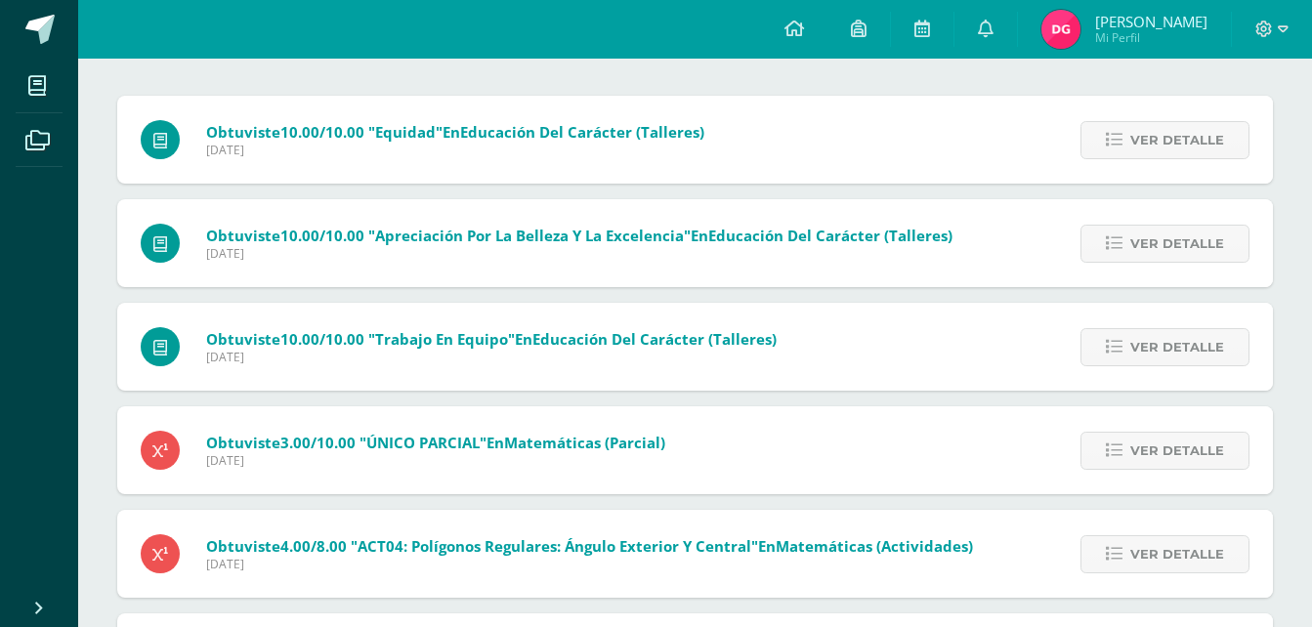
click at [1149, 133] on span "Ver detalle" at bounding box center [1177, 140] width 94 height 36
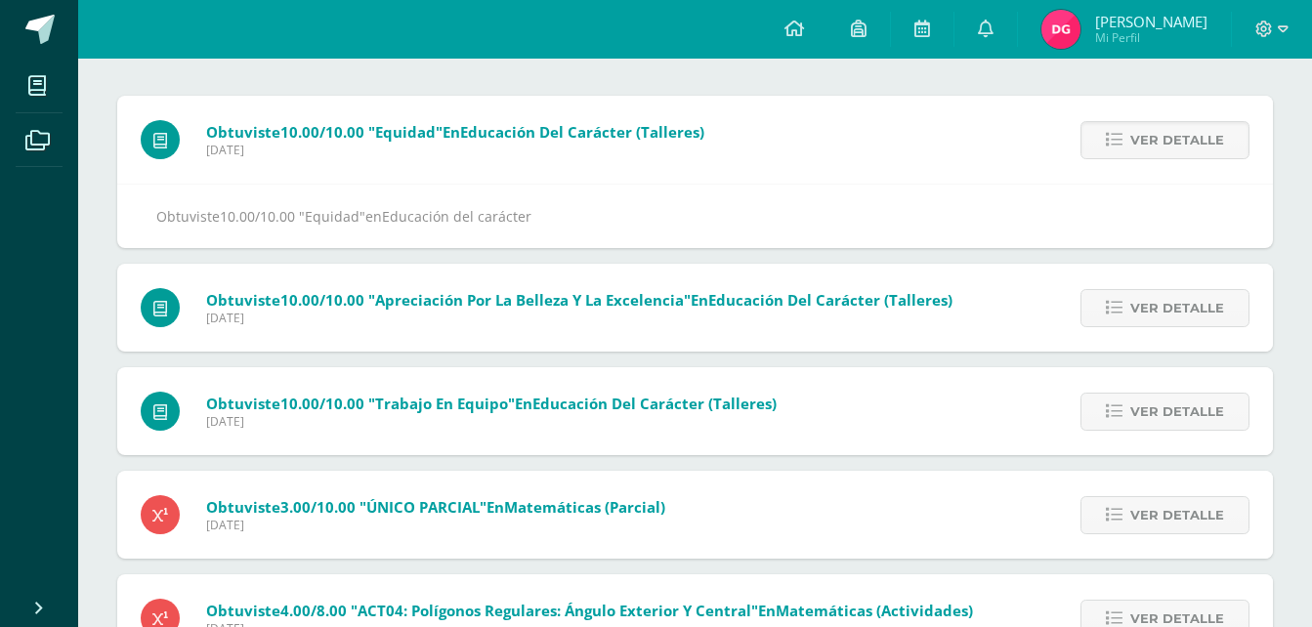
click at [1149, 133] on span "Ver detalle" at bounding box center [1177, 140] width 94 height 36
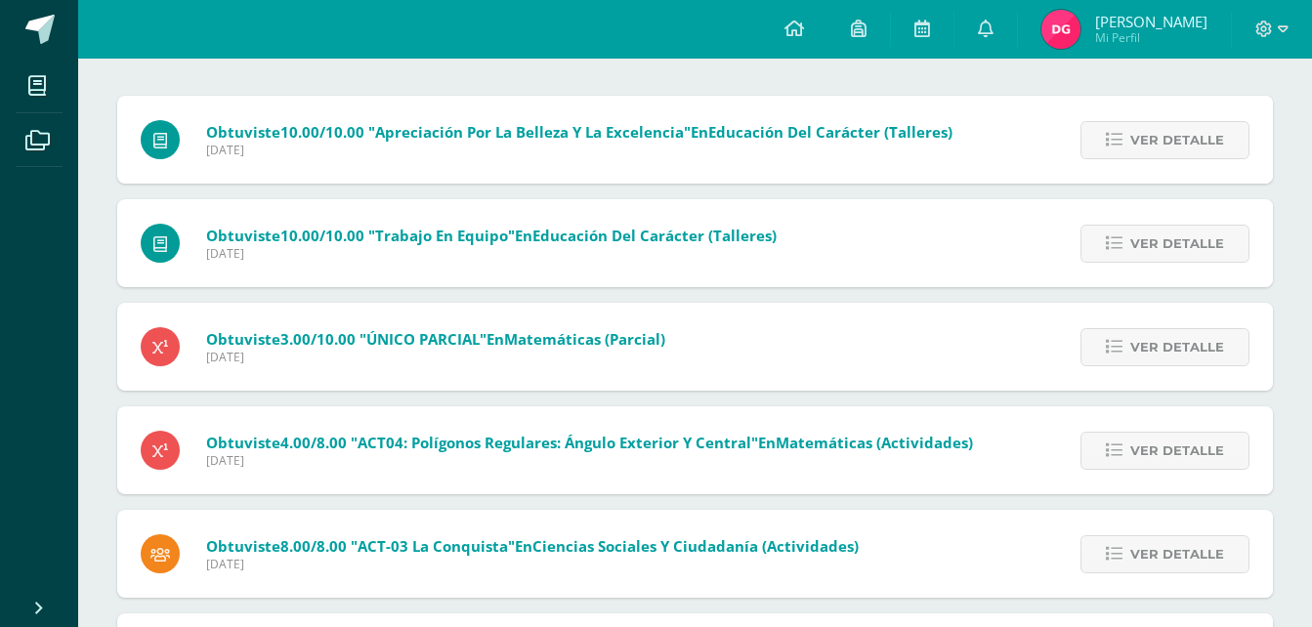
click at [1149, 133] on span "Ver detalle" at bounding box center [1177, 140] width 94 height 36
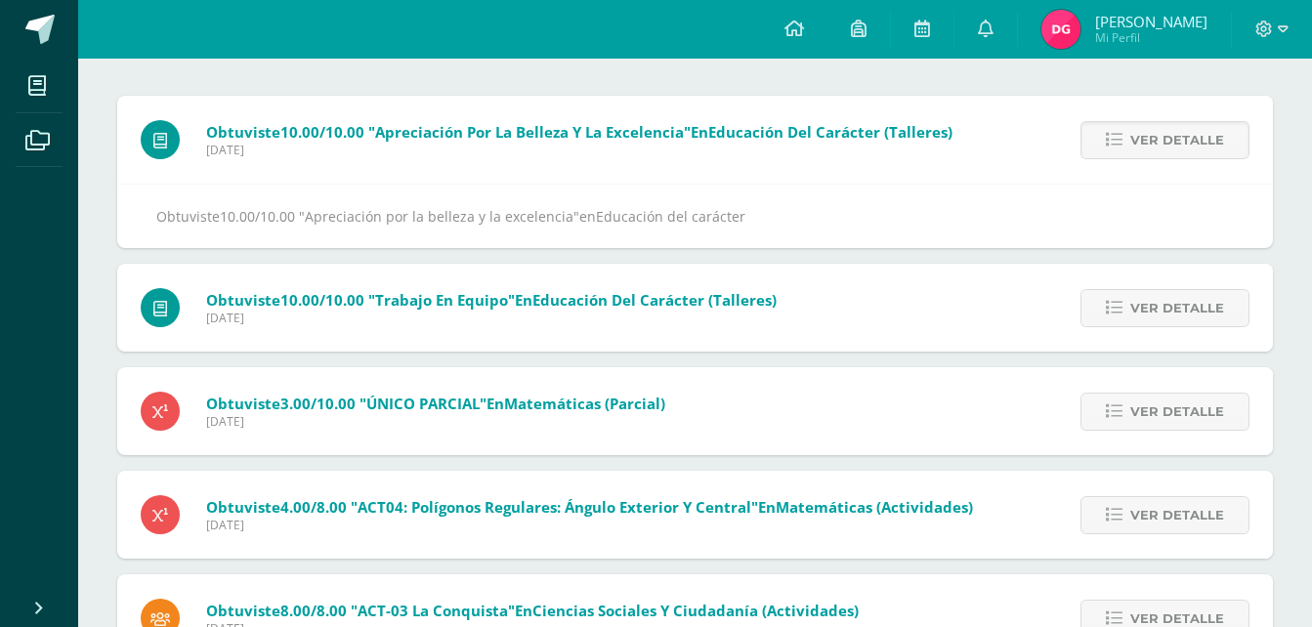
click at [1149, 133] on span "Ver detalle" at bounding box center [1177, 140] width 94 height 36
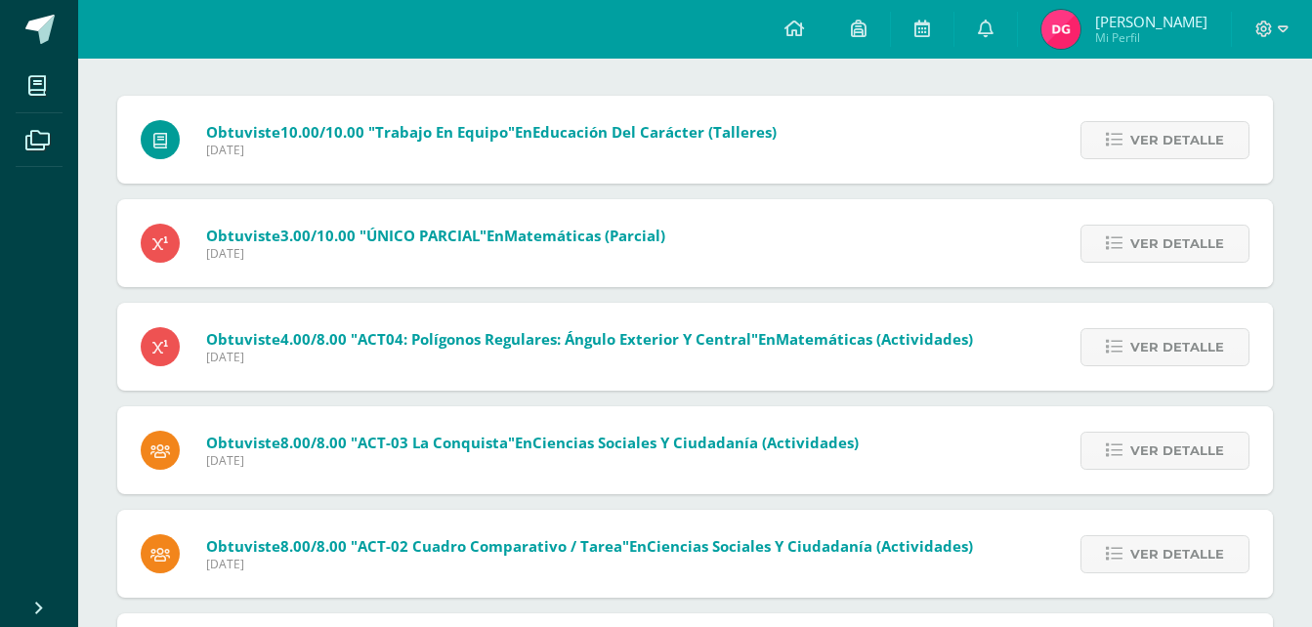
click at [1149, 133] on span "Ver detalle" at bounding box center [1177, 140] width 94 height 36
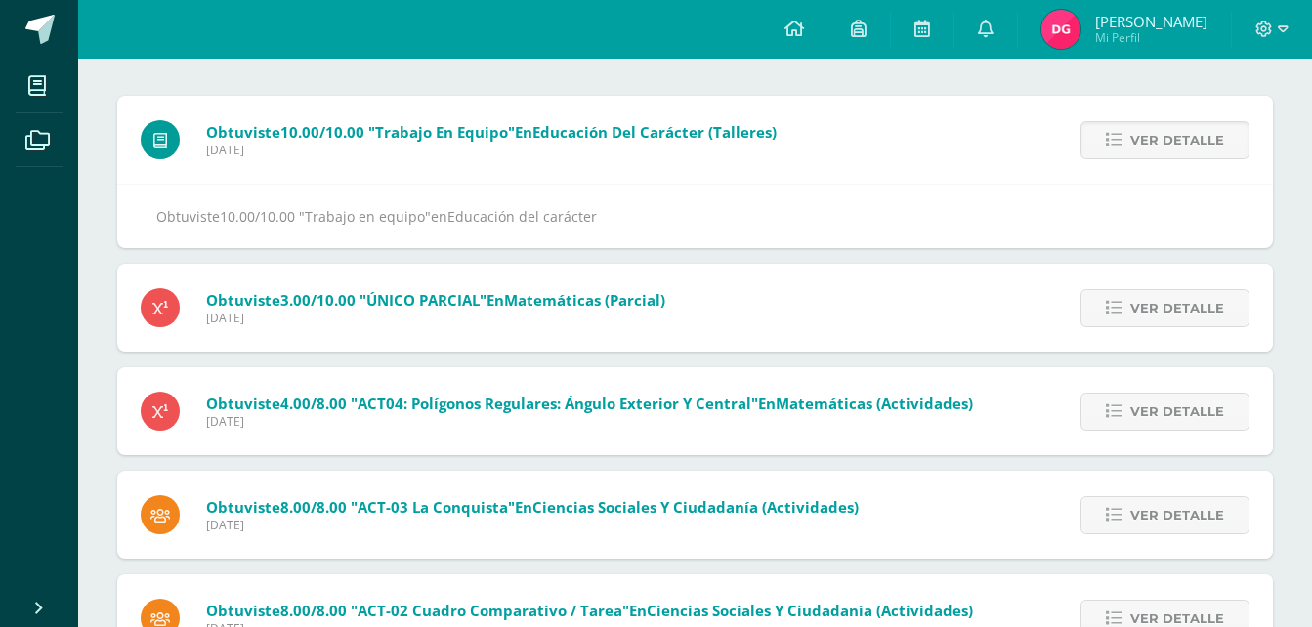
click at [1149, 133] on span "Ver detalle" at bounding box center [1177, 140] width 94 height 36
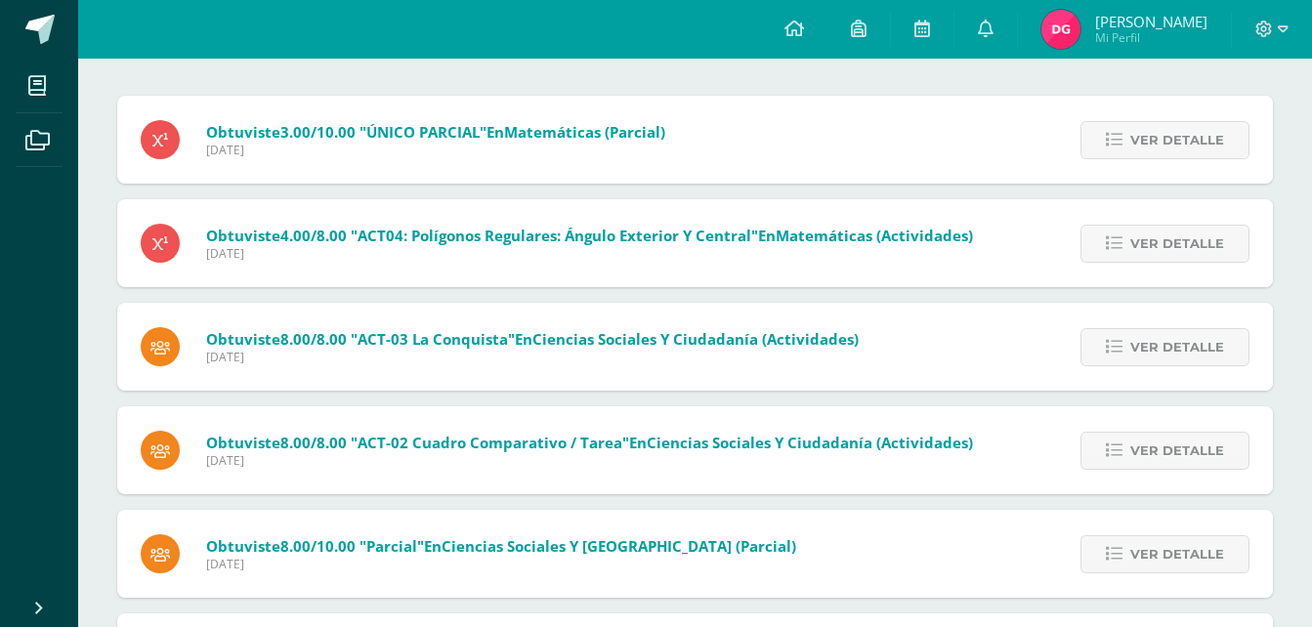
click at [1149, 133] on span "Ver detalle" at bounding box center [1177, 140] width 94 height 36
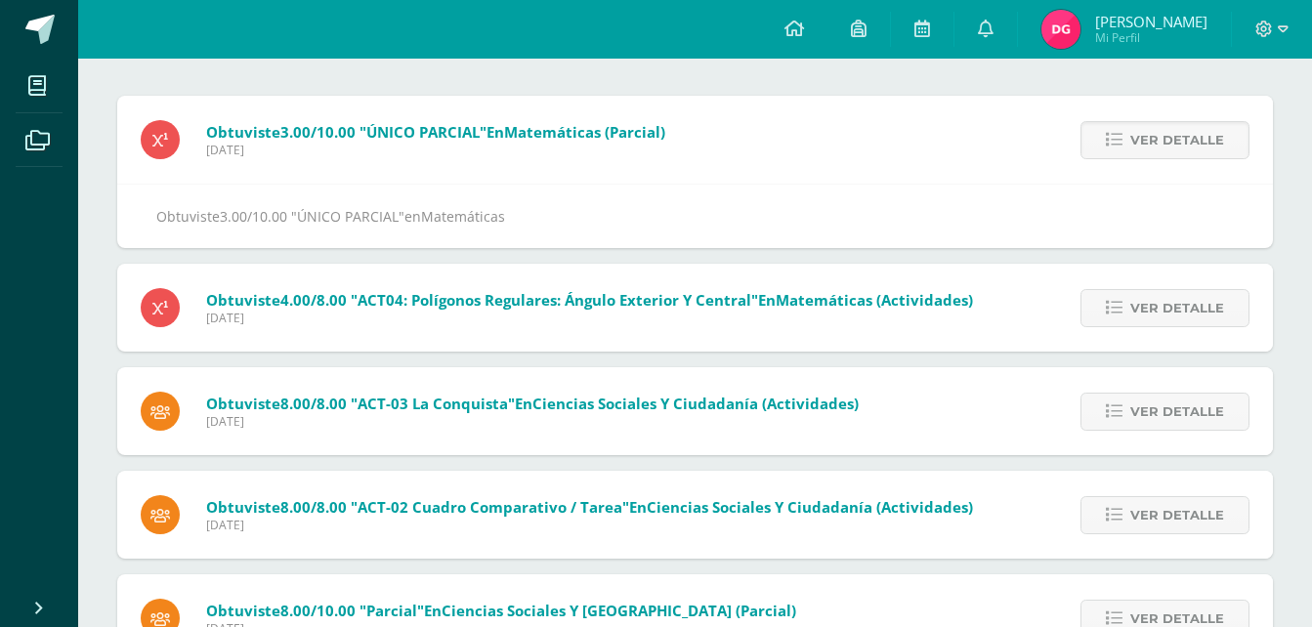
click at [1149, 133] on span "Ver detalle" at bounding box center [1177, 140] width 94 height 36
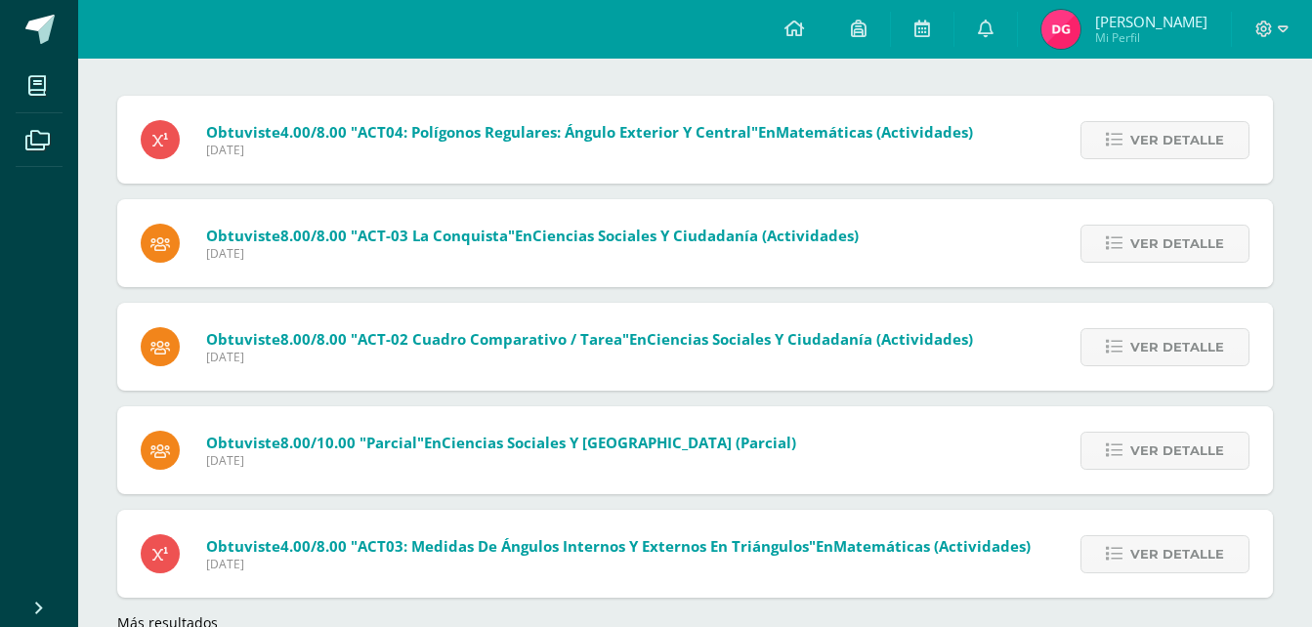
click at [1149, 133] on span "Ver detalle" at bounding box center [1177, 140] width 94 height 36
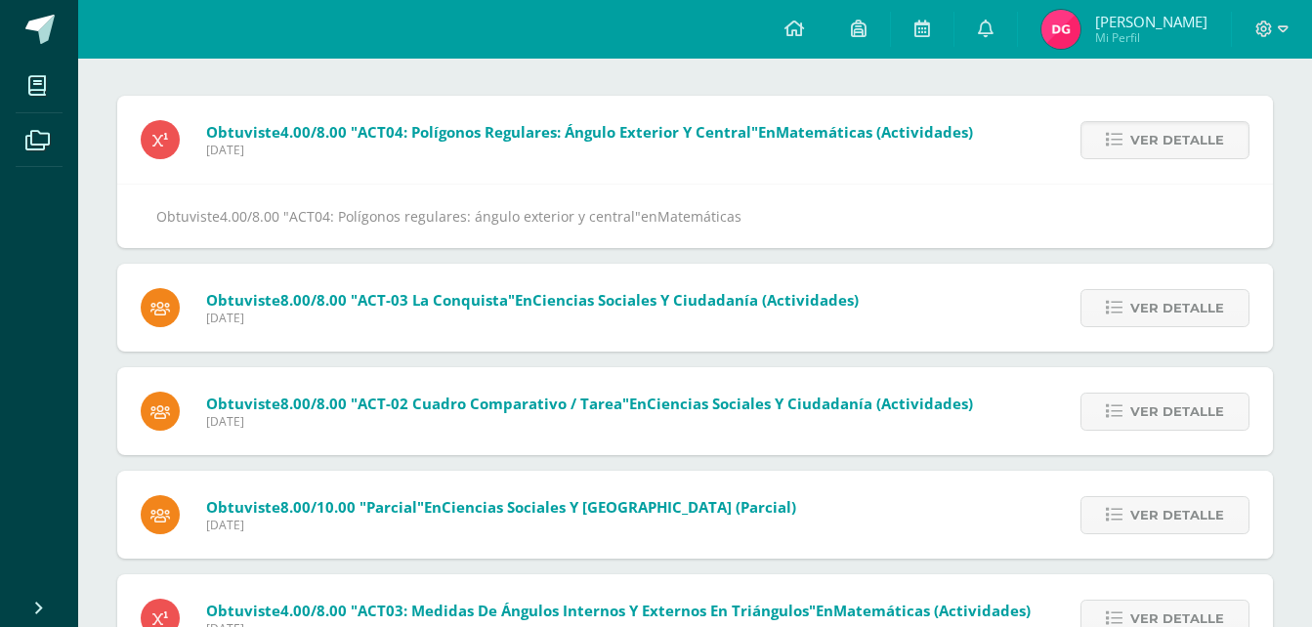
click at [1149, 133] on span "Ver detalle" at bounding box center [1177, 140] width 94 height 36
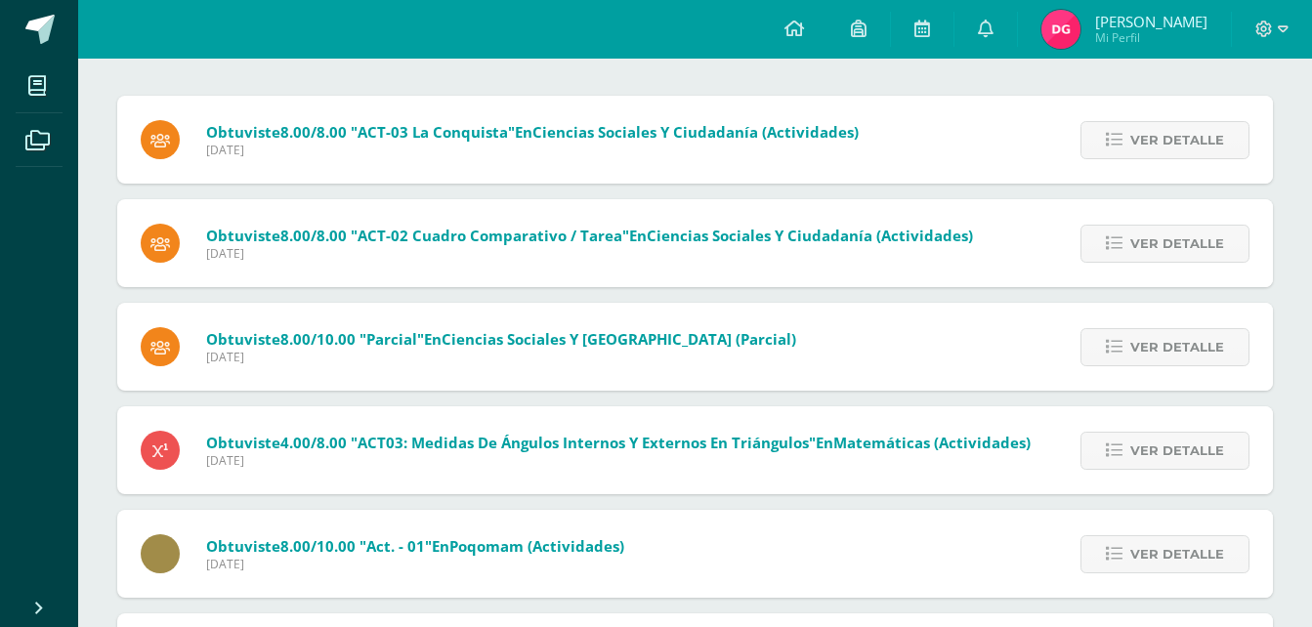
click at [1149, 133] on span "Ver detalle" at bounding box center [1177, 140] width 94 height 36
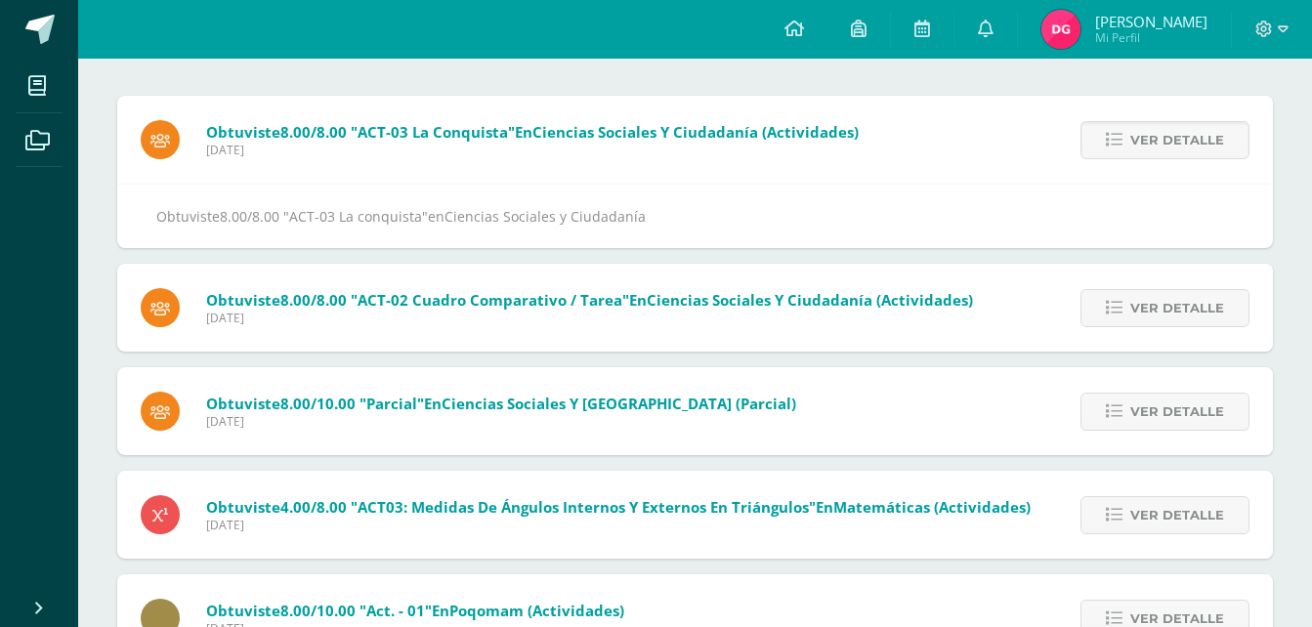
click at [1149, 133] on span "Ver detalle" at bounding box center [1177, 140] width 94 height 36
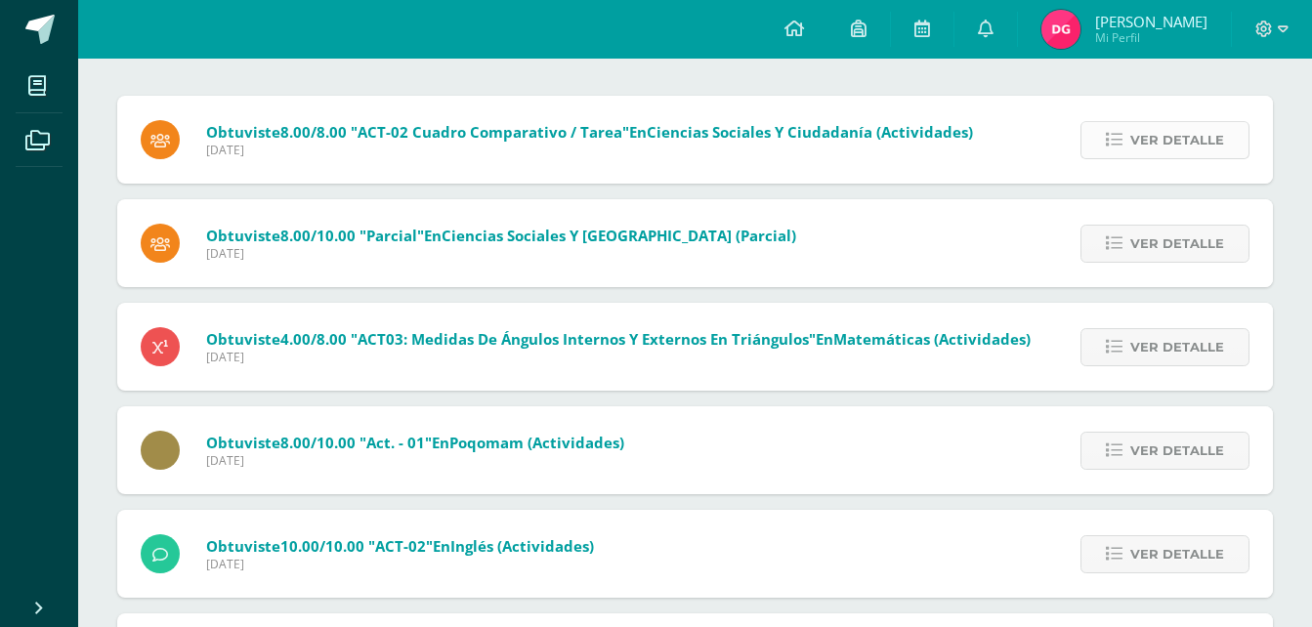
click at [1145, 135] on span "Ver detalle" at bounding box center [1177, 140] width 94 height 36
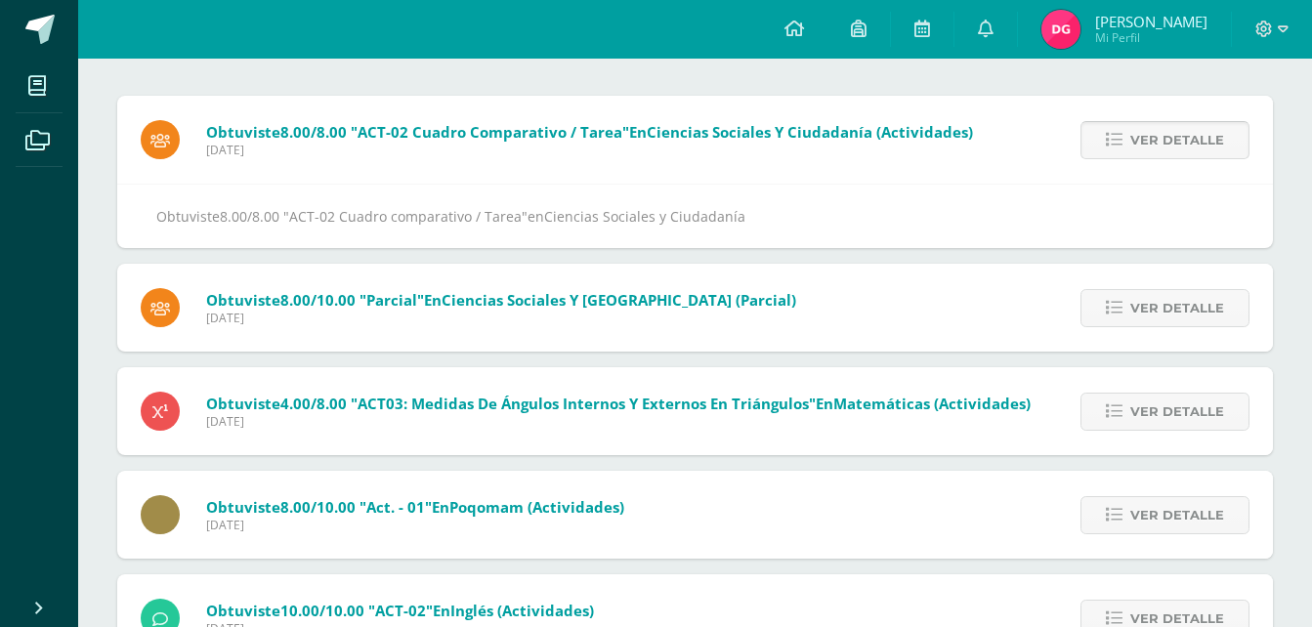
click at [1145, 135] on span "Ver detalle" at bounding box center [1177, 140] width 94 height 36
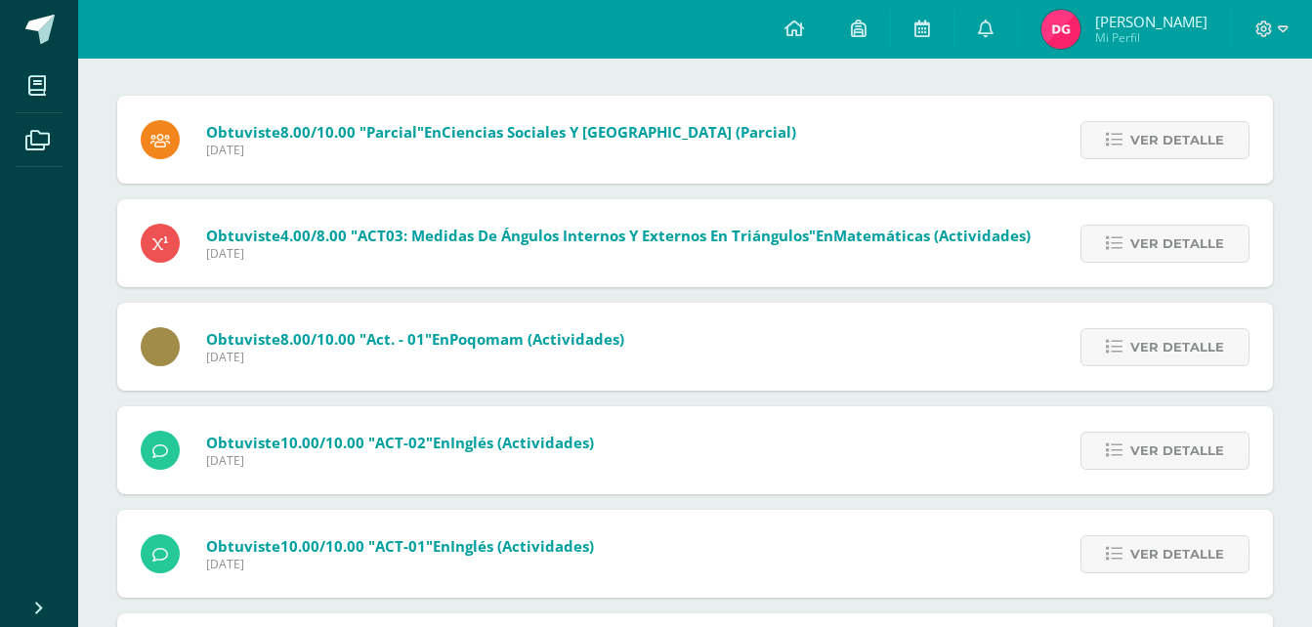
click at [1145, 135] on span "Ver detalle" at bounding box center [1177, 140] width 94 height 36
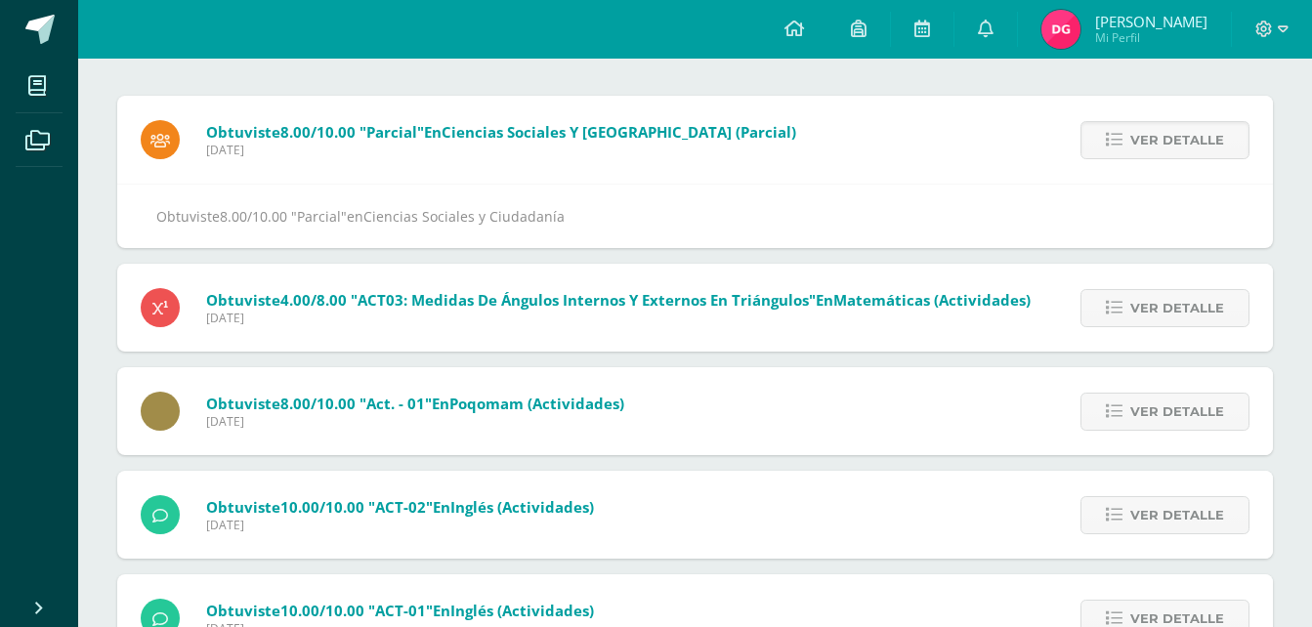
click at [1145, 135] on span "Ver detalle" at bounding box center [1177, 140] width 94 height 36
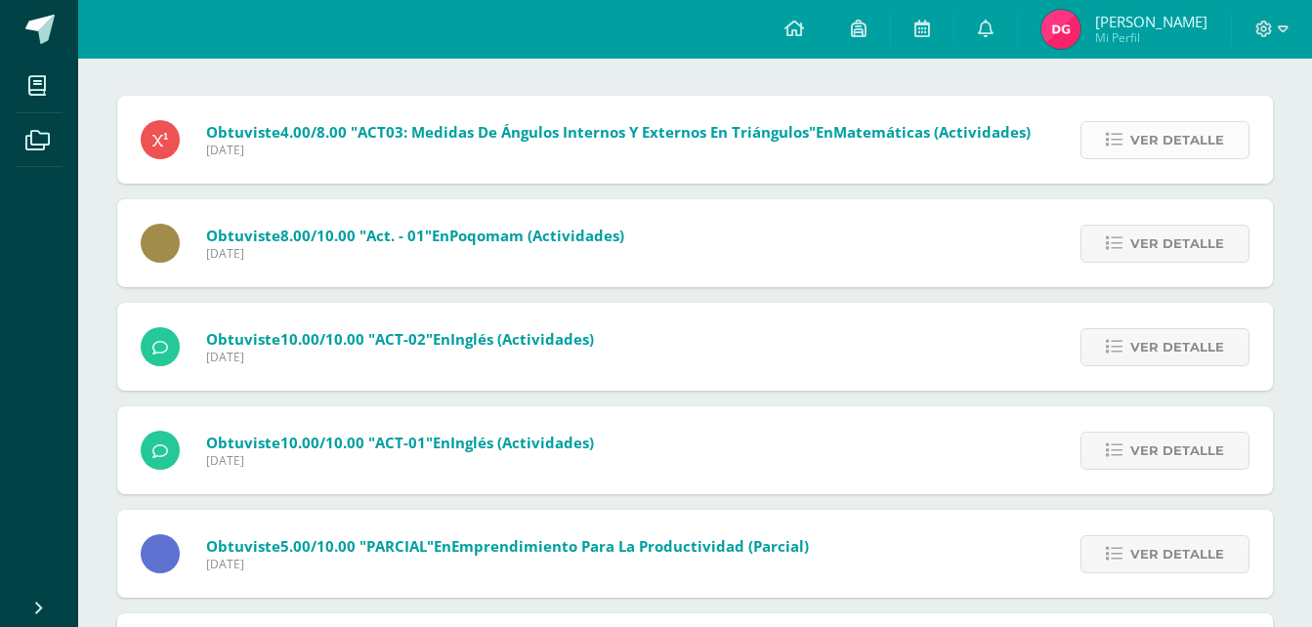
click at [1144, 133] on span "Ver detalle" at bounding box center [1177, 140] width 94 height 36
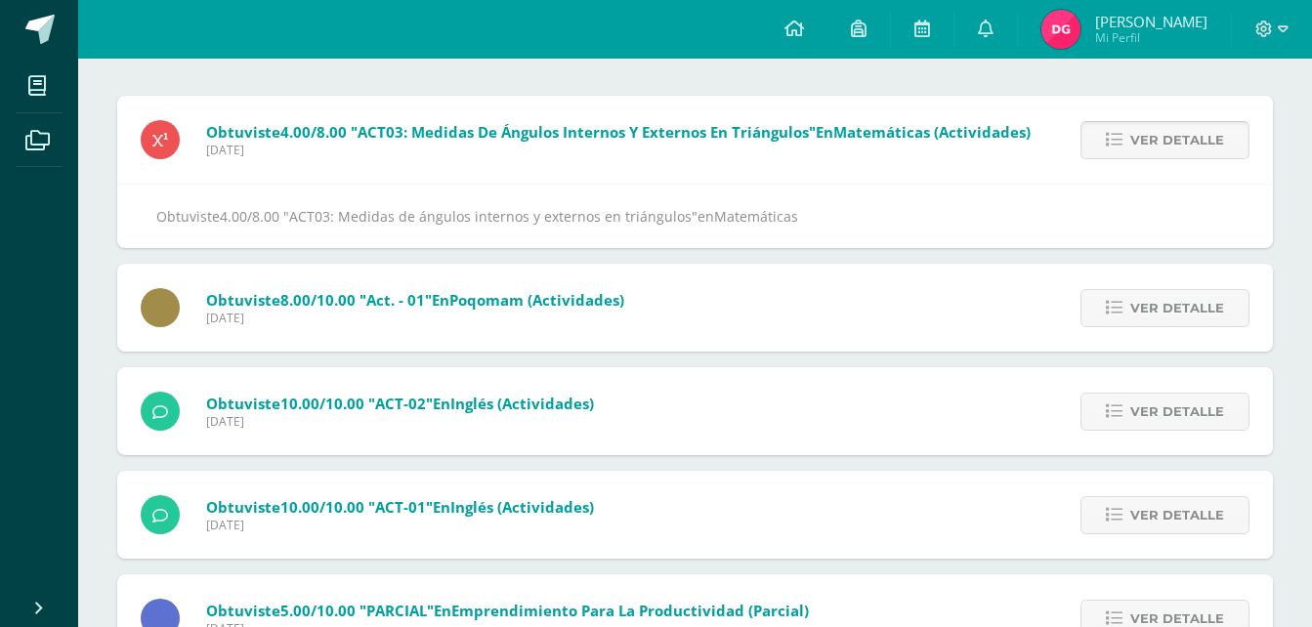
click at [1144, 133] on span "Ver detalle" at bounding box center [1177, 140] width 94 height 36
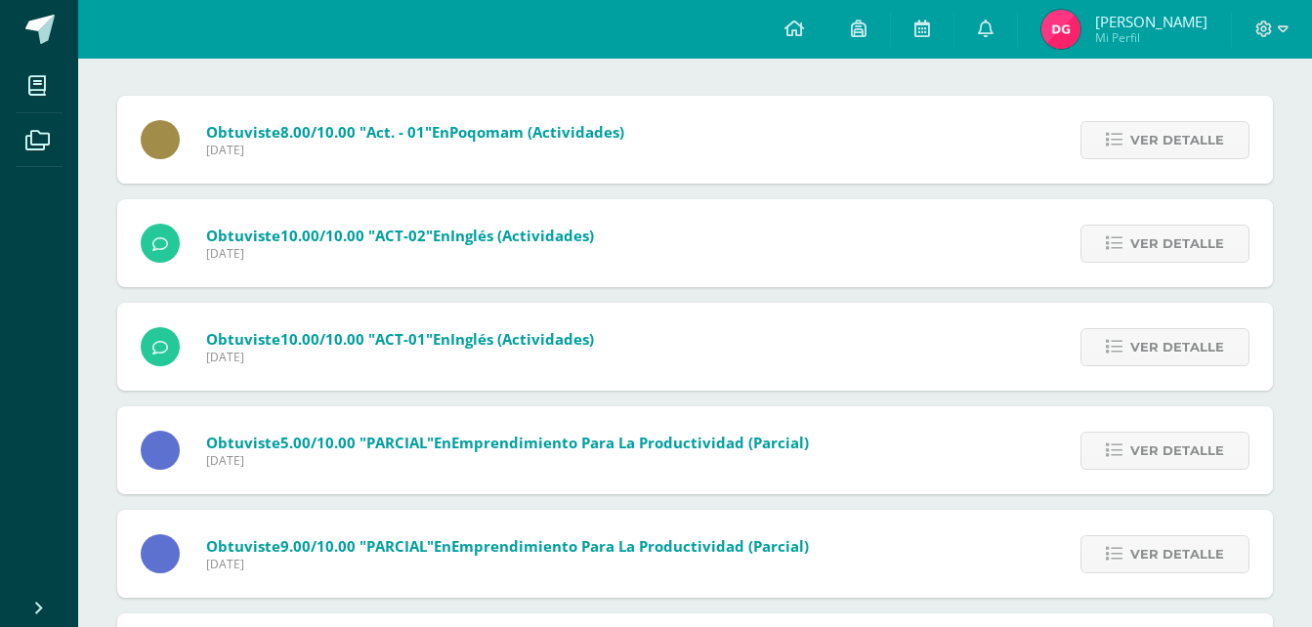
click at [1144, 133] on span "Ver detalle" at bounding box center [1177, 140] width 94 height 36
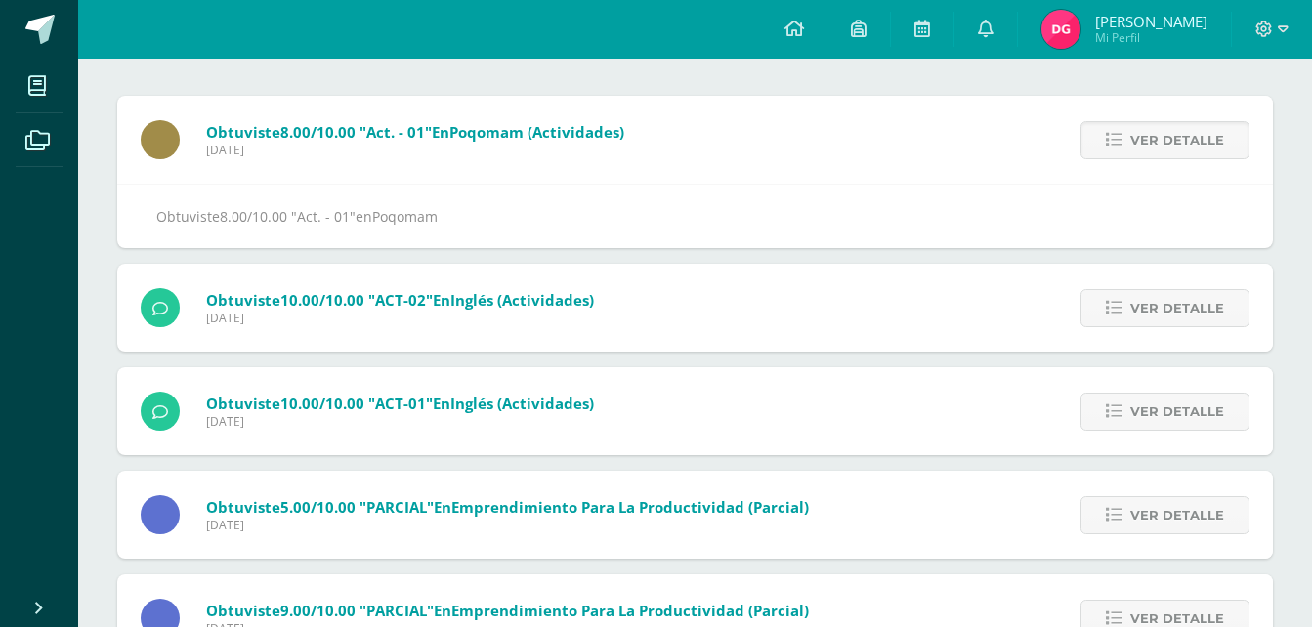
click at [1144, 133] on span "Ver detalle" at bounding box center [1177, 140] width 94 height 36
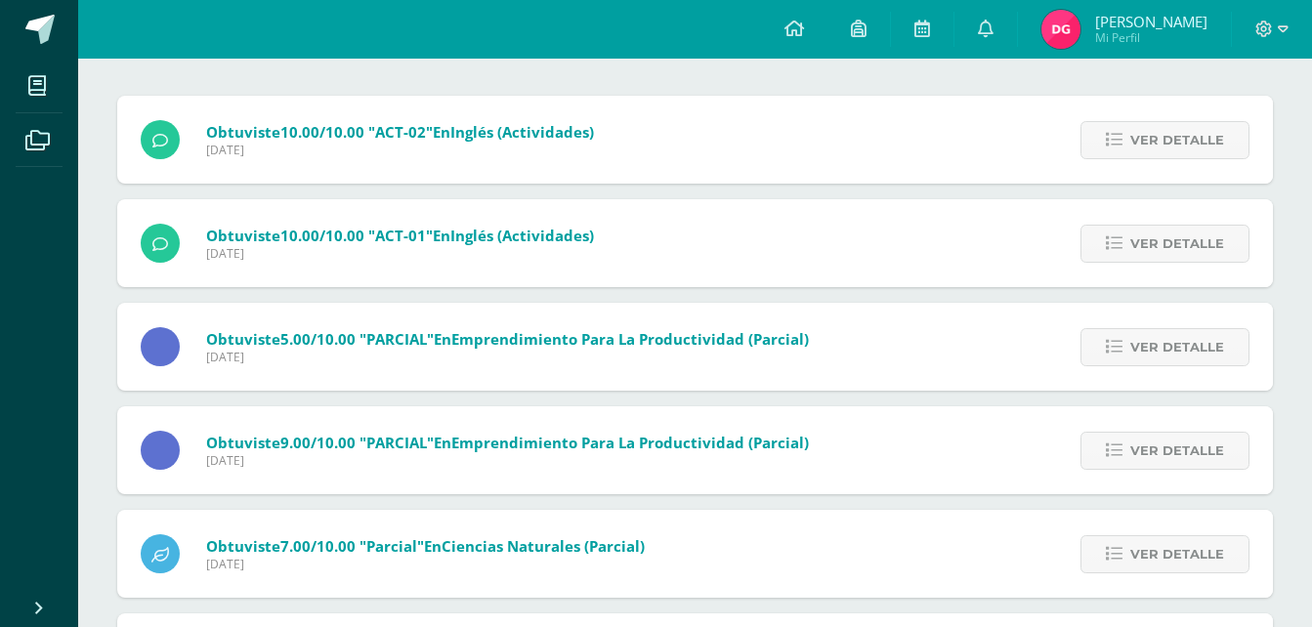
click at [1144, 133] on span "Ver detalle" at bounding box center [1177, 140] width 94 height 36
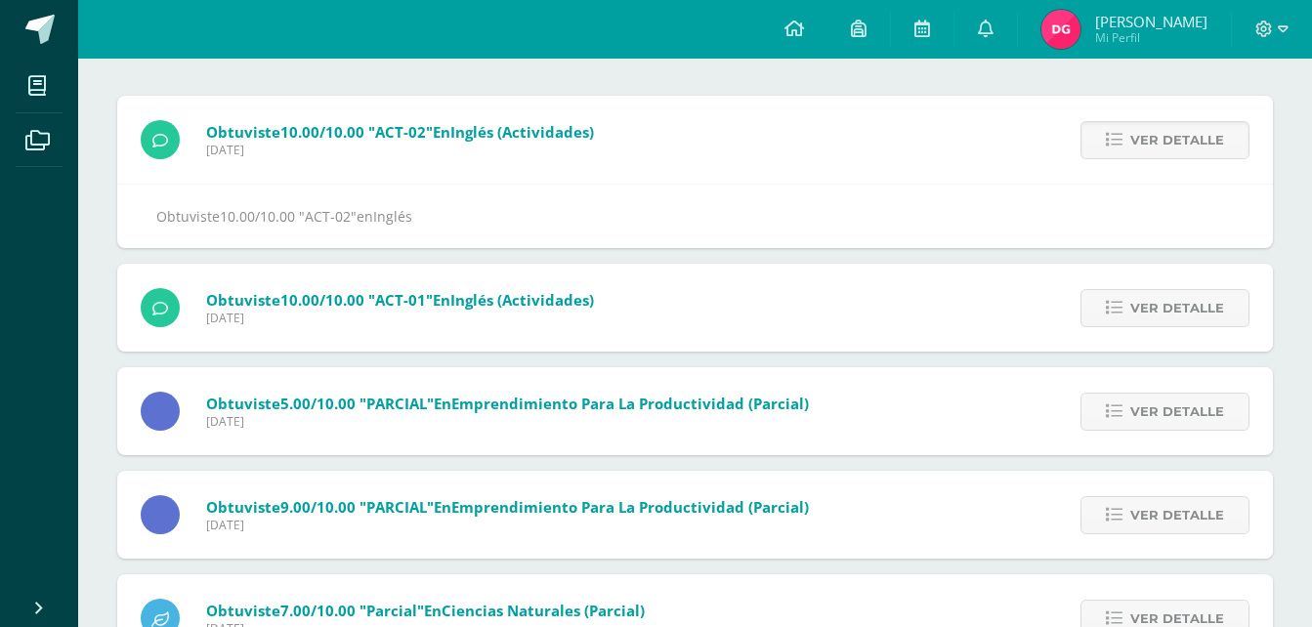
click at [1144, 133] on span "Ver detalle" at bounding box center [1177, 140] width 94 height 36
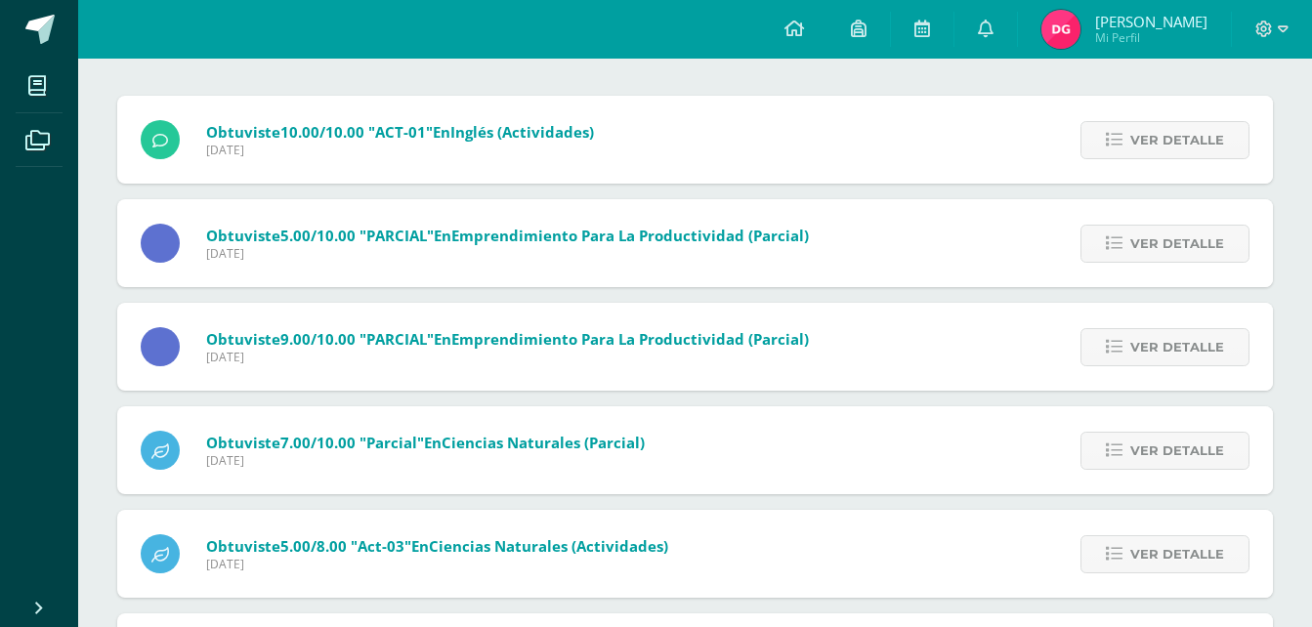
click at [1144, 133] on span "Ver detalle" at bounding box center [1177, 140] width 94 height 36
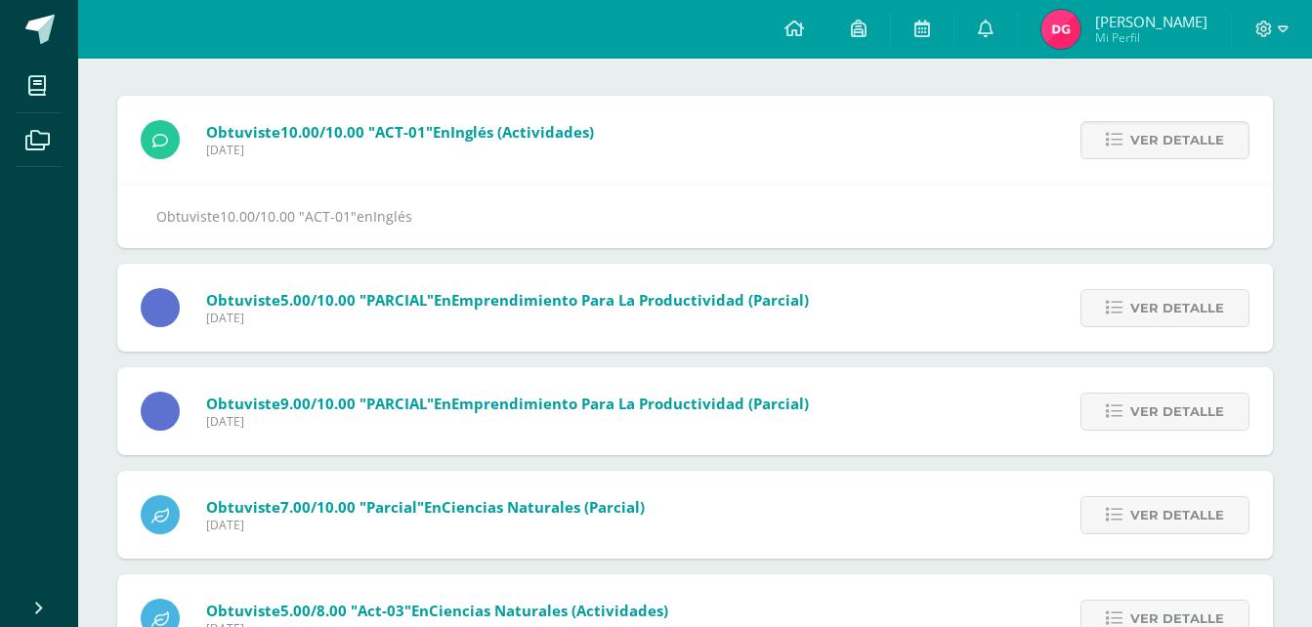
click at [1144, 133] on span "Ver detalle" at bounding box center [1177, 140] width 94 height 36
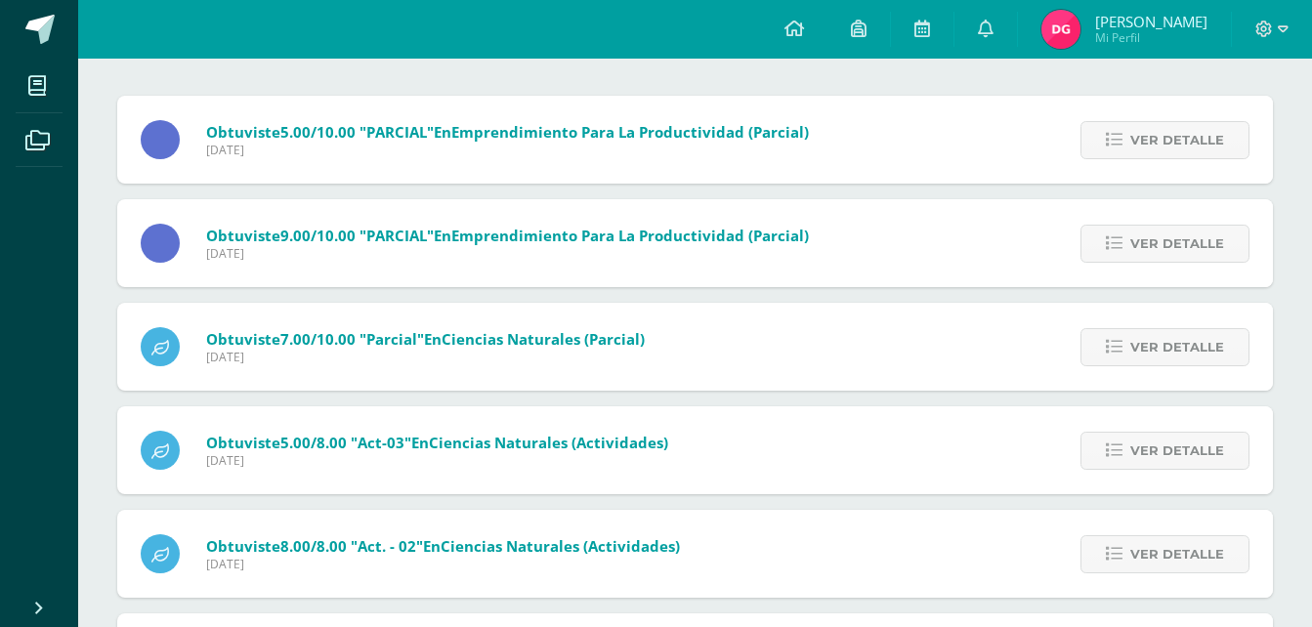
click at [1144, 133] on span "Ver detalle" at bounding box center [1177, 140] width 94 height 36
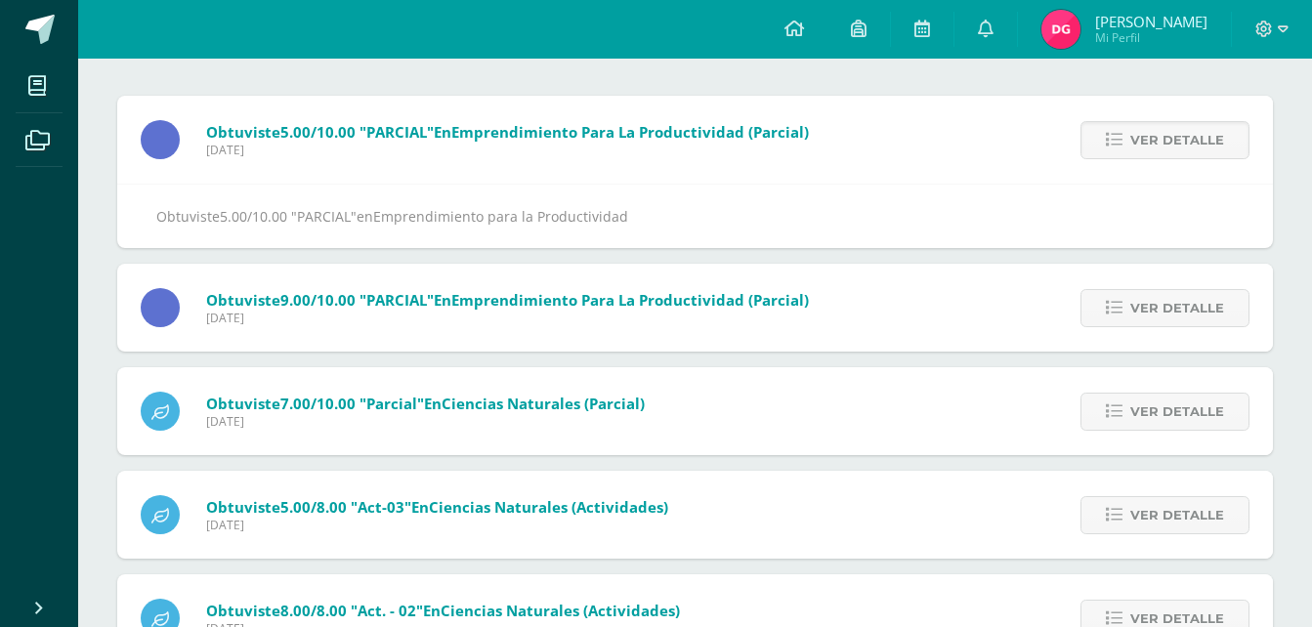
click at [1144, 133] on span "Ver detalle" at bounding box center [1177, 140] width 94 height 36
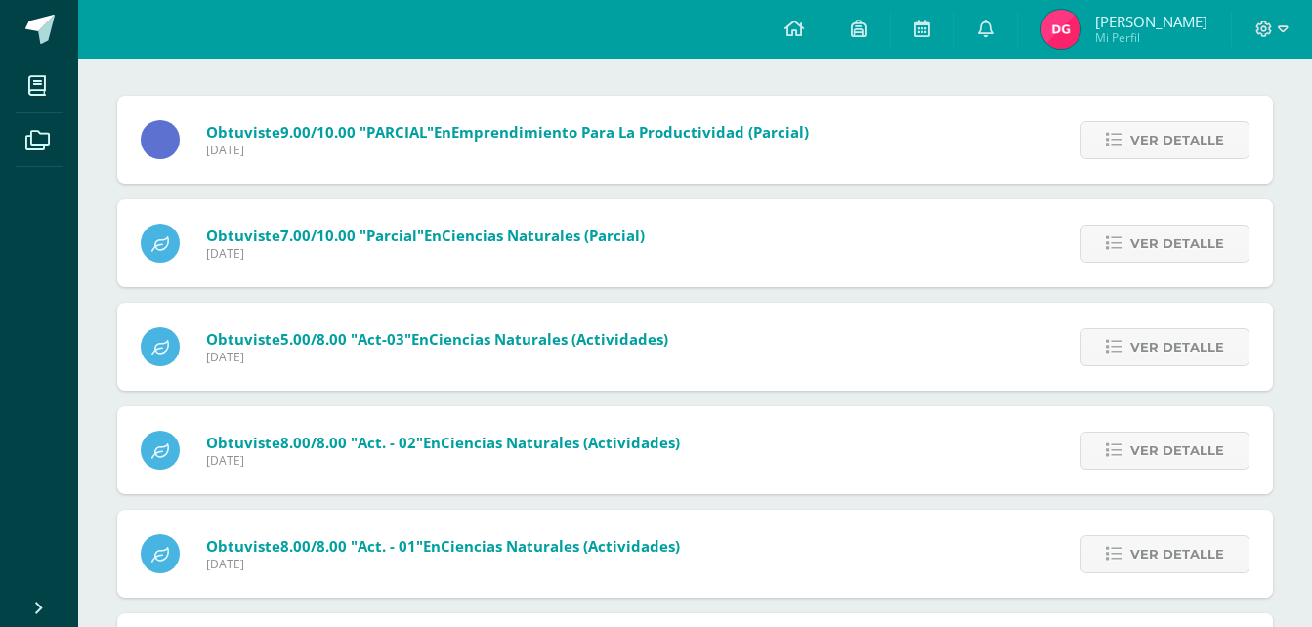
click at [1144, 133] on span "Ver detalle" at bounding box center [1177, 140] width 94 height 36
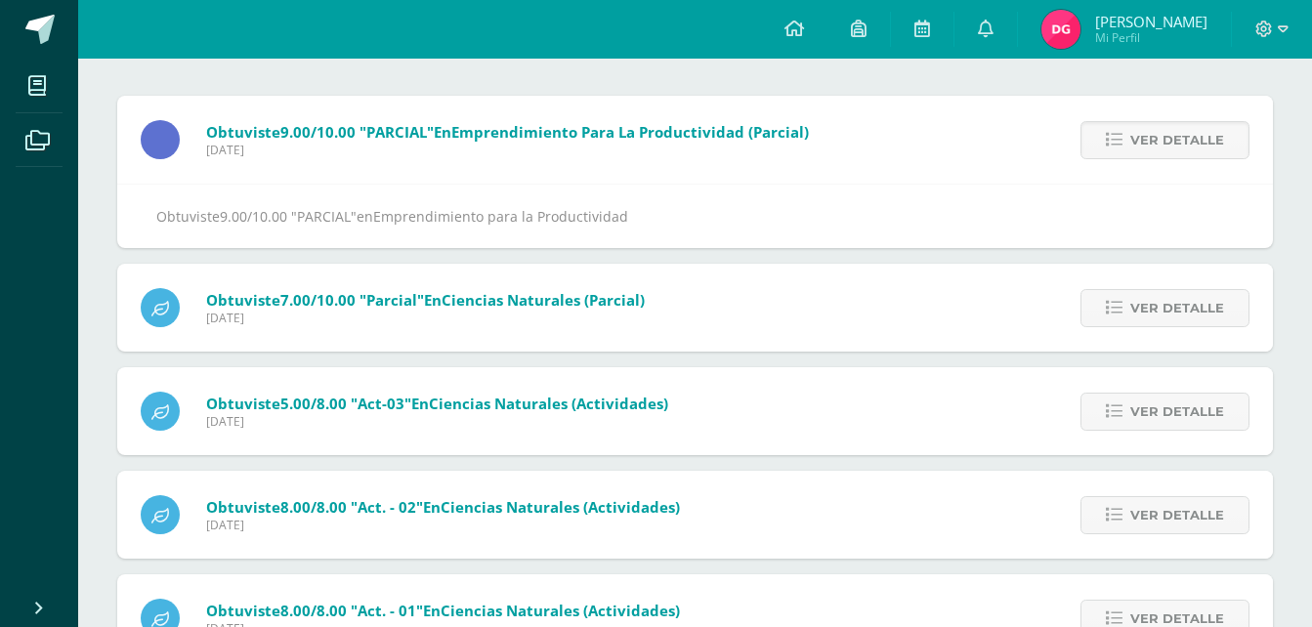
click at [1144, 133] on span "Ver detalle" at bounding box center [1177, 140] width 94 height 36
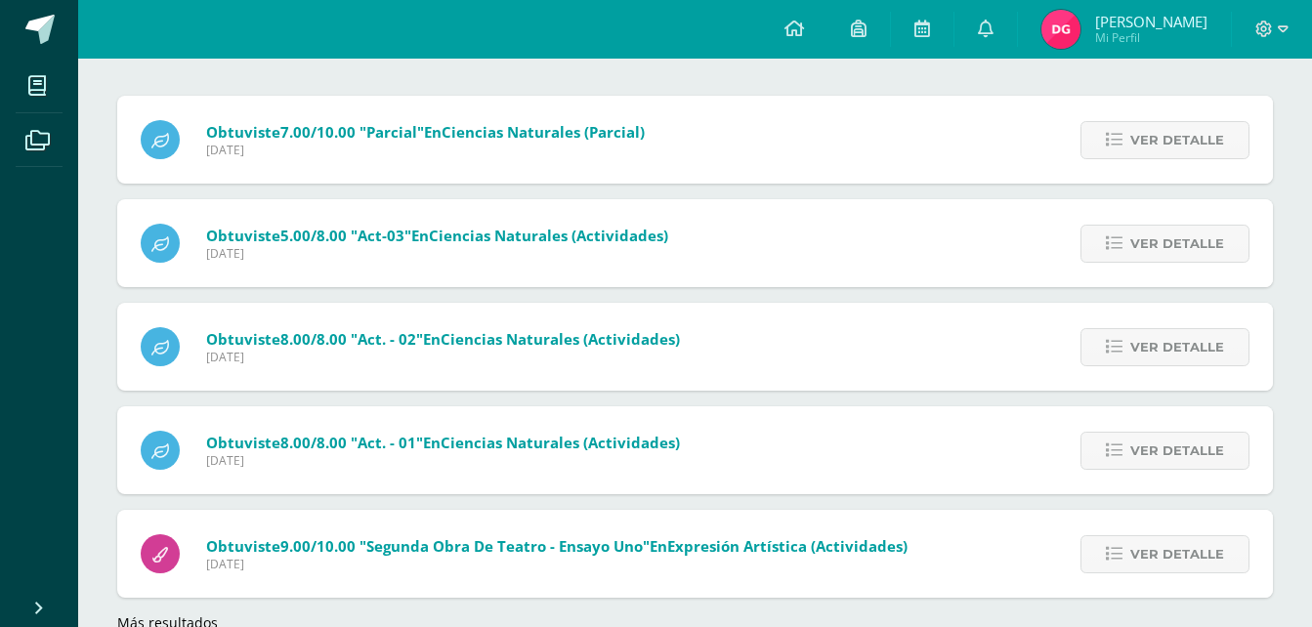
click at [1144, 133] on span "Ver detalle" at bounding box center [1177, 140] width 94 height 36
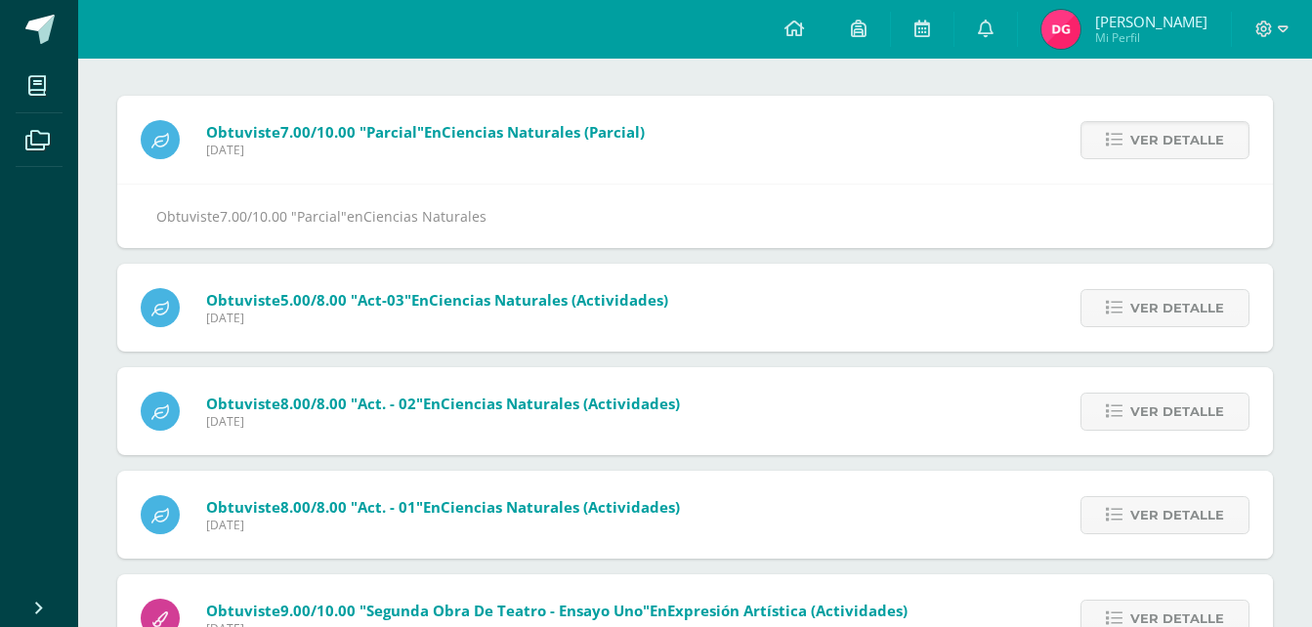
click at [1144, 133] on span "Ver detalle" at bounding box center [1177, 140] width 94 height 36
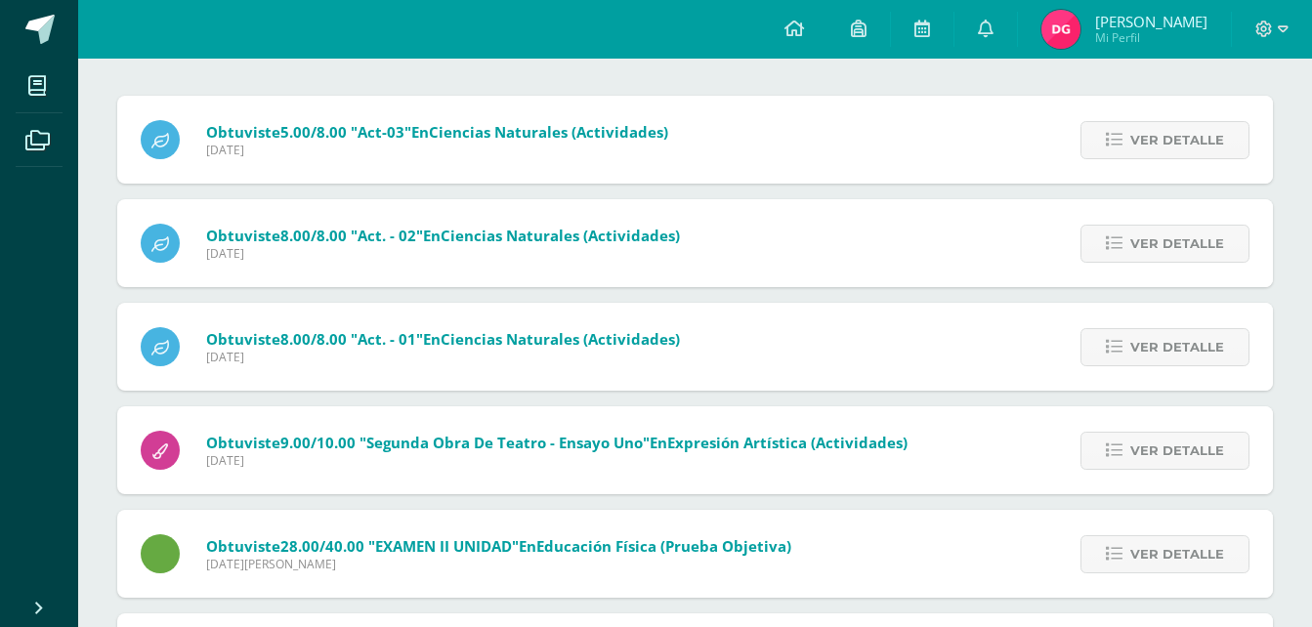
click at [1144, 133] on span "Ver detalle" at bounding box center [1177, 140] width 94 height 36
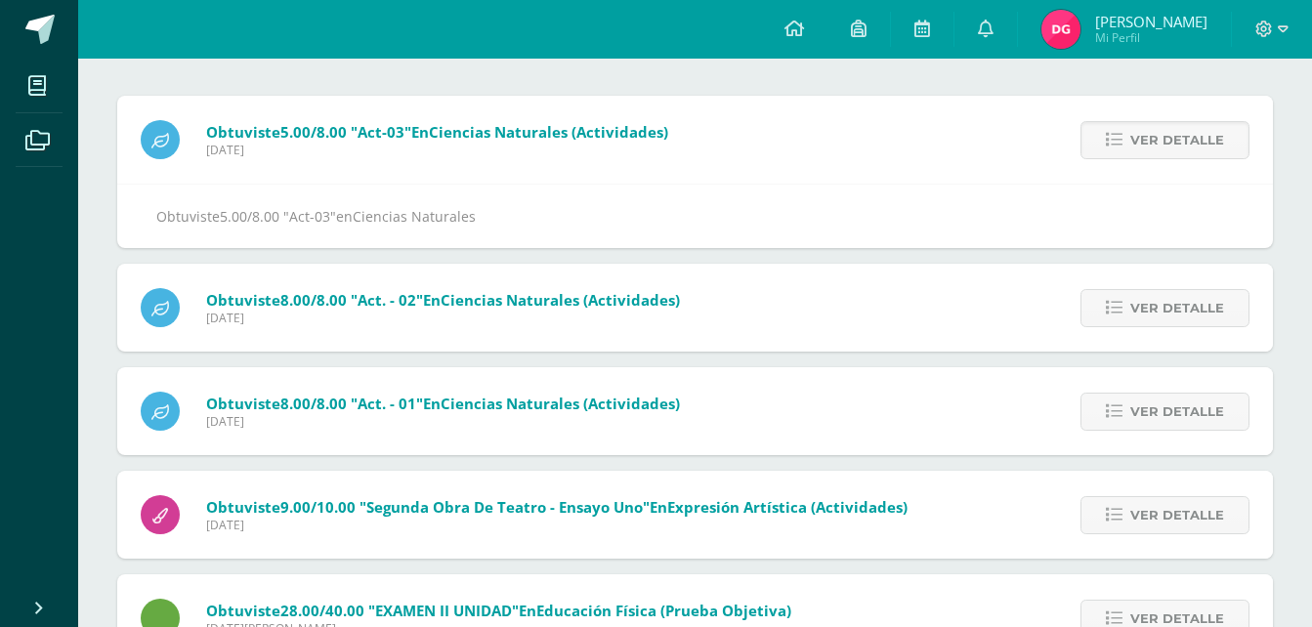
click at [1144, 133] on span "Ver detalle" at bounding box center [1177, 140] width 94 height 36
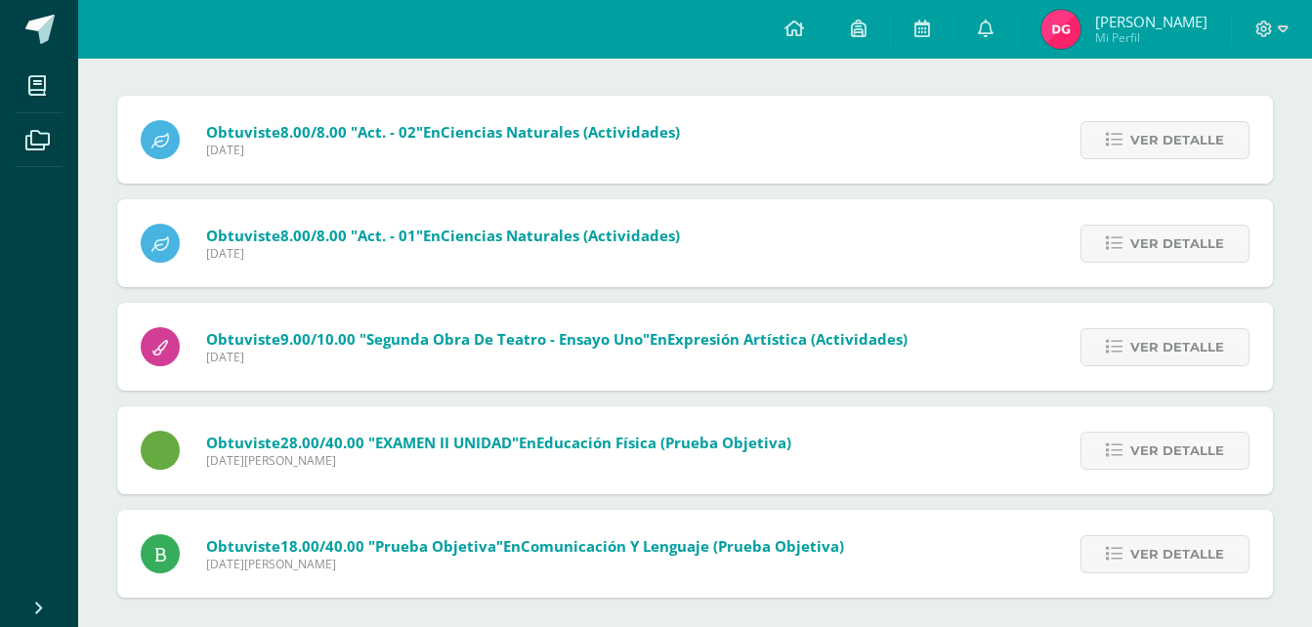
click at [1144, 133] on span "Ver detalle" at bounding box center [1177, 140] width 94 height 36
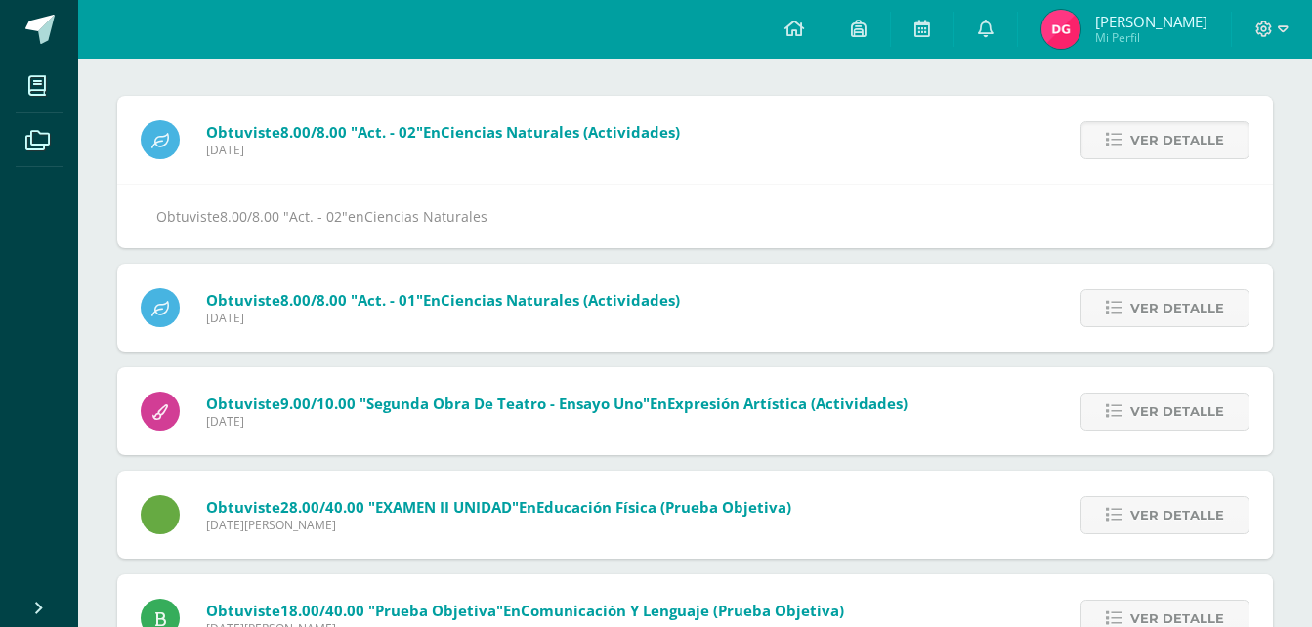
click at [1144, 133] on span "Ver detalle" at bounding box center [1177, 140] width 94 height 36
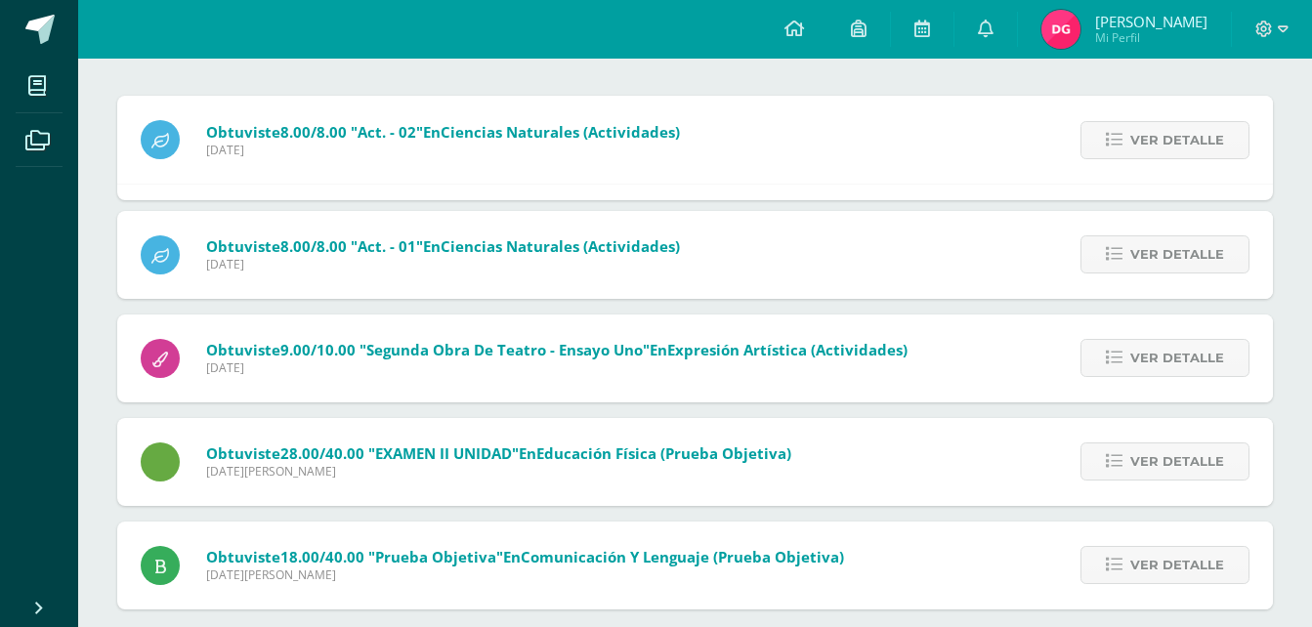
scroll to position [111, 0]
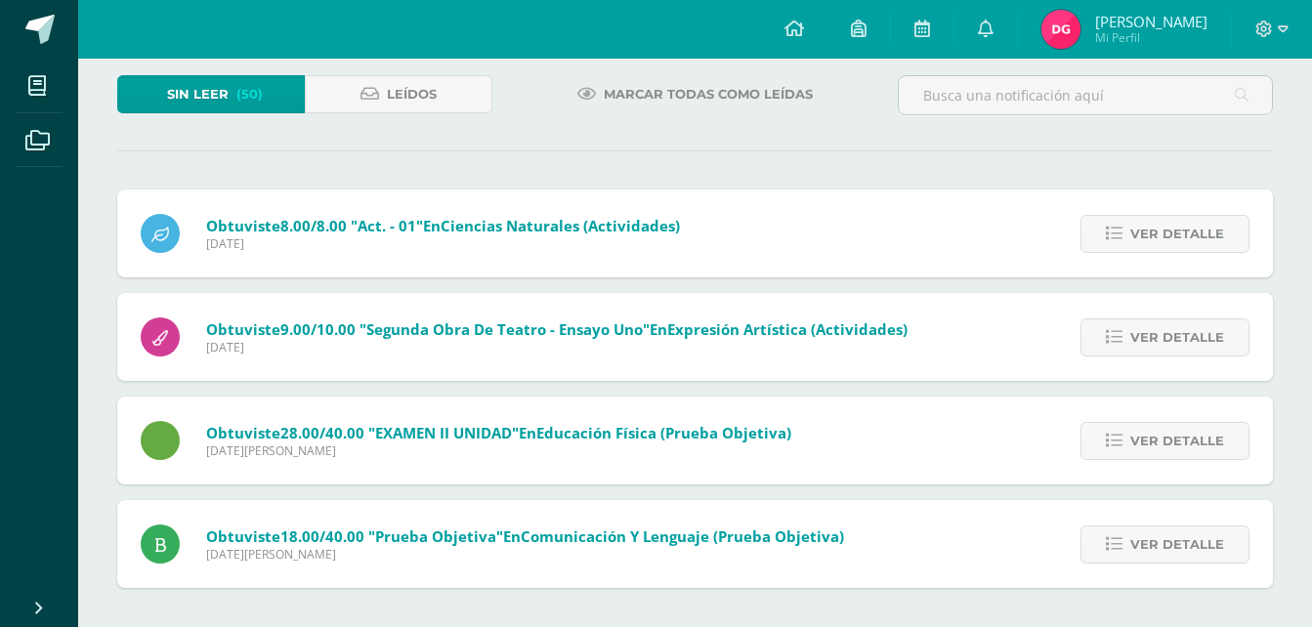
click at [1080, 32] on img at bounding box center [1060, 29] width 39 height 39
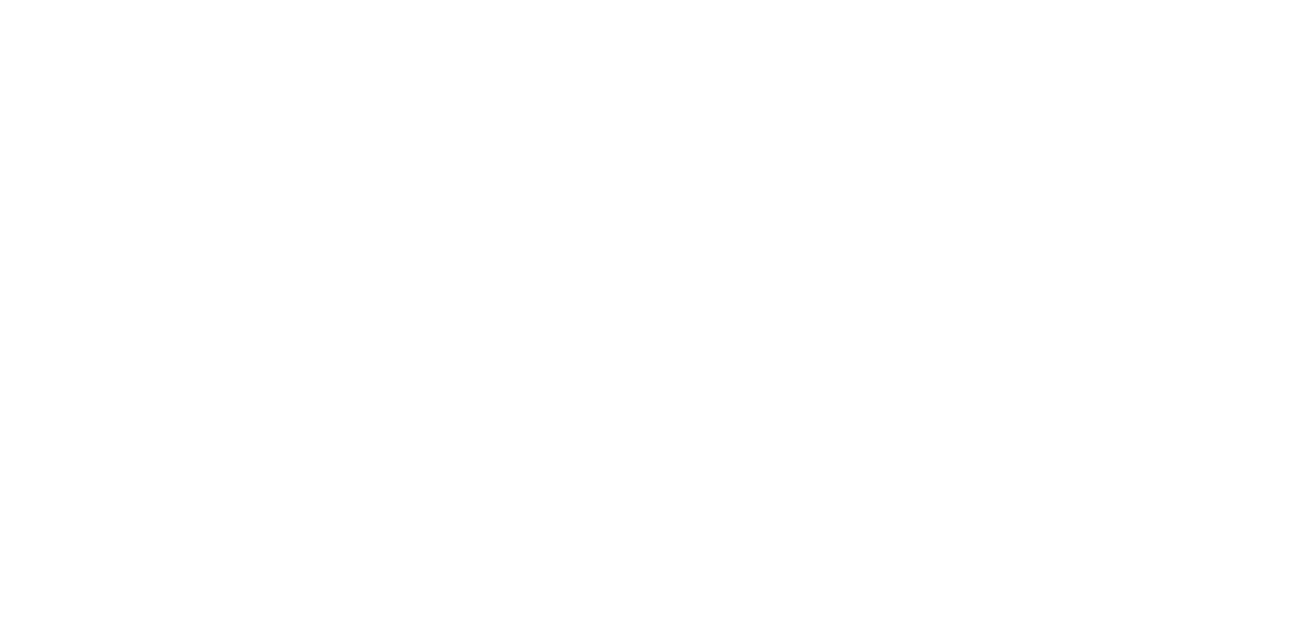
click at [0, 0] on html at bounding box center [0, 0] width 0 height 0
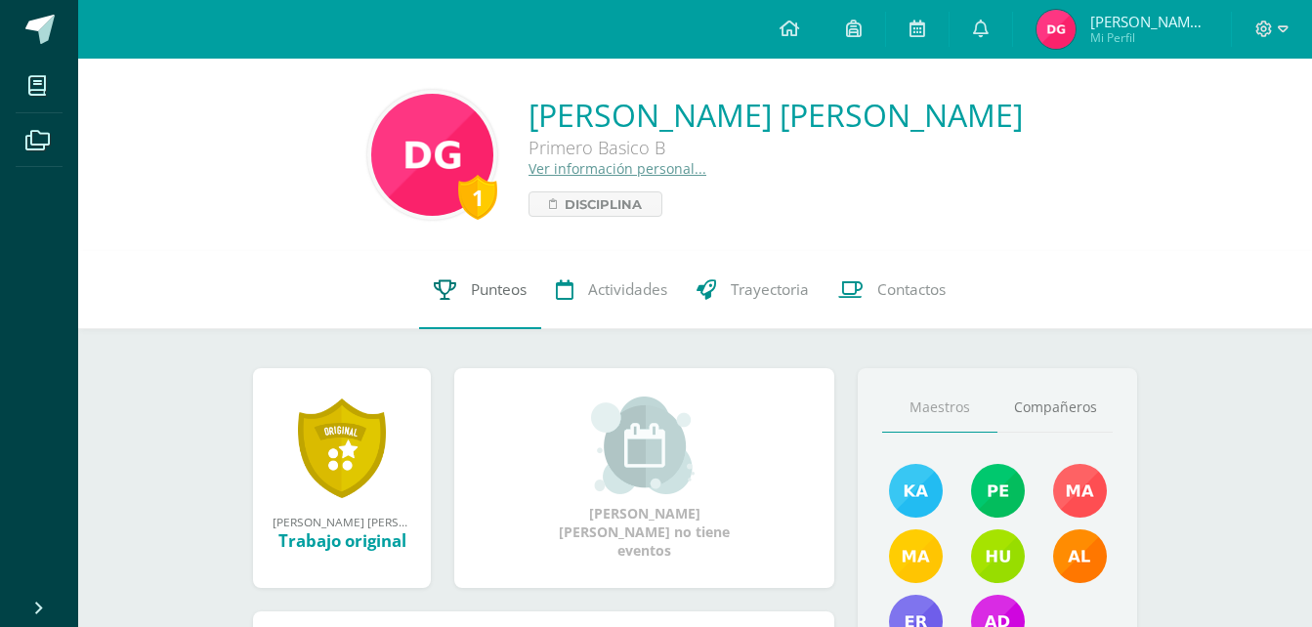
click at [465, 298] on link "Punteos" at bounding box center [480, 290] width 122 height 78
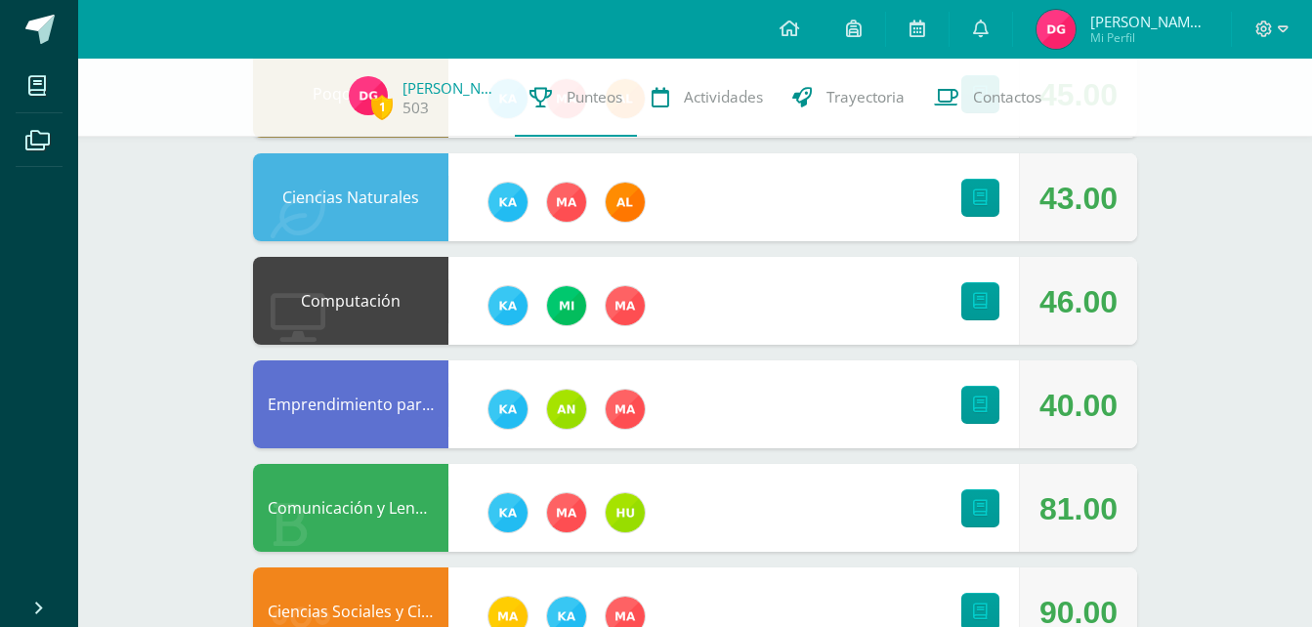
scroll to position [381, 0]
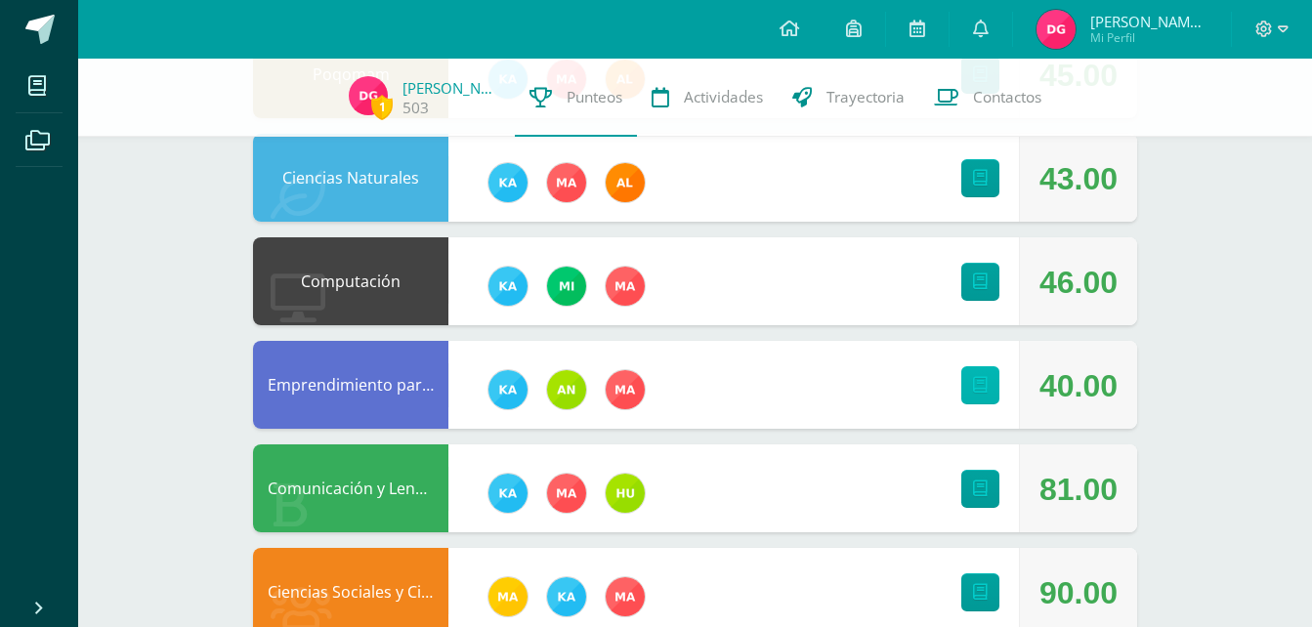
click at [978, 395] on link at bounding box center [980, 385] width 38 height 38
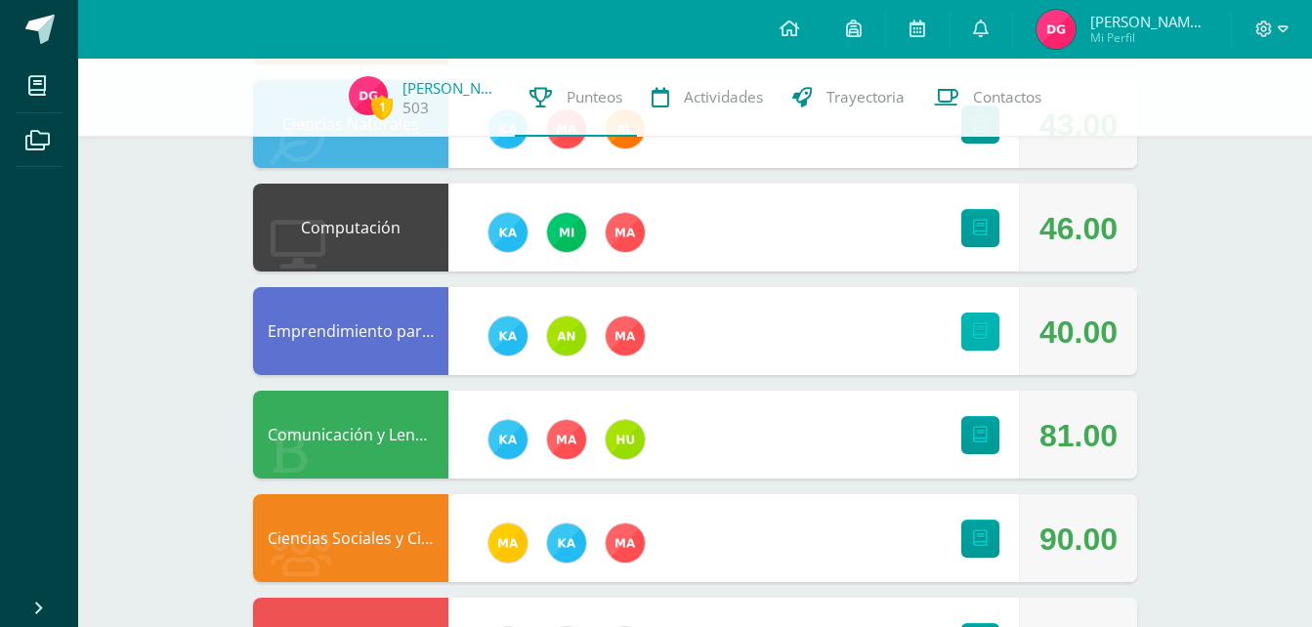
scroll to position [438, 0]
